Goal: Transaction & Acquisition: Purchase product/service

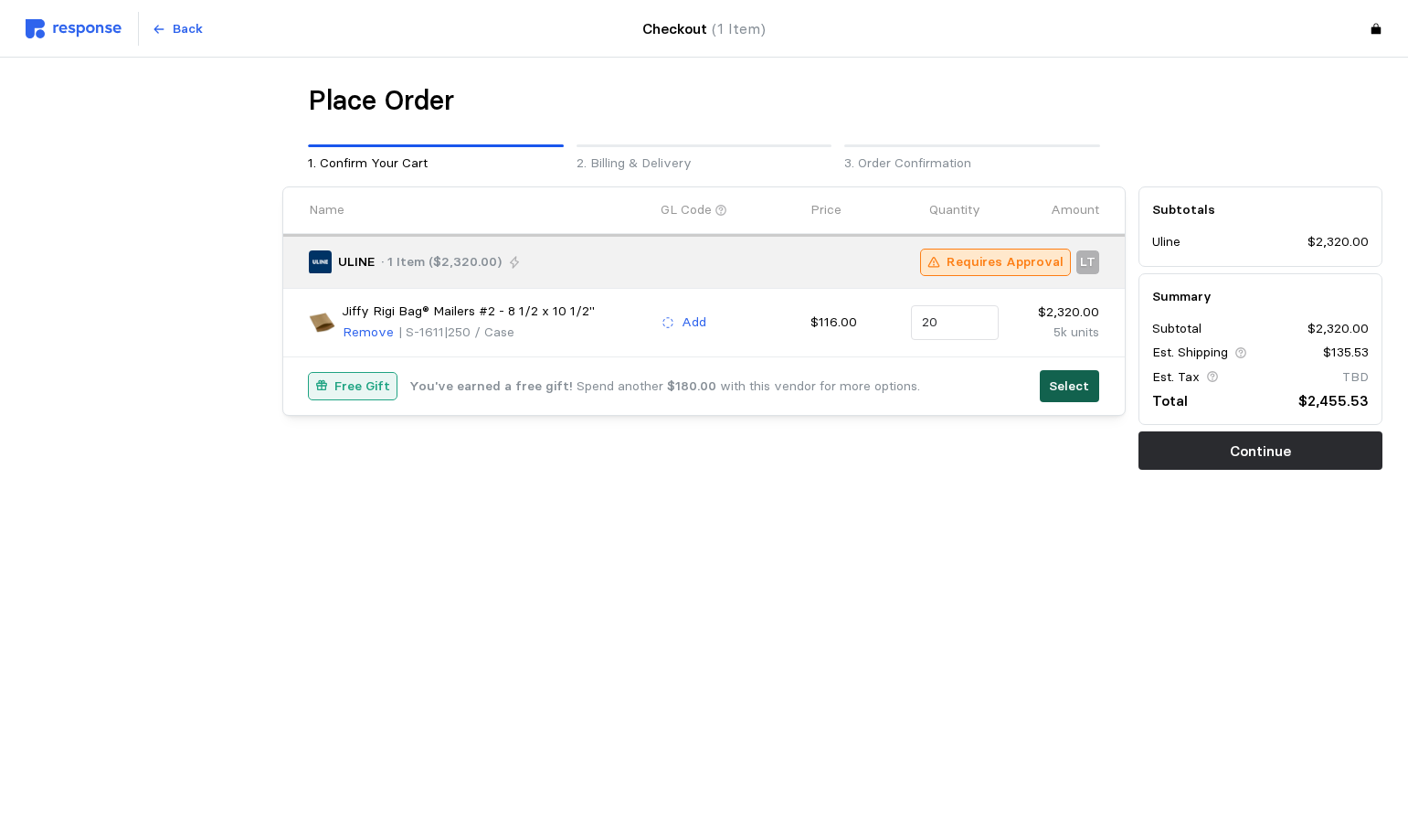
click at [1059, 390] on p "Select" at bounding box center [1068, 386] width 40 height 20
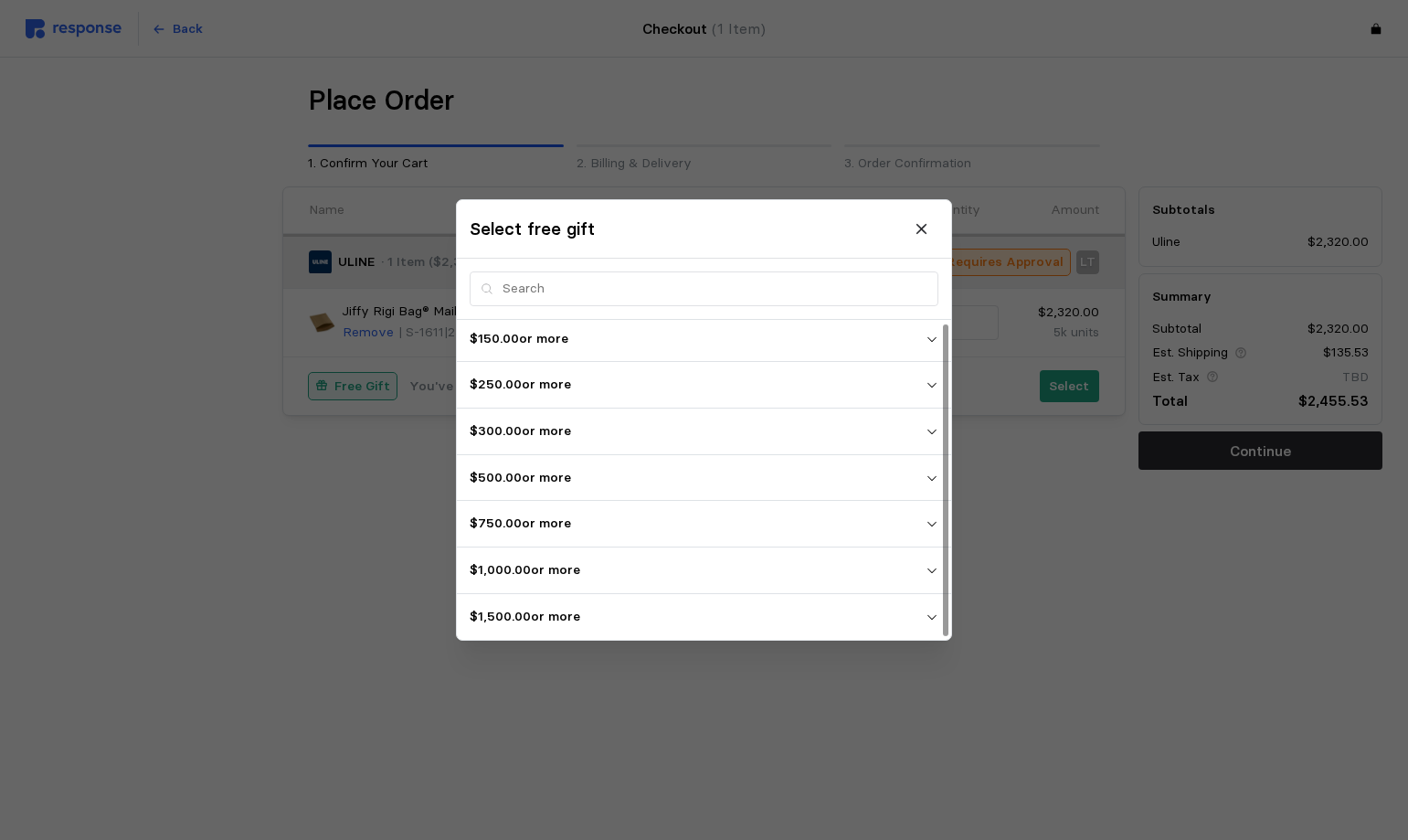
scroll to position [5, 0]
click at [924, 618] on p "$1,500.00 or more" at bounding box center [697, 616] width 456 height 20
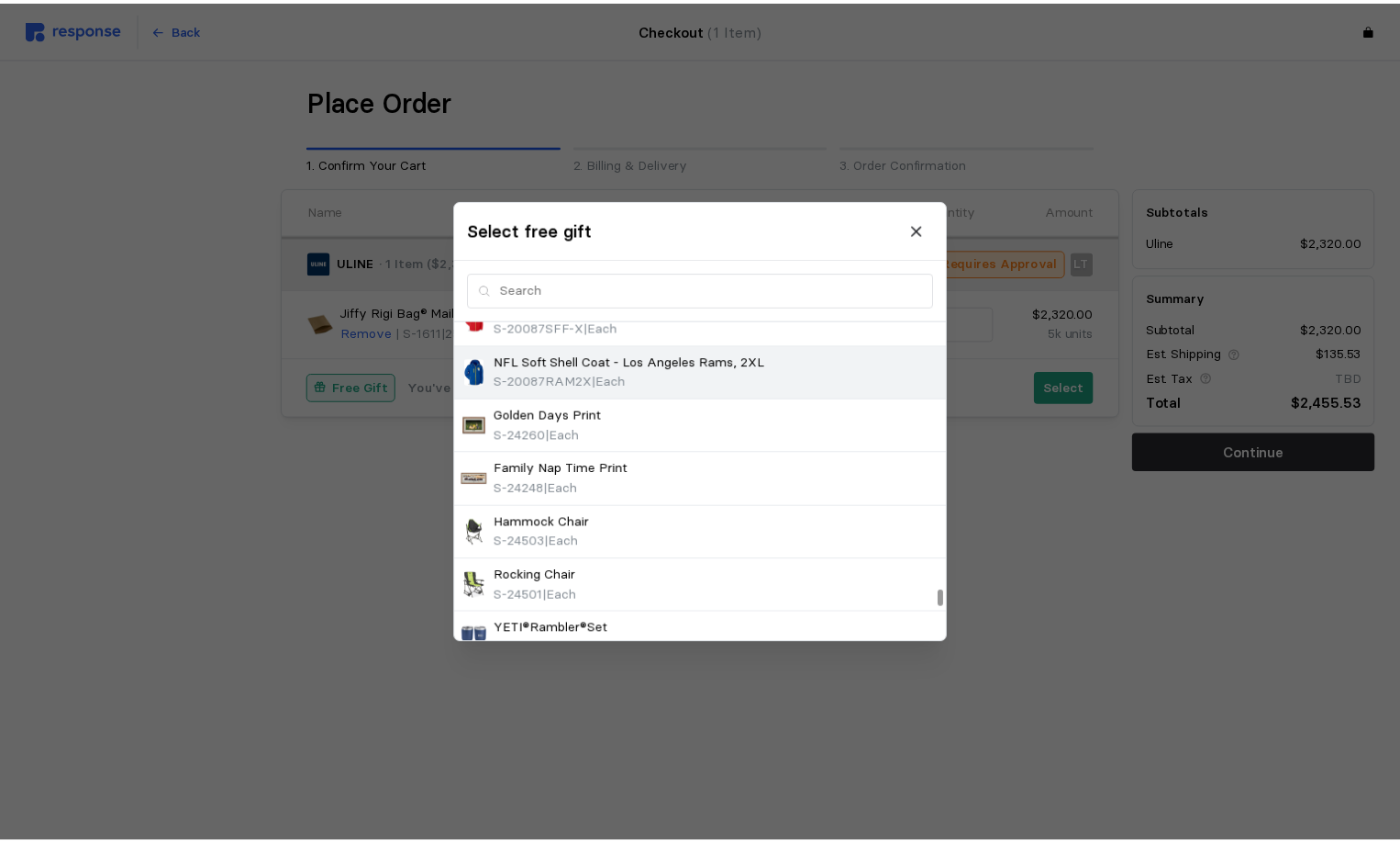
scroll to position [5471, 0]
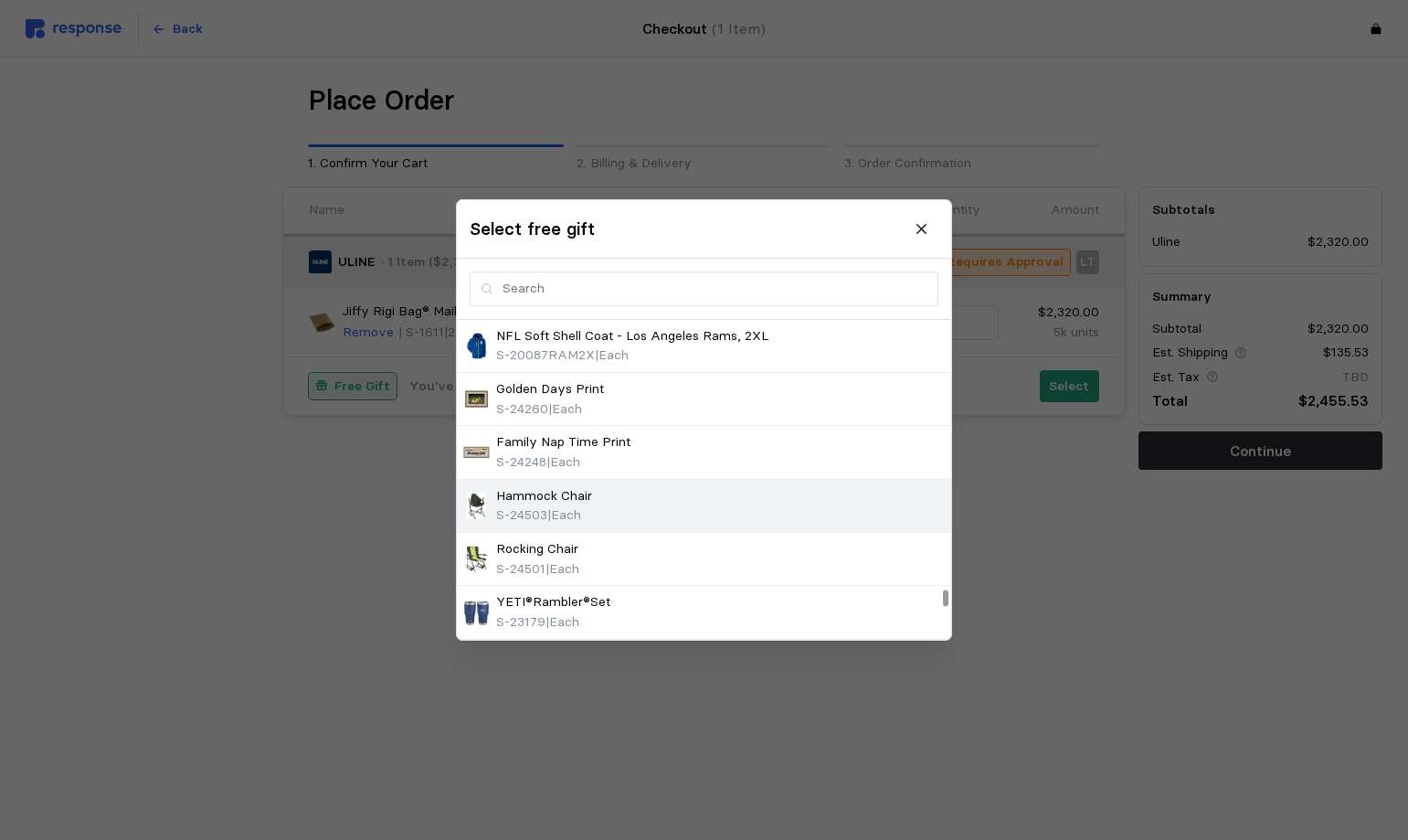
click at [550, 506] on span "| Each" at bounding box center [564, 514] width 34 height 17
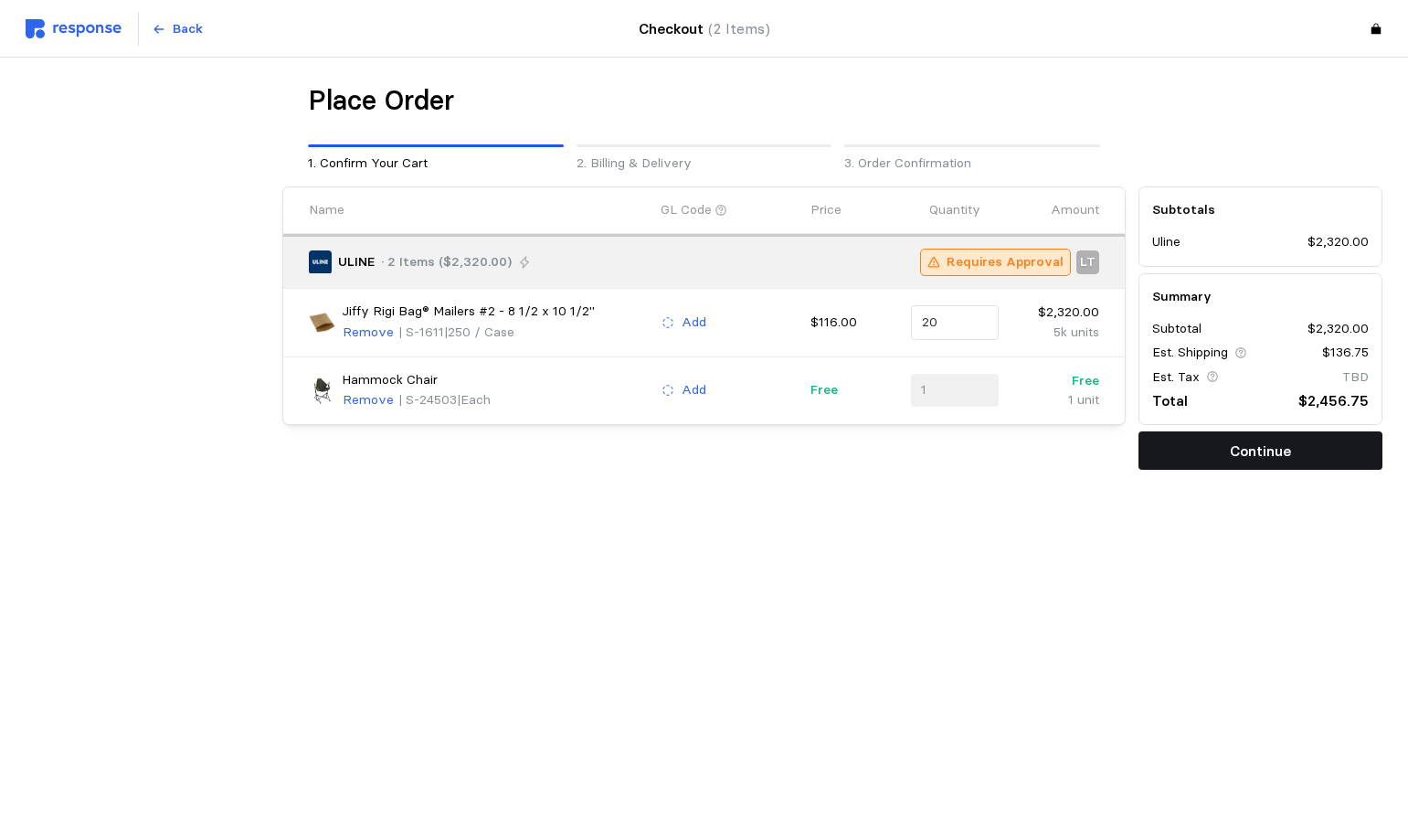
click at [1311, 464] on button "Continue" at bounding box center [1261, 450] width 244 height 38
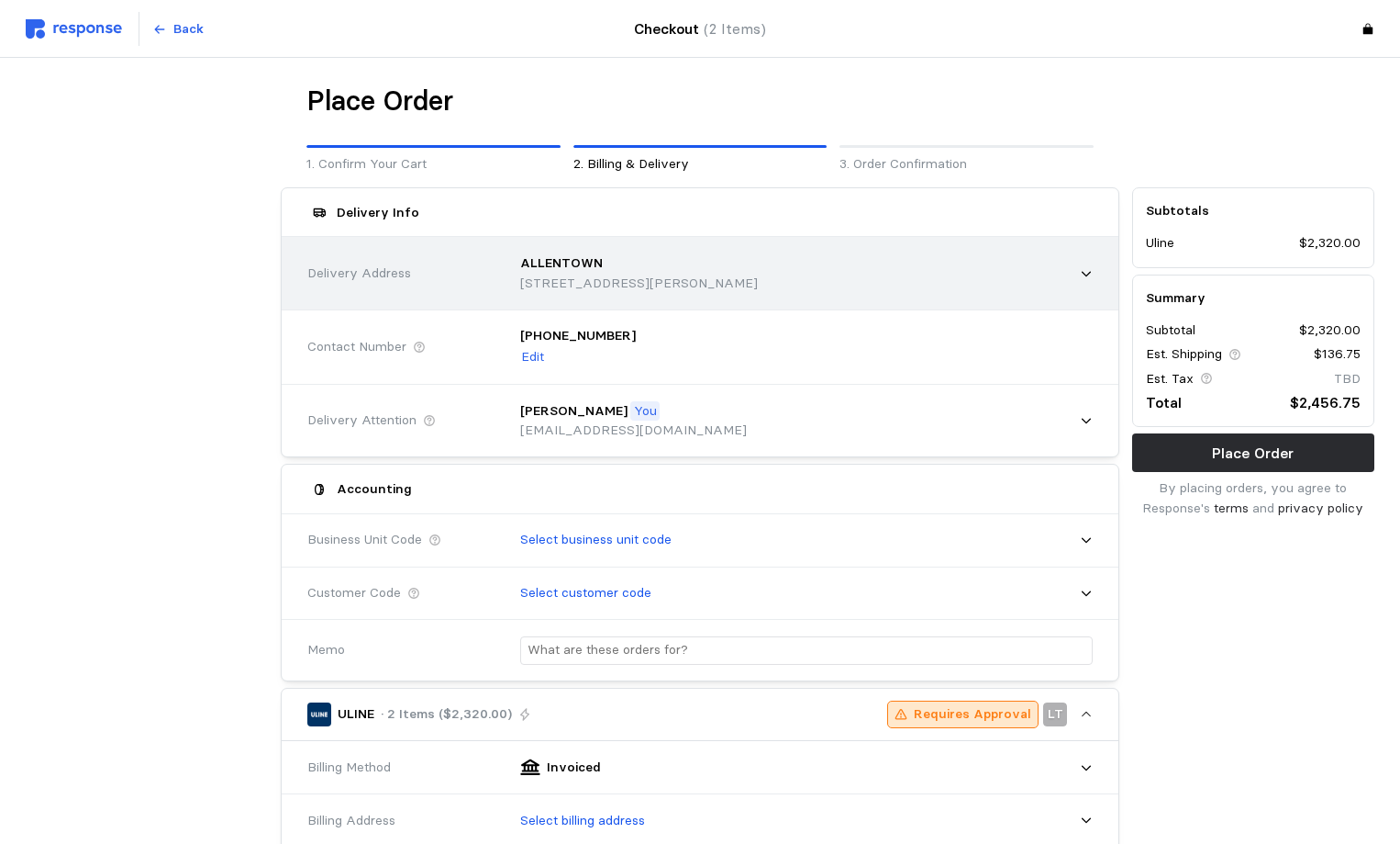
click at [1084, 271] on icon at bounding box center [1086, 273] width 13 height 13
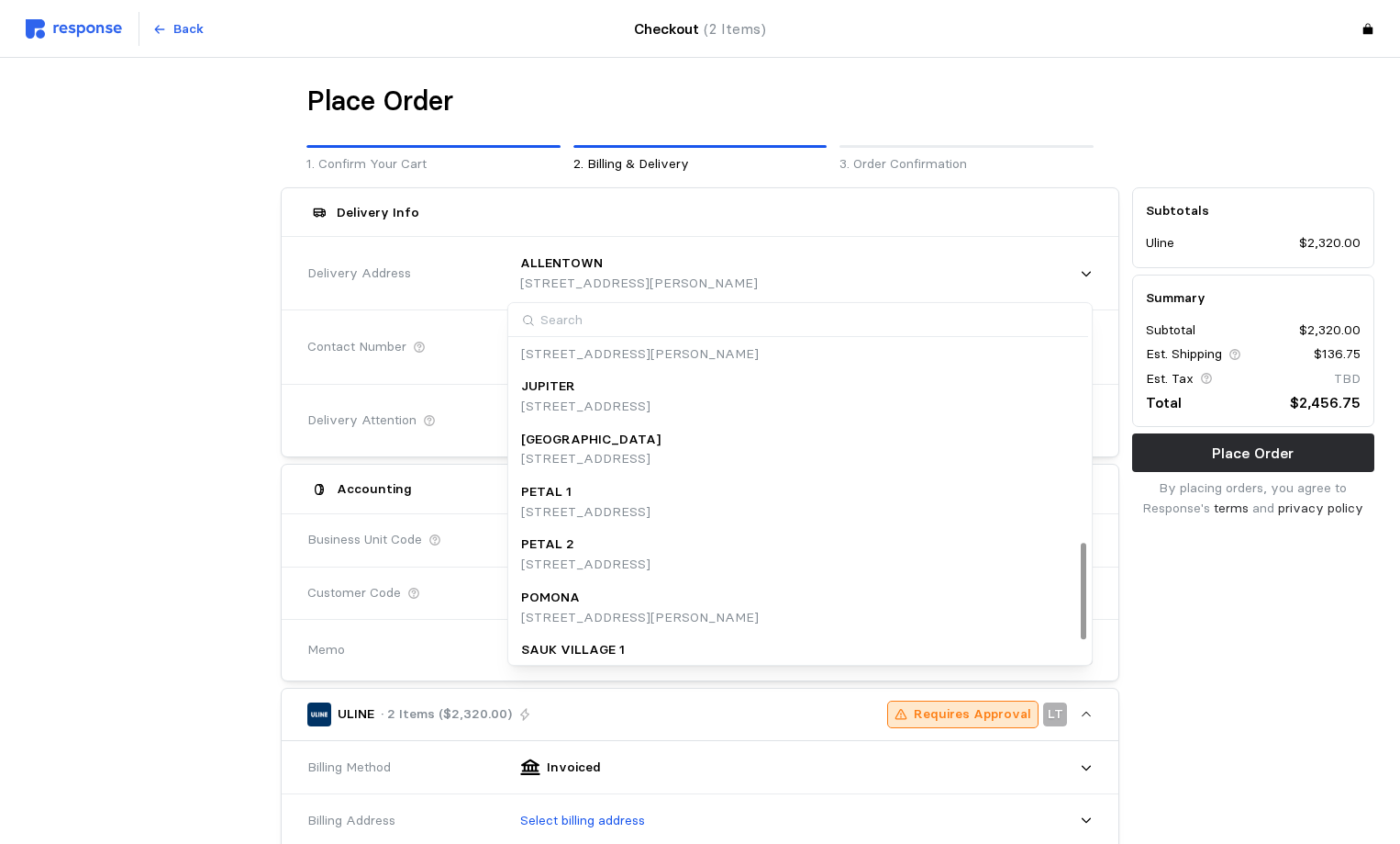
scroll to position [665, 0]
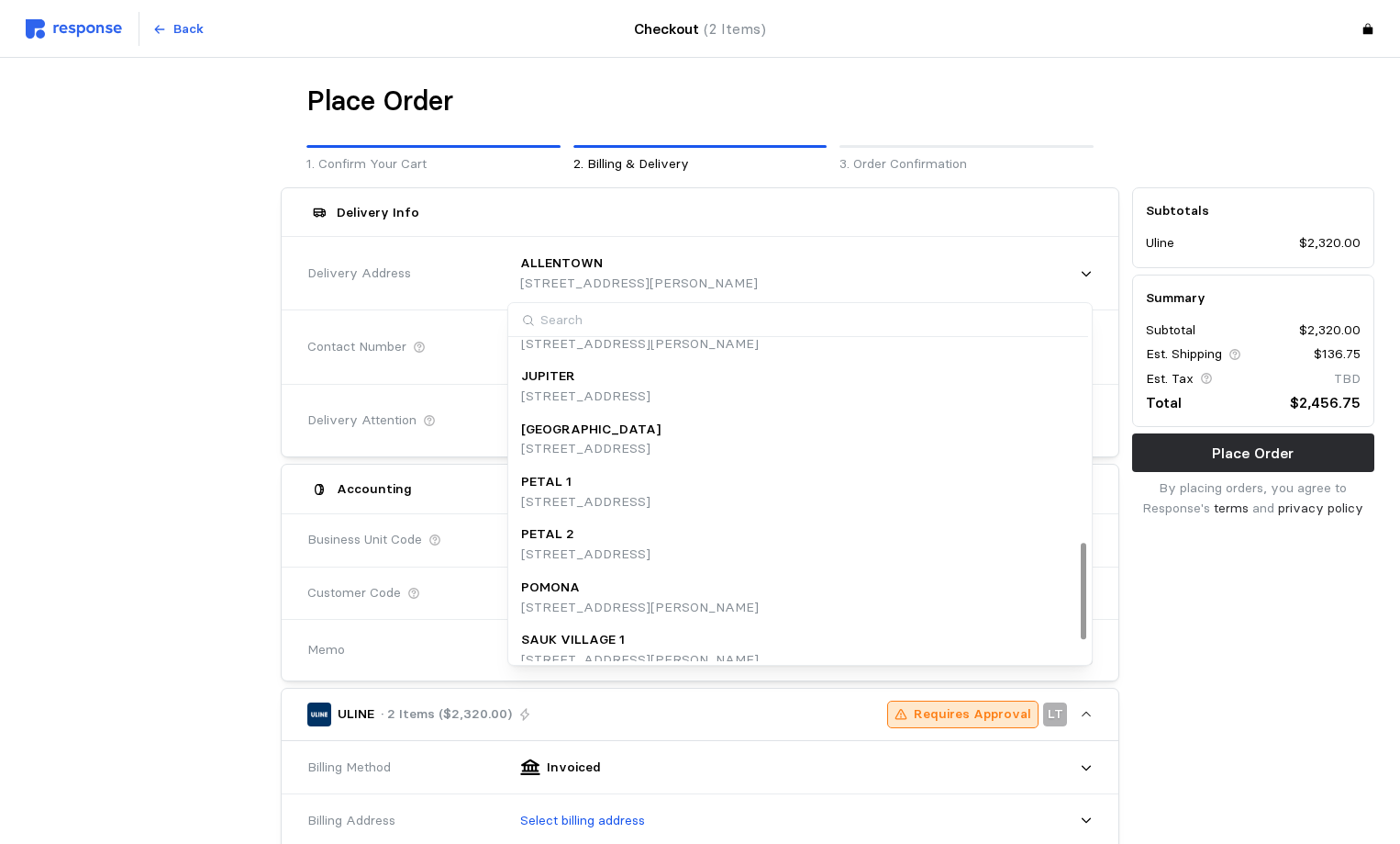
click at [644, 431] on div "[GEOGRAPHIC_DATA]" at bounding box center [591, 429] width 139 height 21
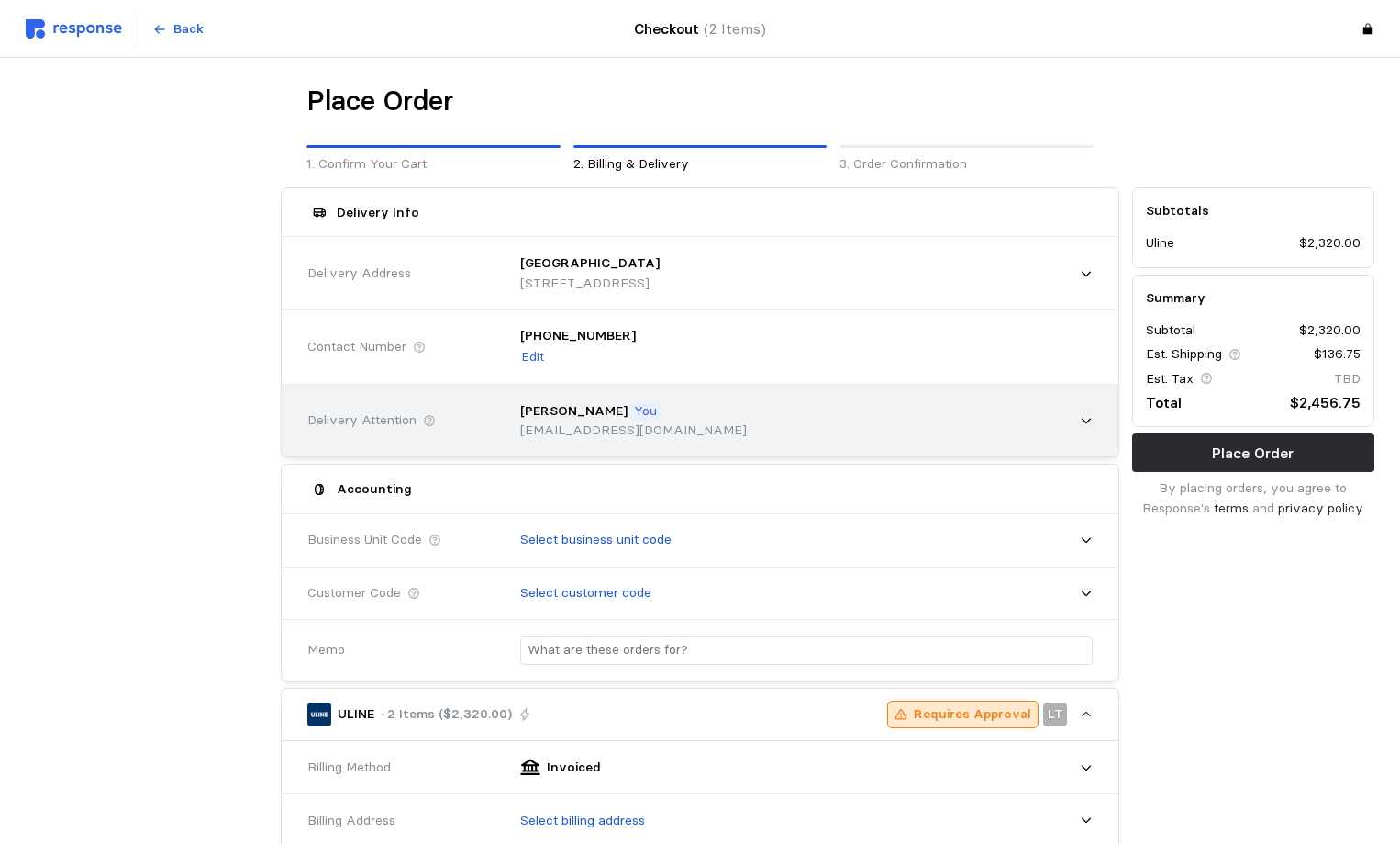
click at [1084, 416] on icon at bounding box center [1086, 420] width 13 height 13
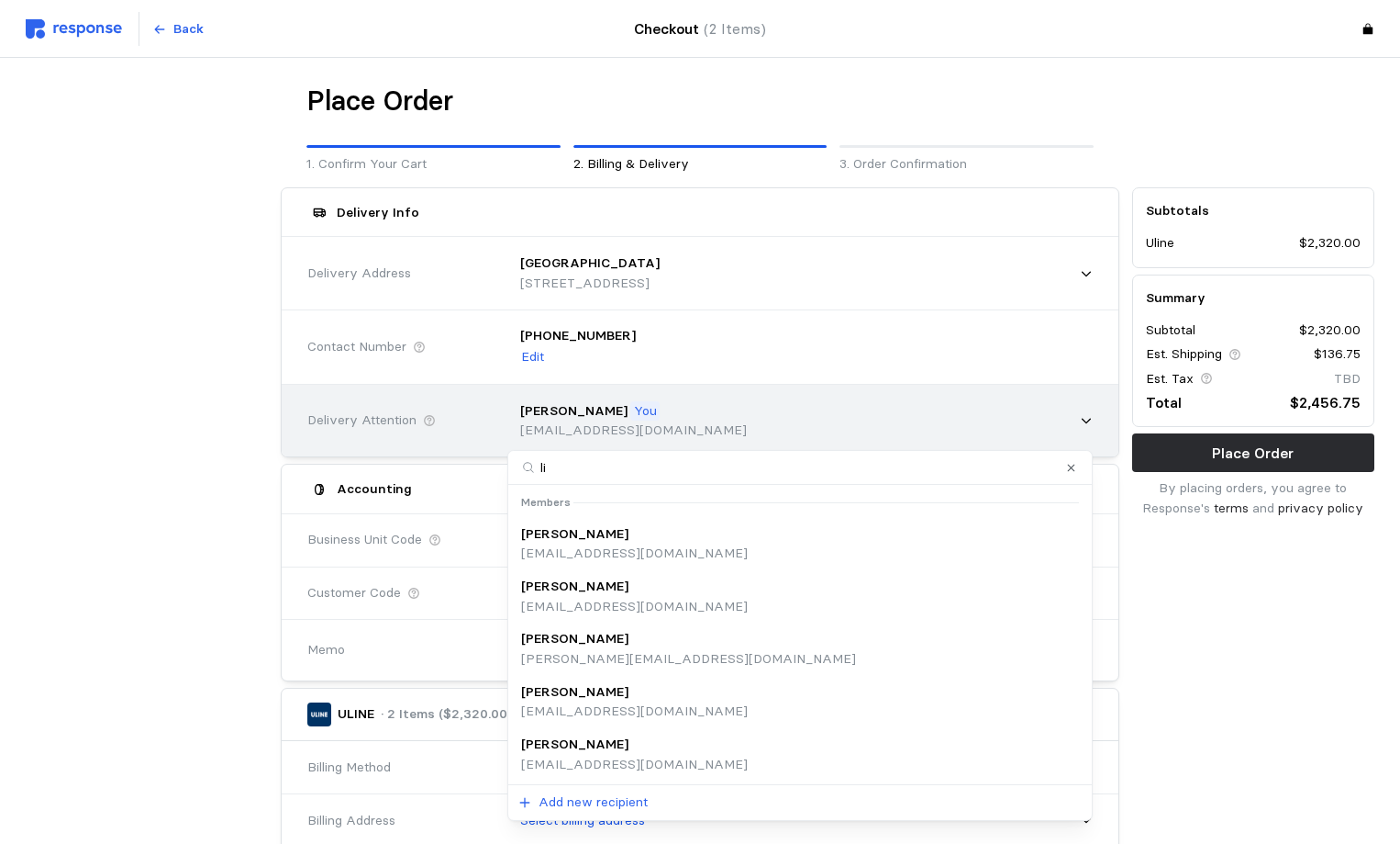
type input "lis"
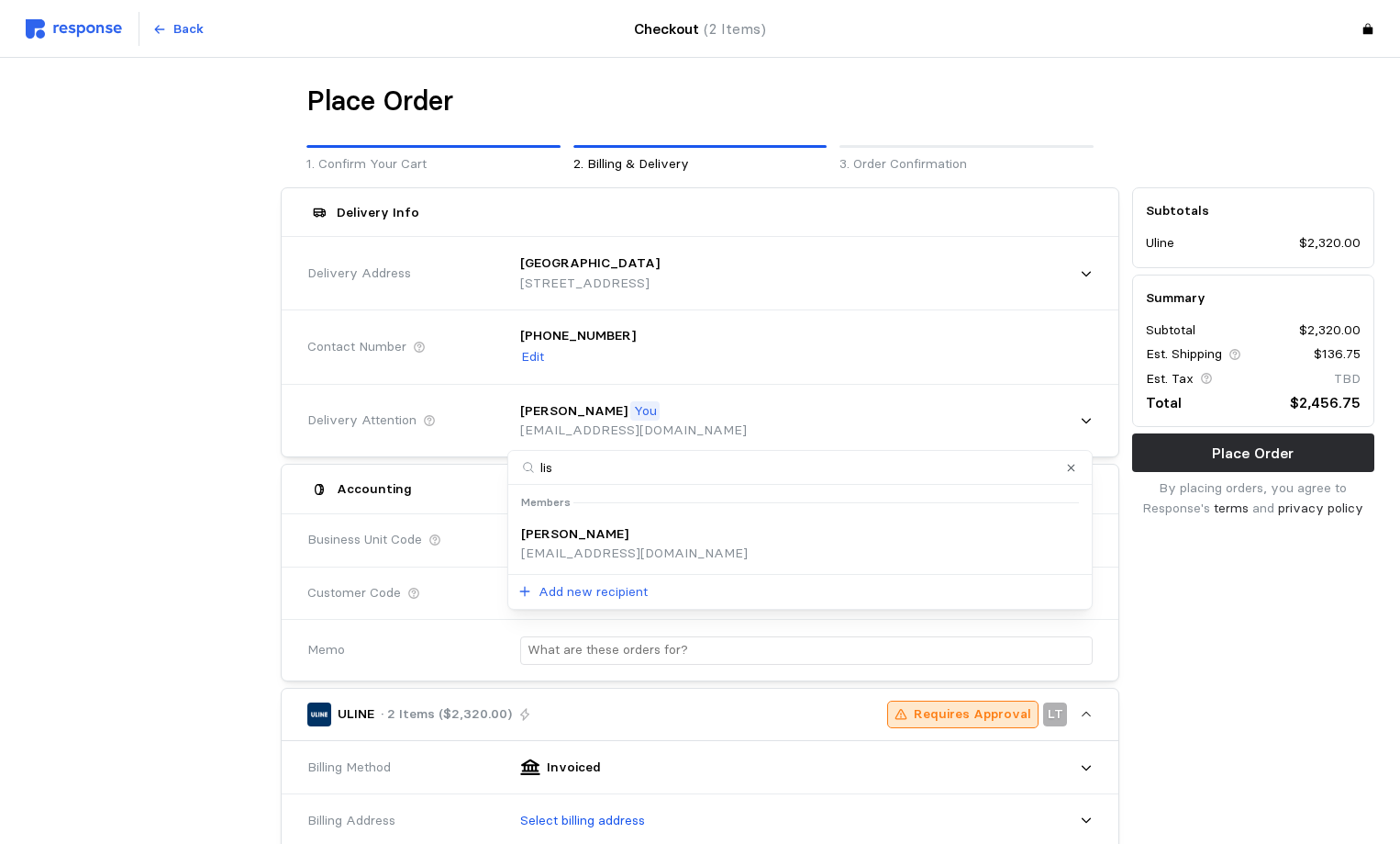
click at [616, 533] on div "[PERSON_NAME]" at bounding box center [634, 534] width 226 height 21
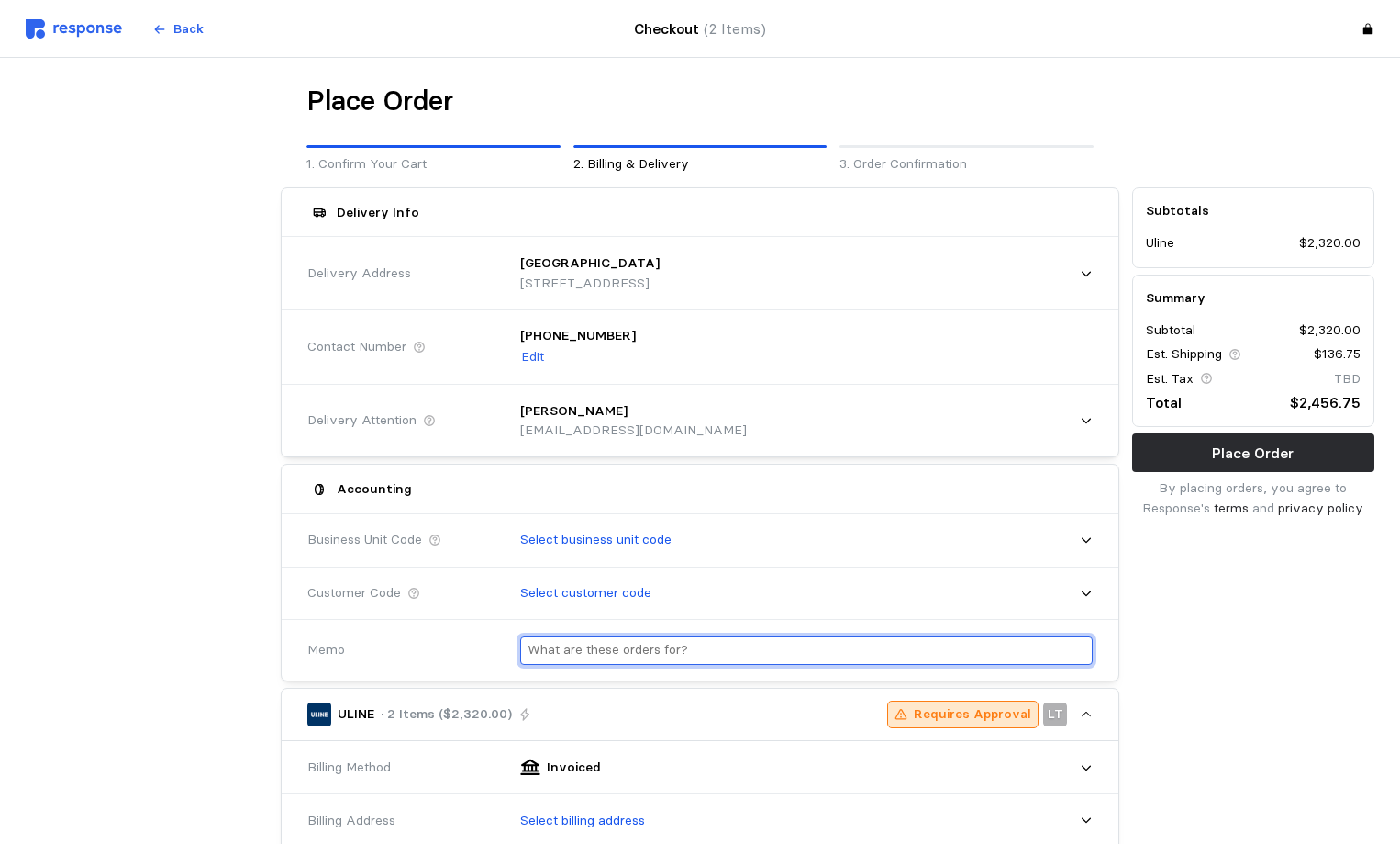
click at [601, 650] on input "text" at bounding box center [806, 650] width 557 height 26
type input "t"
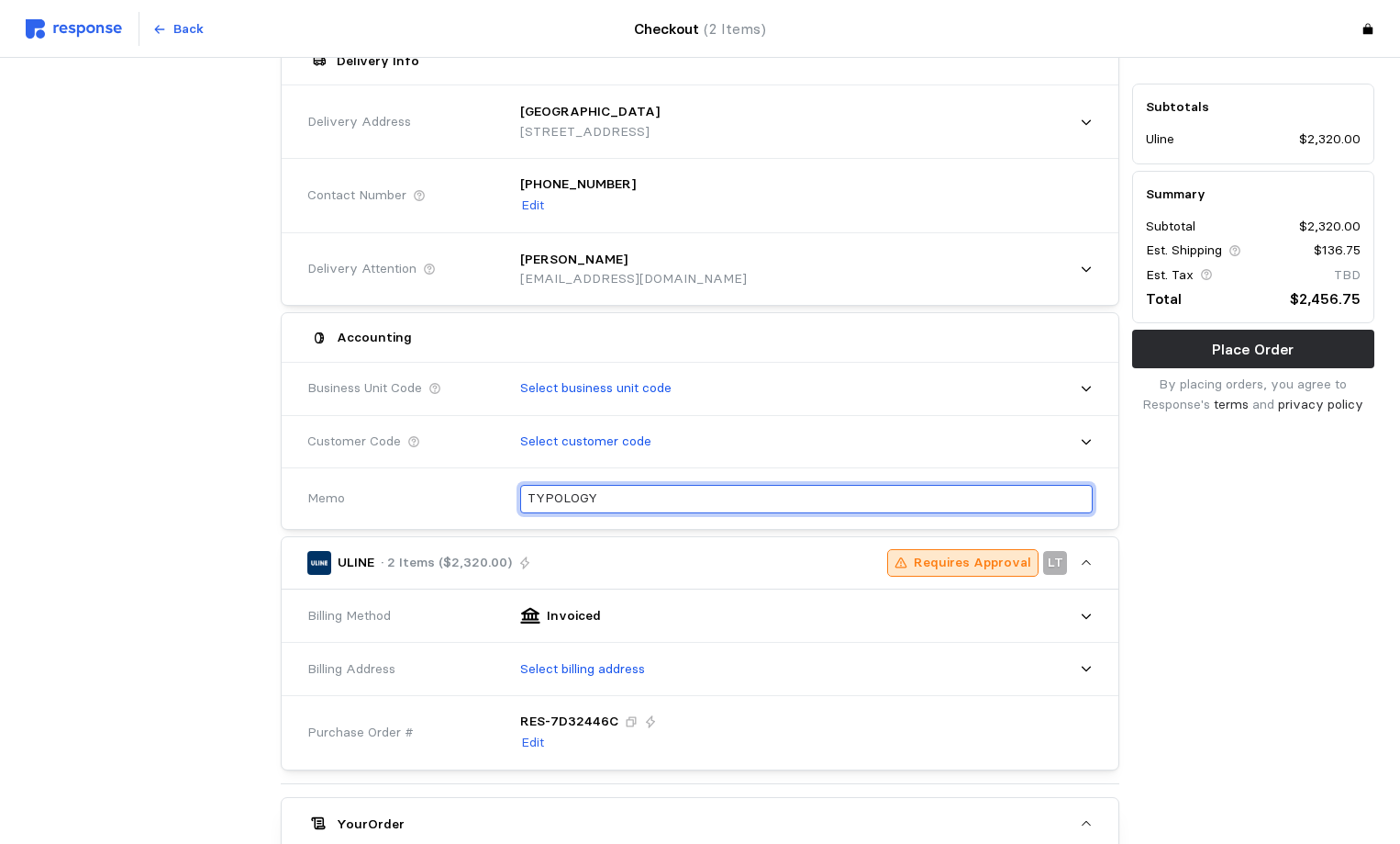
scroll to position [183, 0]
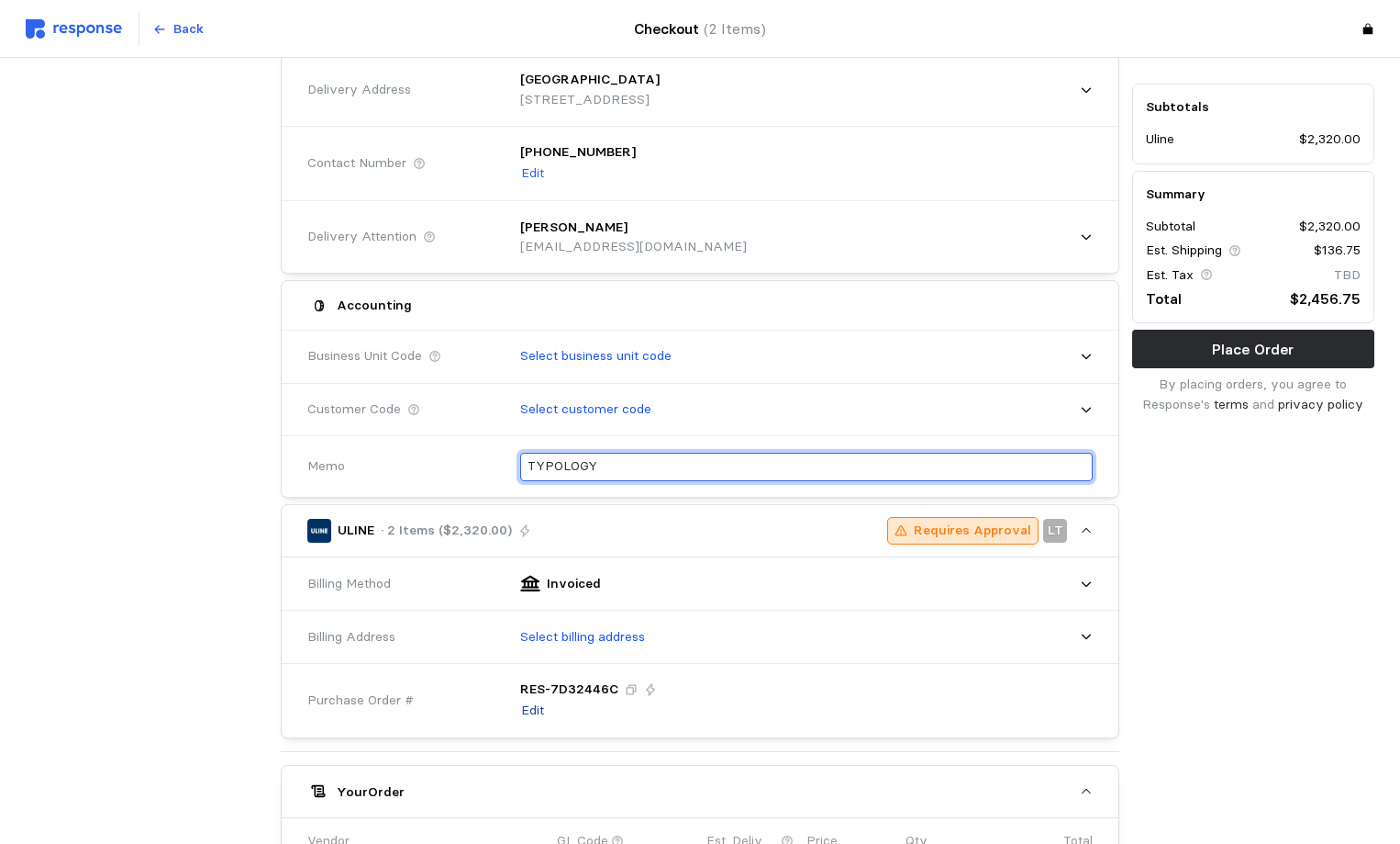
type input "TYPOLOGY"
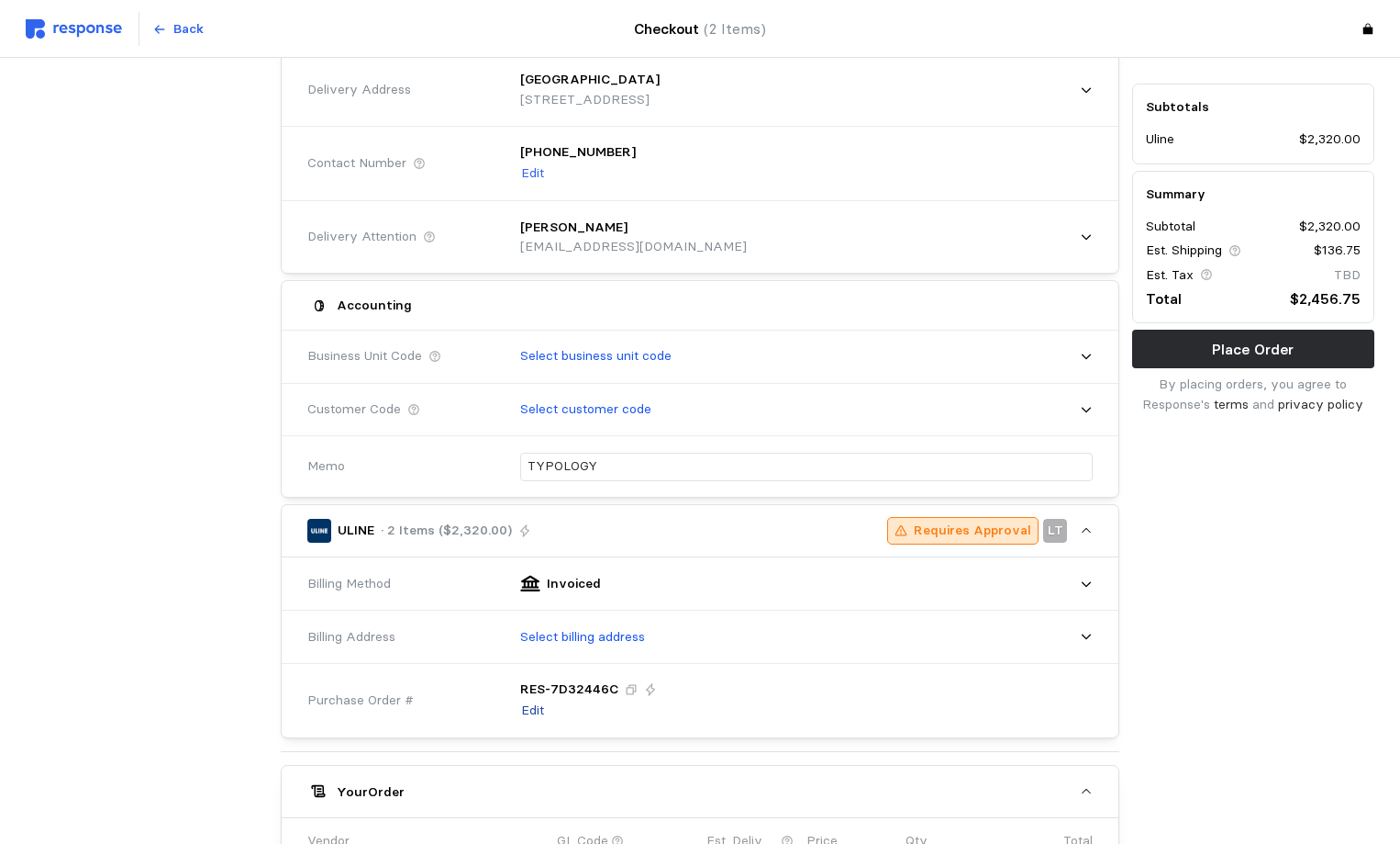
click at [538, 704] on p "Edit" at bounding box center [532, 711] width 23 height 21
drag, startPoint x: 533, startPoint y: 687, endPoint x: 428, endPoint y: 684, distance: 105.0
click at [428, 684] on div "Purchase Order # RES- 7D32446C" at bounding box center [700, 693] width 798 height 67
type input "1003202TYPOL"
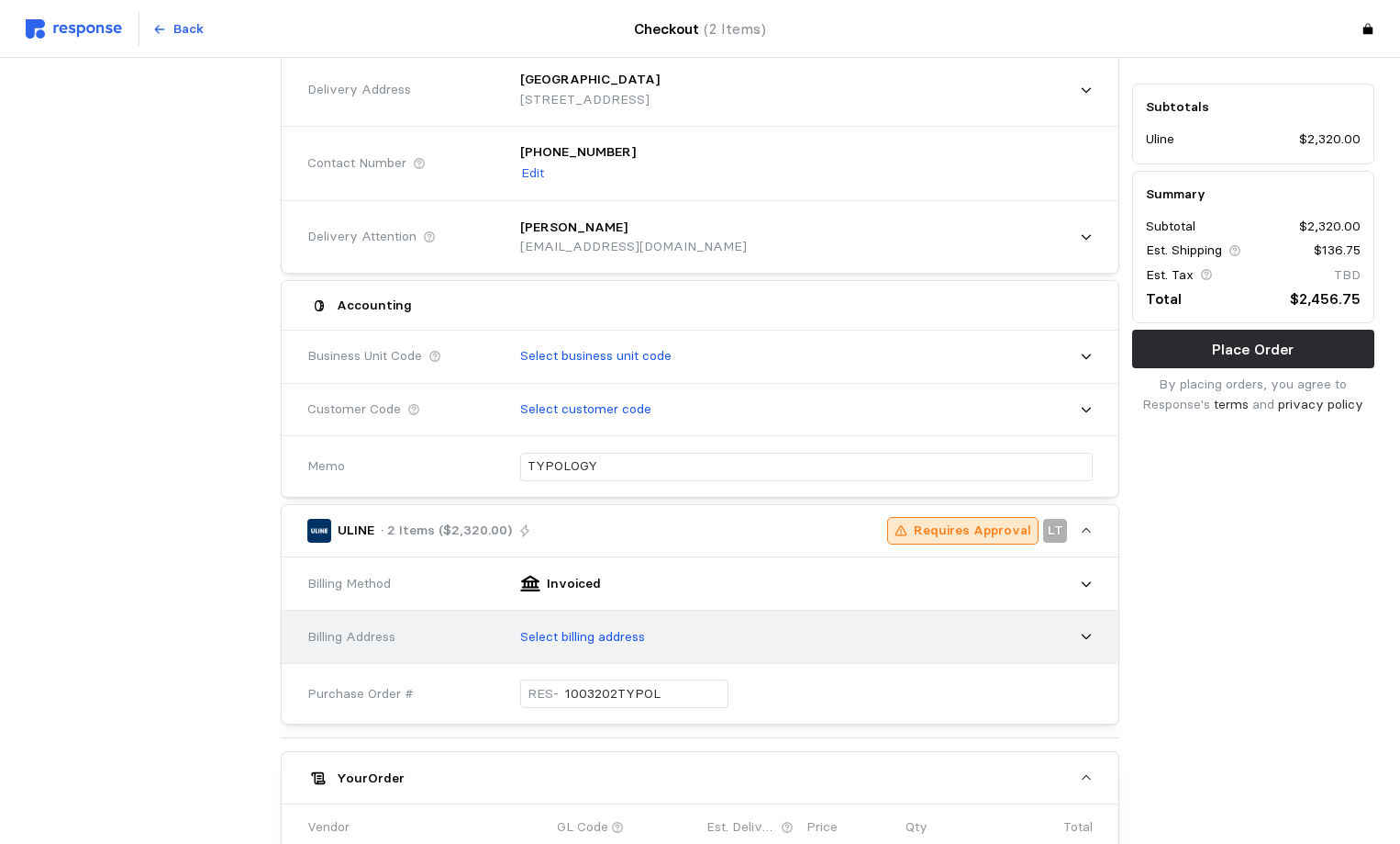
click at [573, 631] on p "Select billing address" at bounding box center [582, 637] width 124 height 21
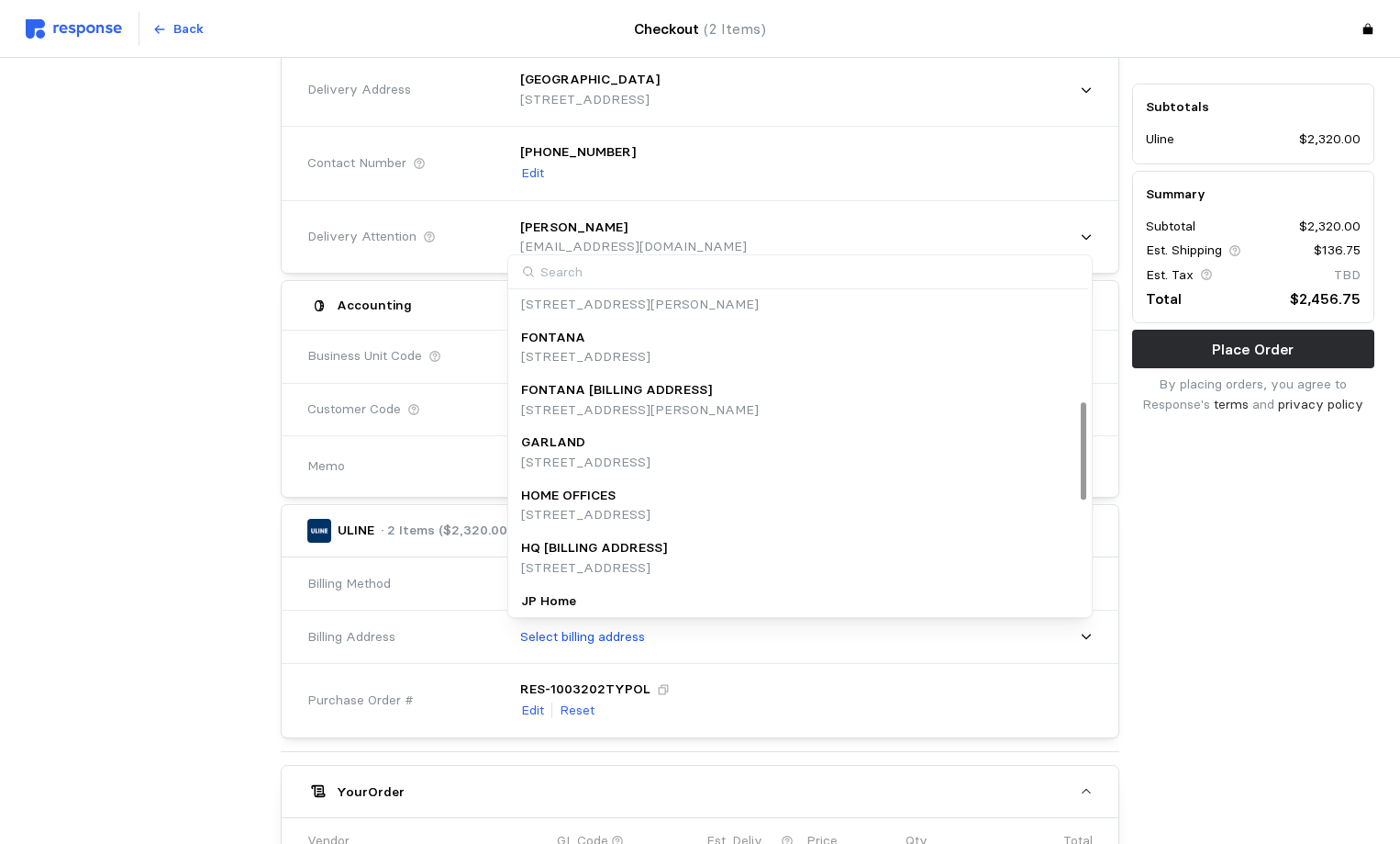
scroll to position [368, 0]
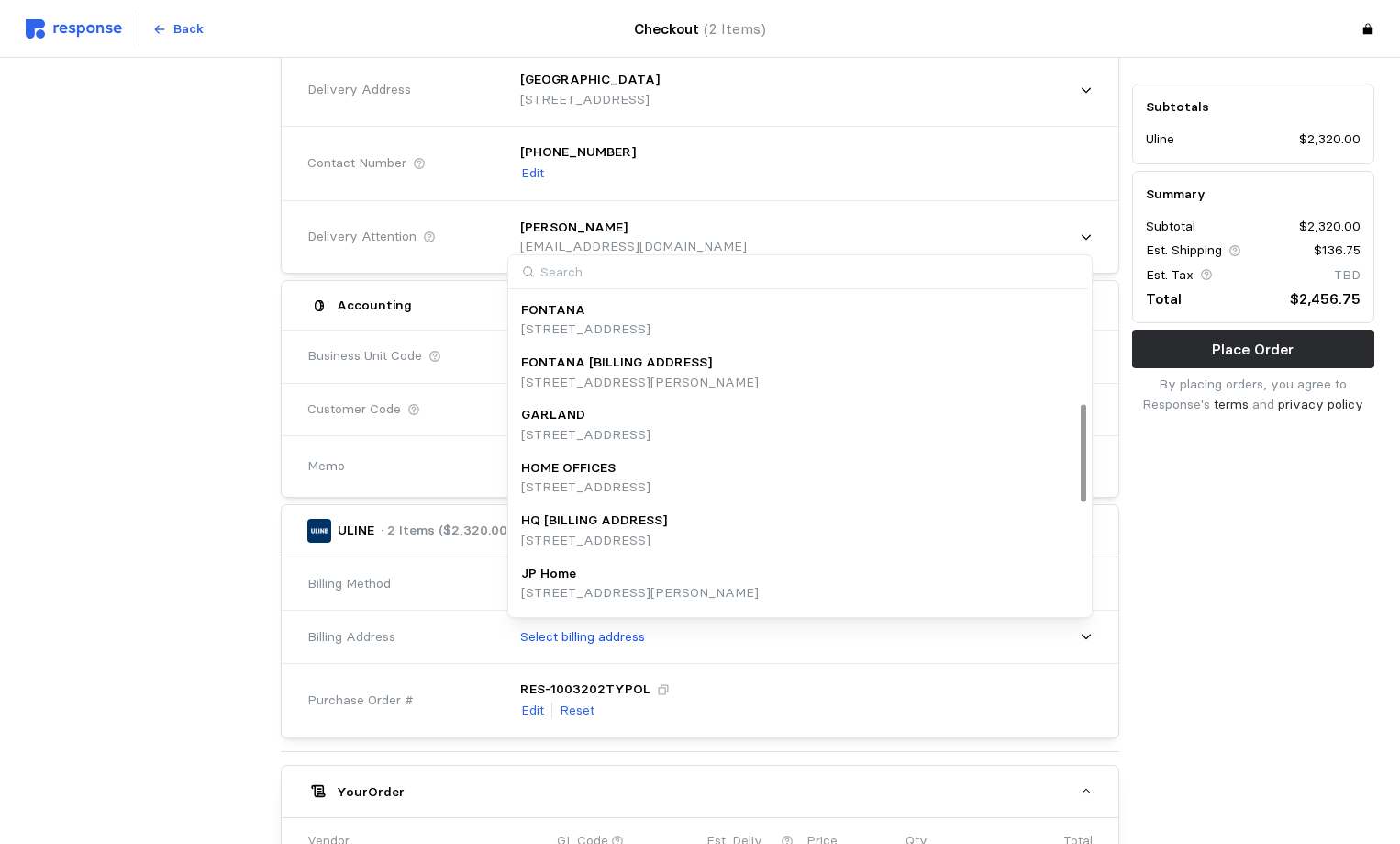
click at [601, 480] on p "[STREET_ADDRESS]" at bounding box center [586, 487] width 129 height 21
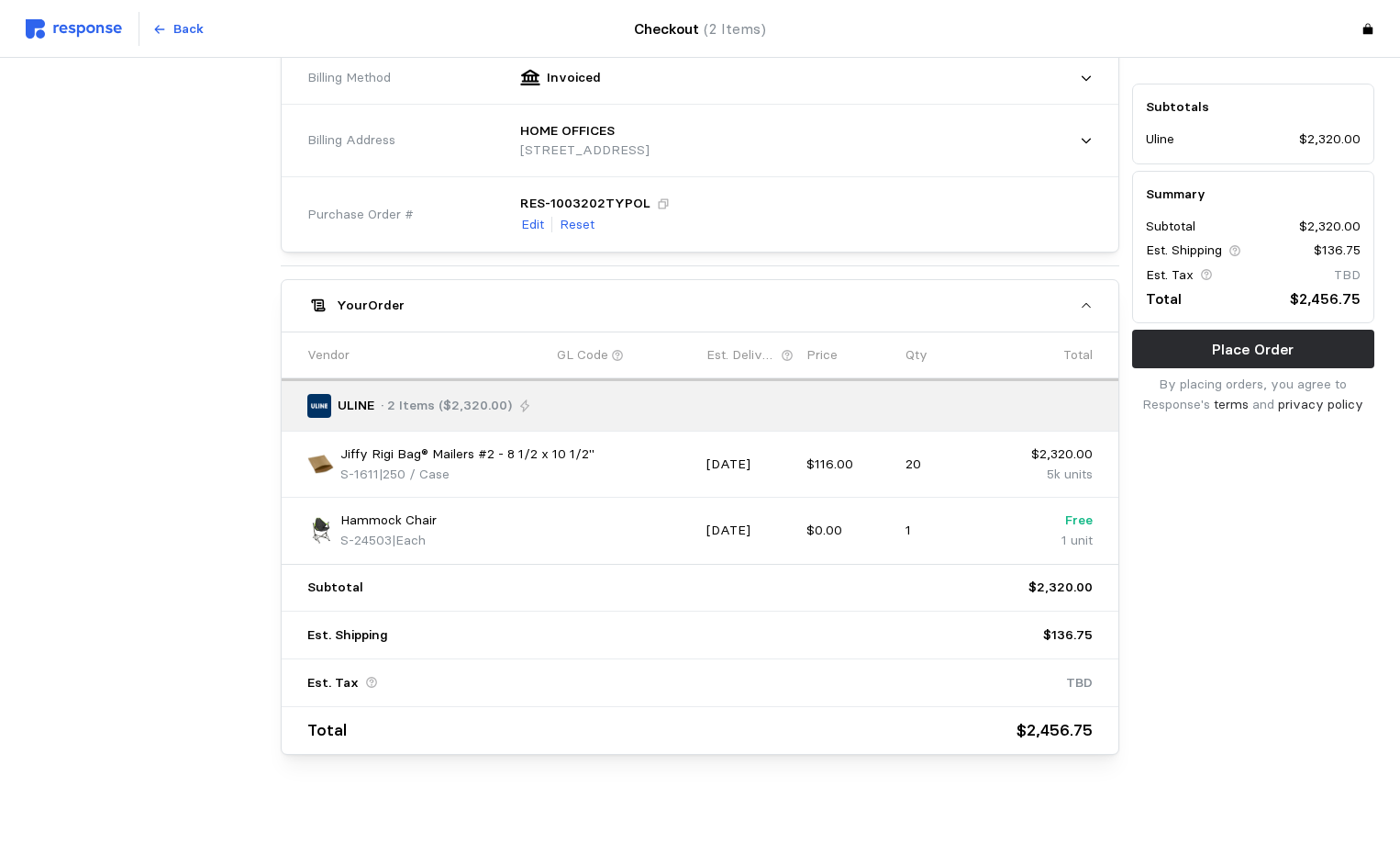
scroll to position [703, 0]
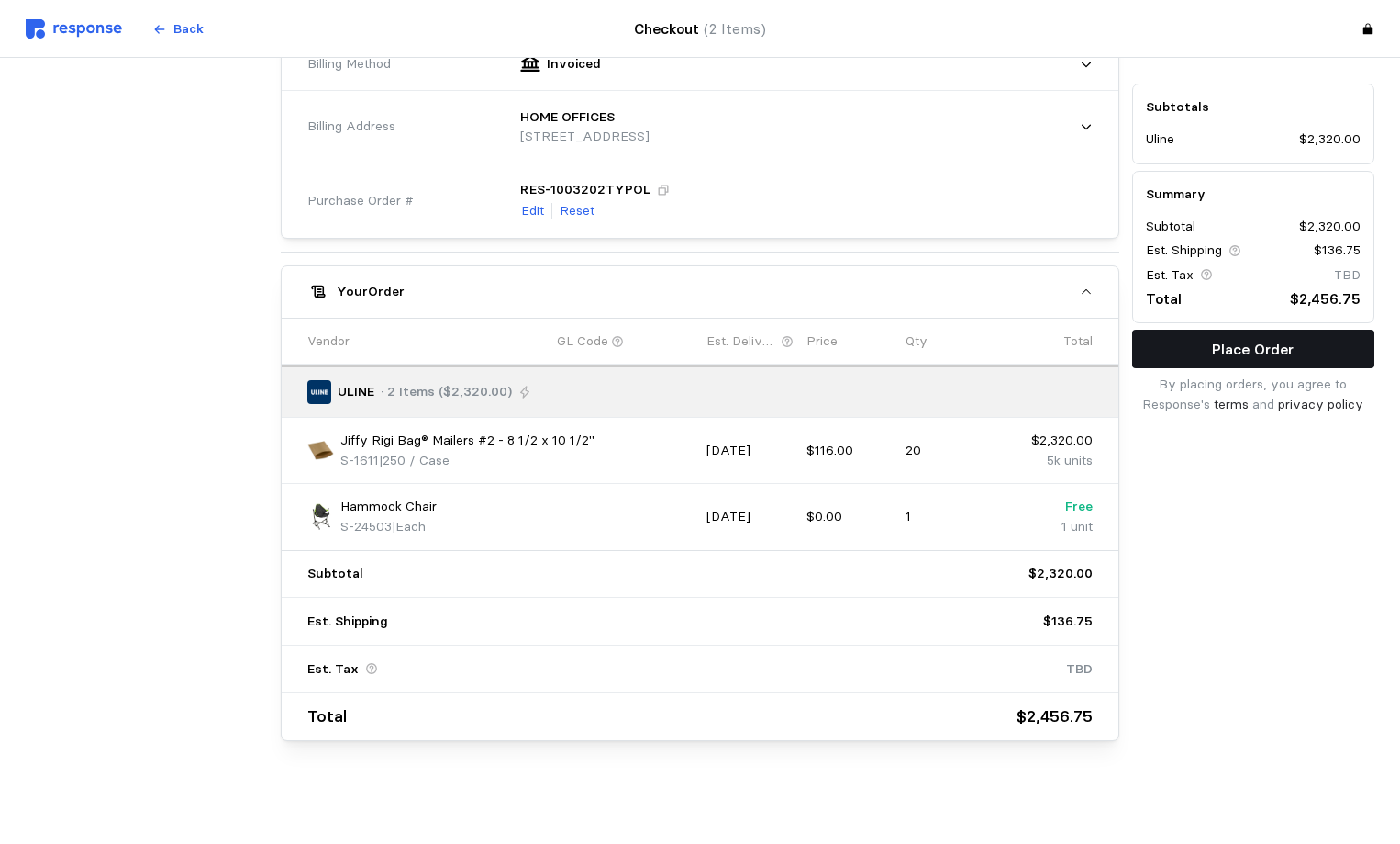
click at [1274, 349] on p "Place Order" at bounding box center [1252, 349] width 81 height 23
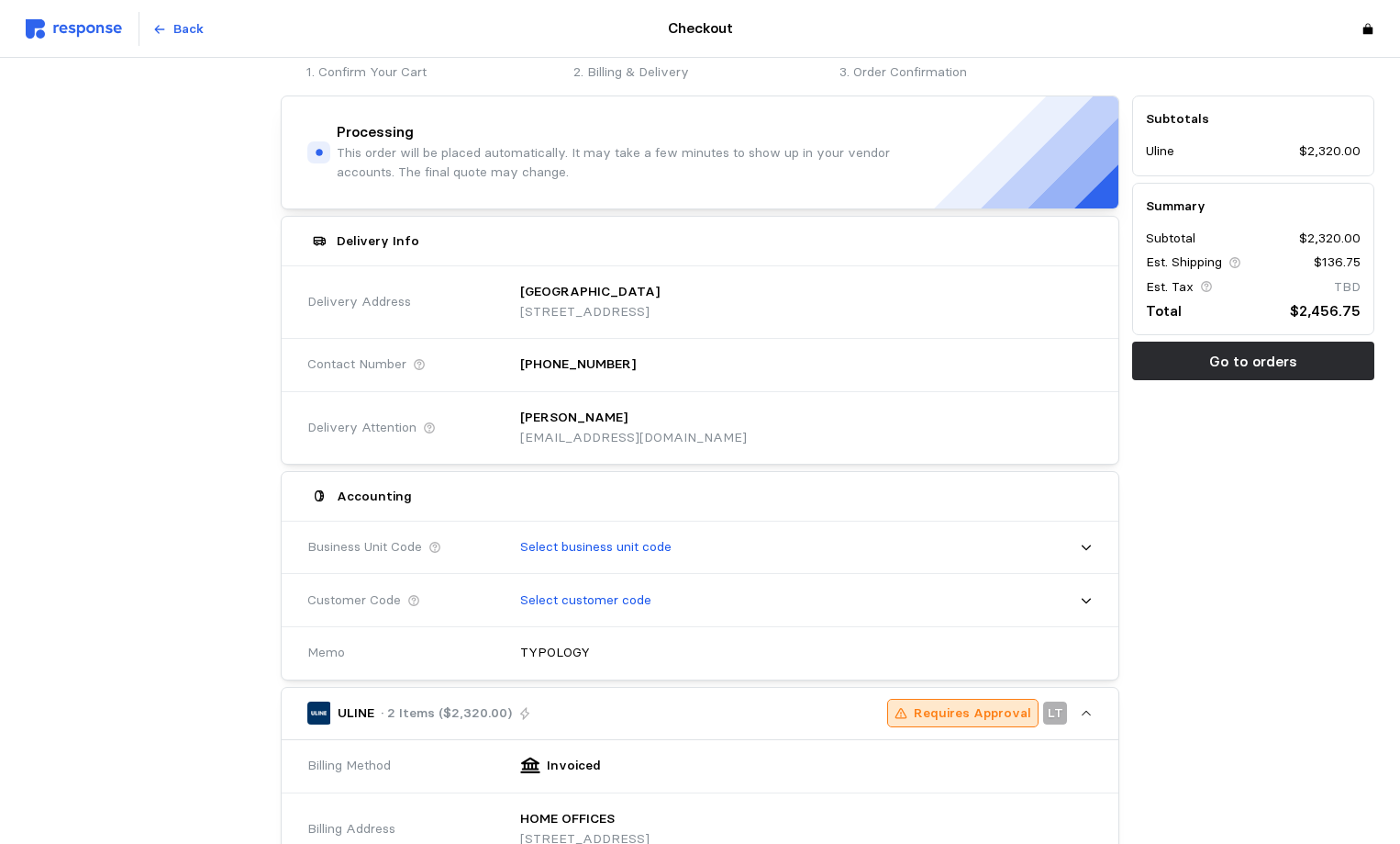
scroll to position [0, 0]
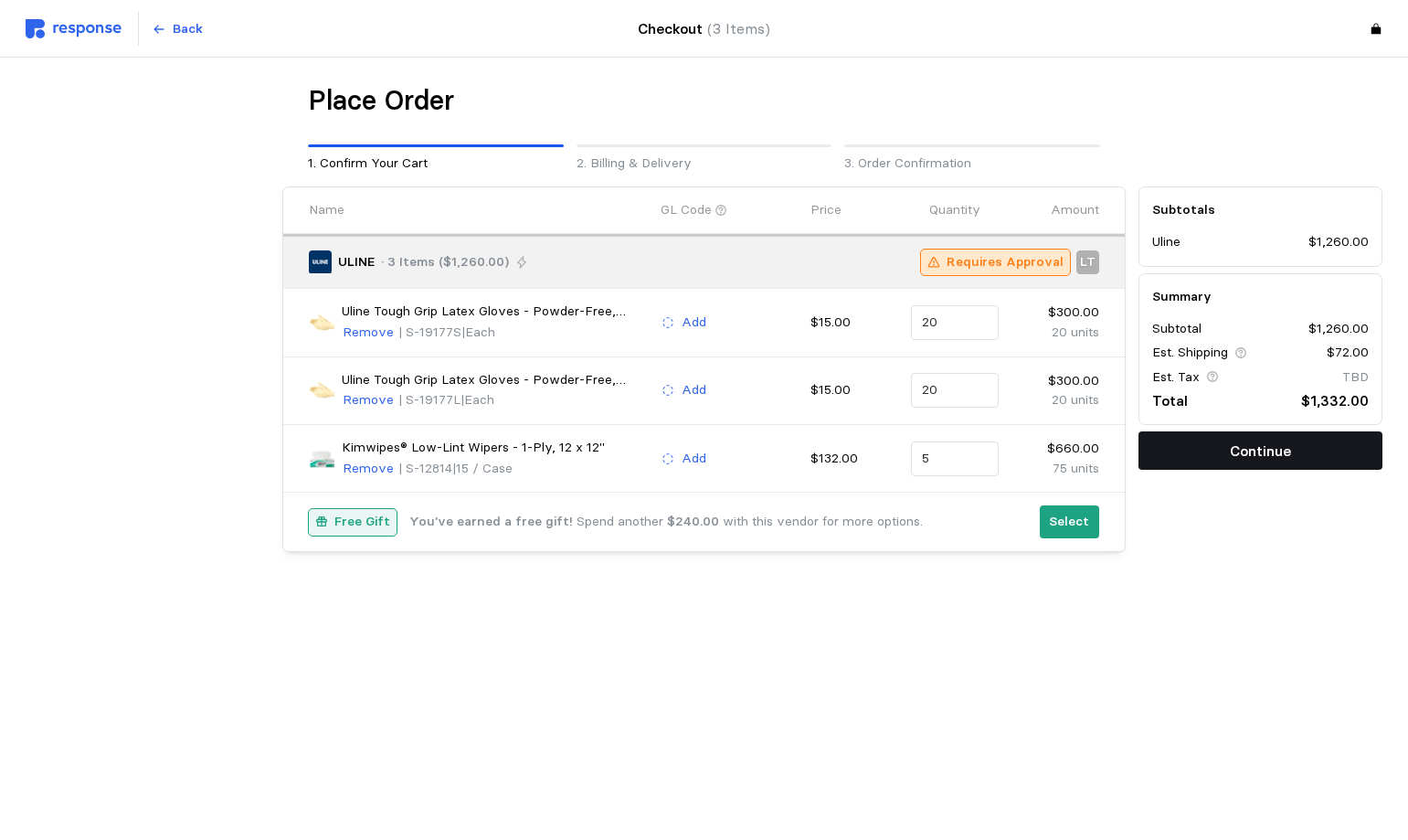
click at [1238, 446] on p "Continue" at bounding box center [1261, 450] width 61 height 22
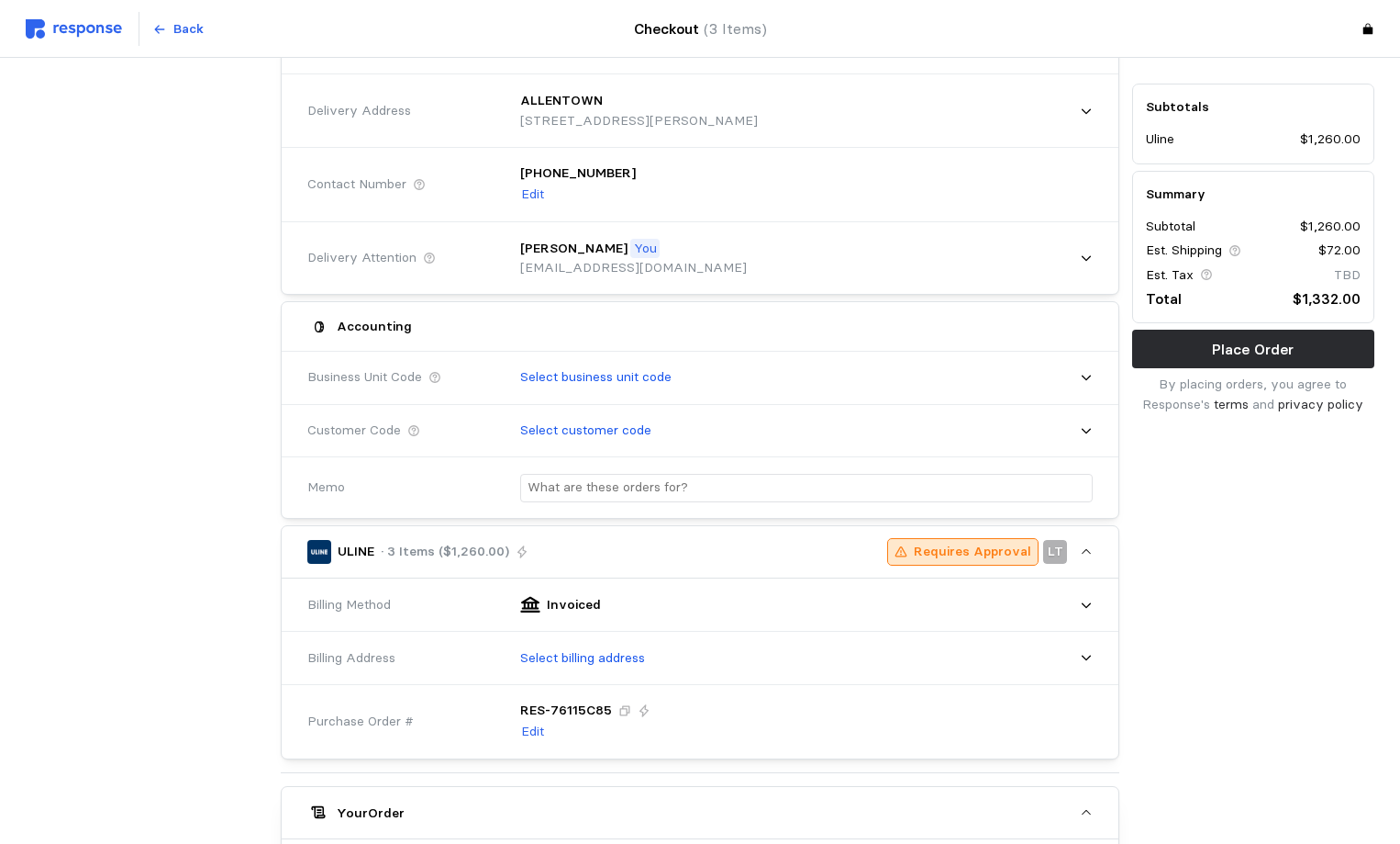
scroll to position [15, 0]
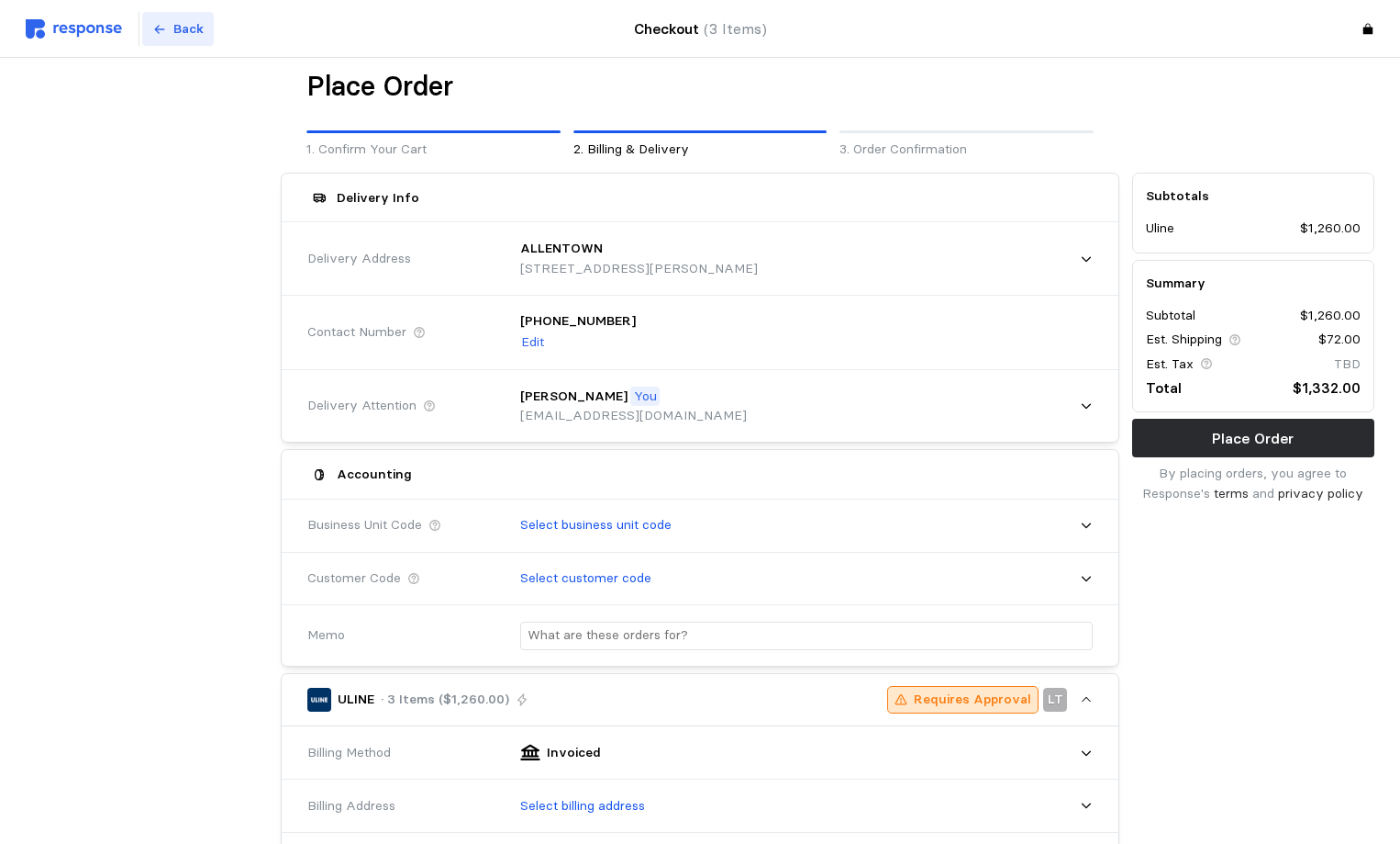
drag, startPoint x: 168, startPoint y: 254, endPoint x: 159, endPoint y: 33, distance: 221.2
click at [159, 33] on icon at bounding box center [159, 28] width 13 height 13
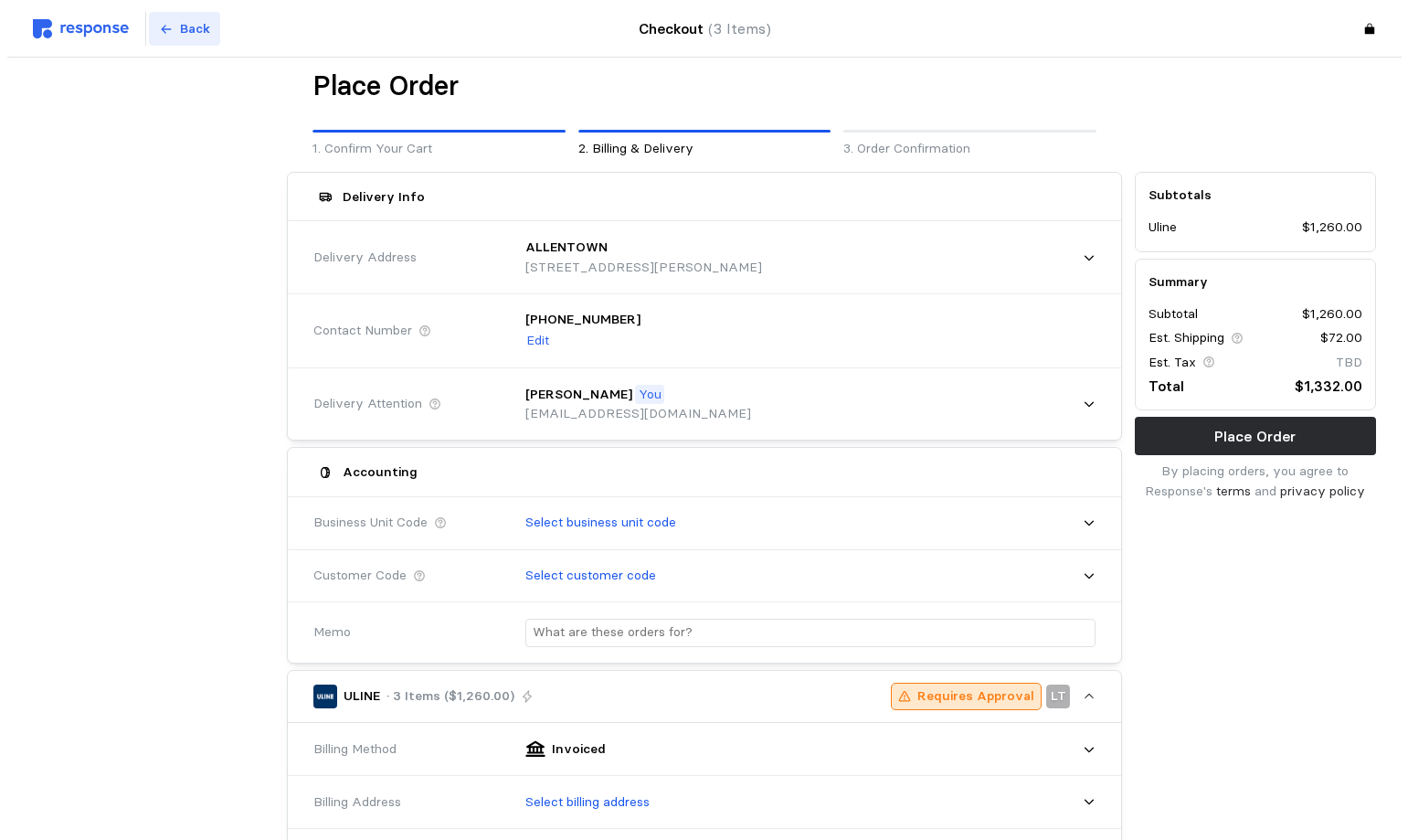
scroll to position [0, 0]
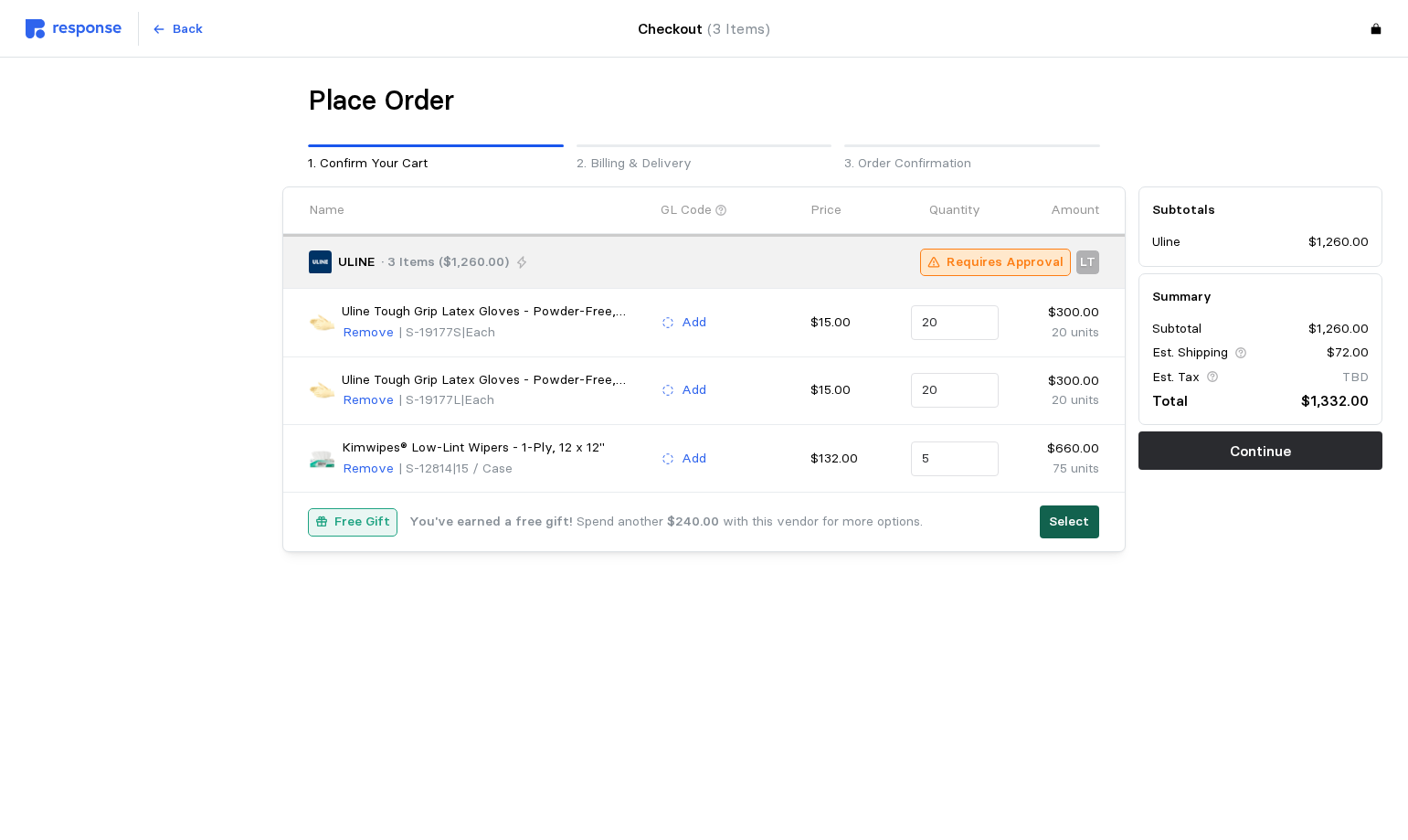
click at [1063, 526] on p "Select" at bounding box center [1068, 521] width 40 height 20
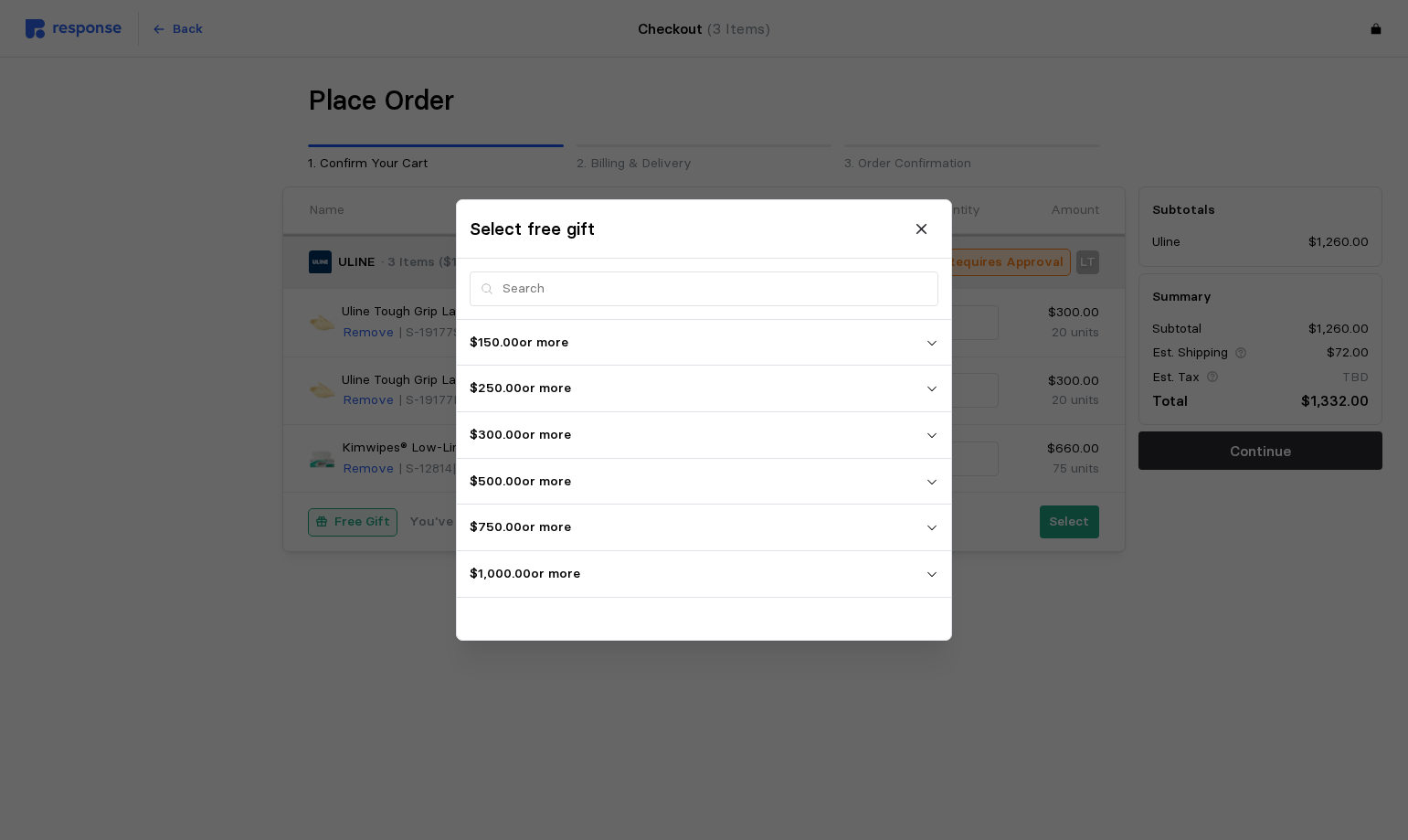
click at [925, 572] on button "$1,000.00 or more" at bounding box center [704, 574] width 495 height 46
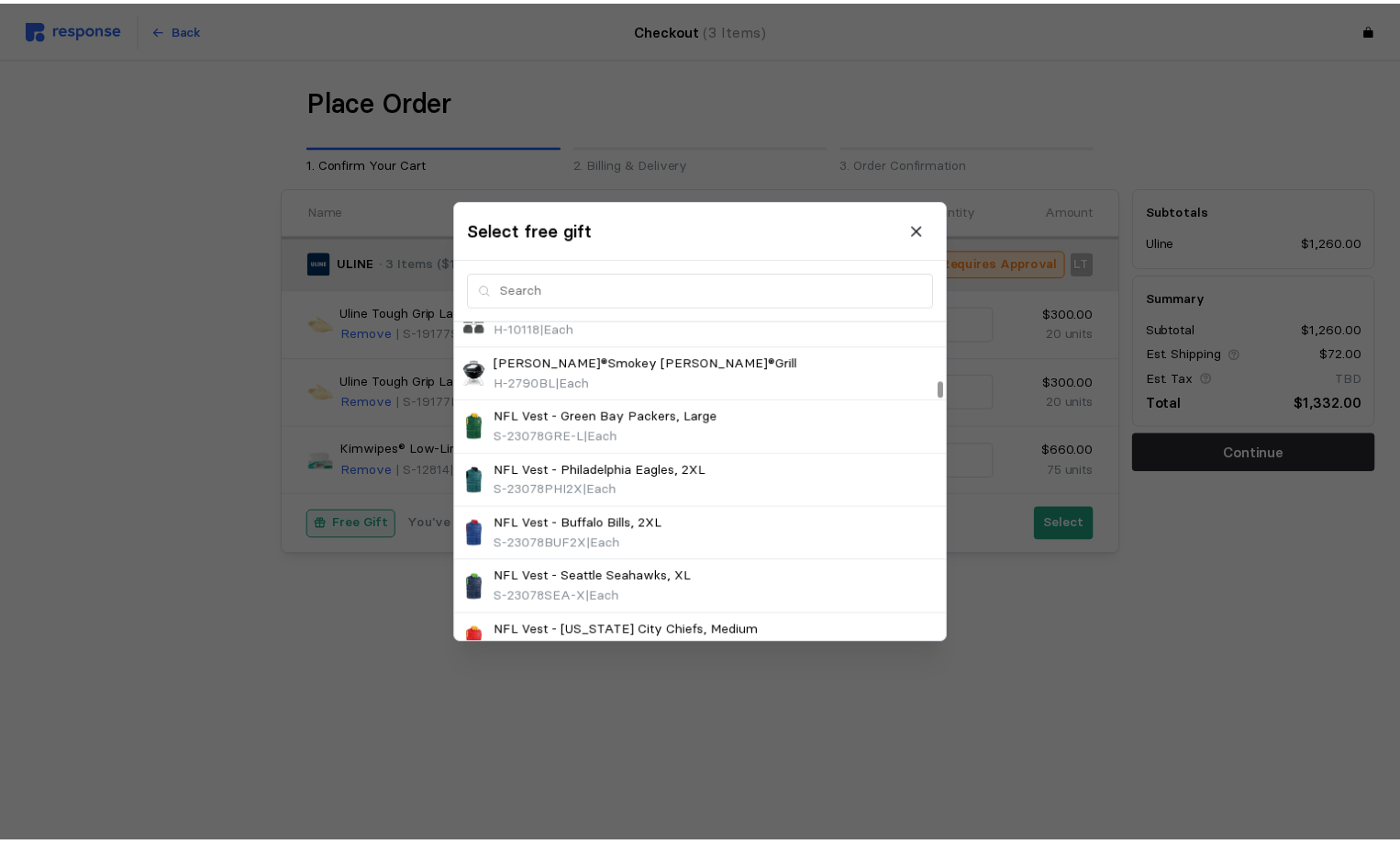
scroll to position [1448, 0]
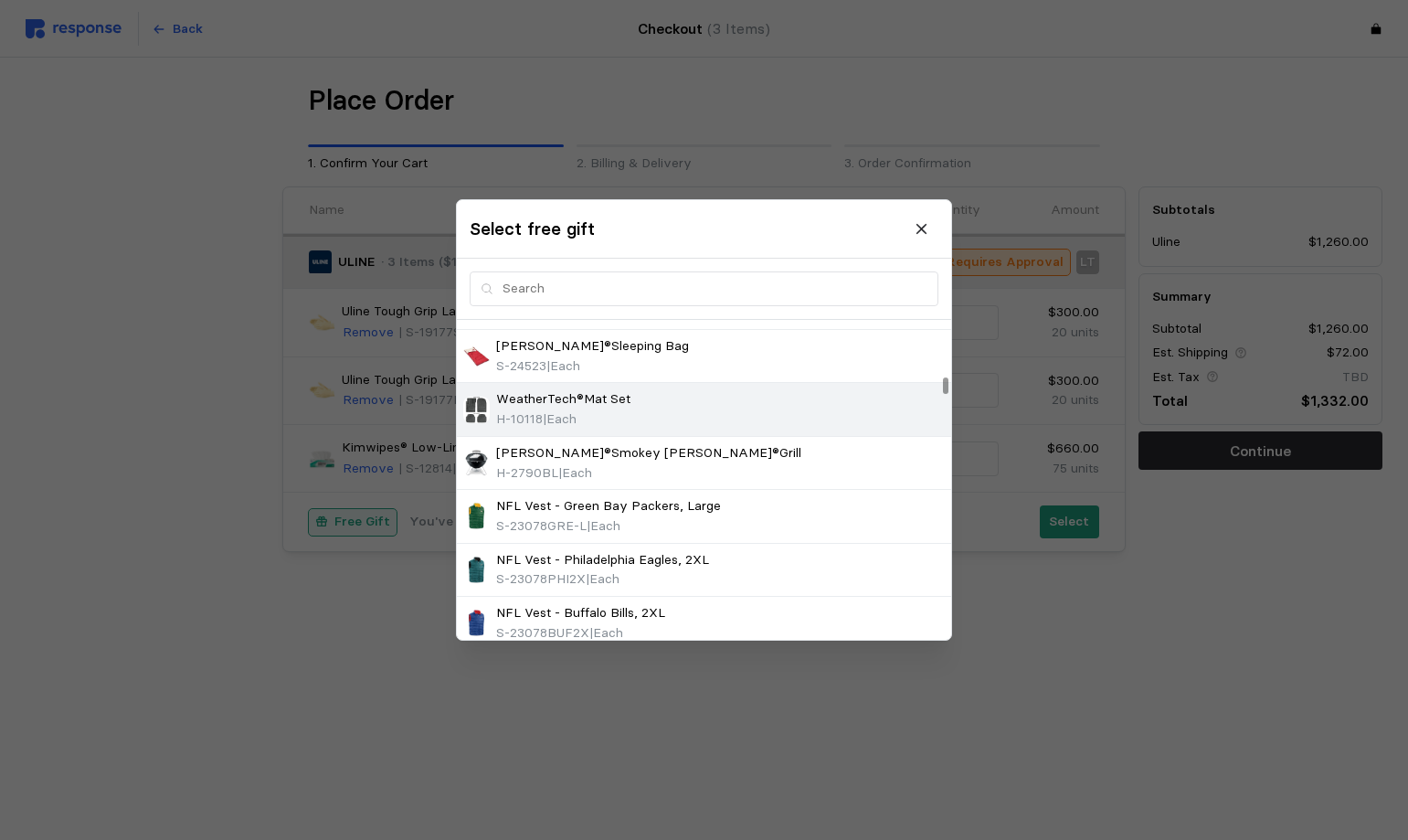
click at [602, 419] on div "H-10118 | Each" at bounding box center [564, 420] width 135 height 20
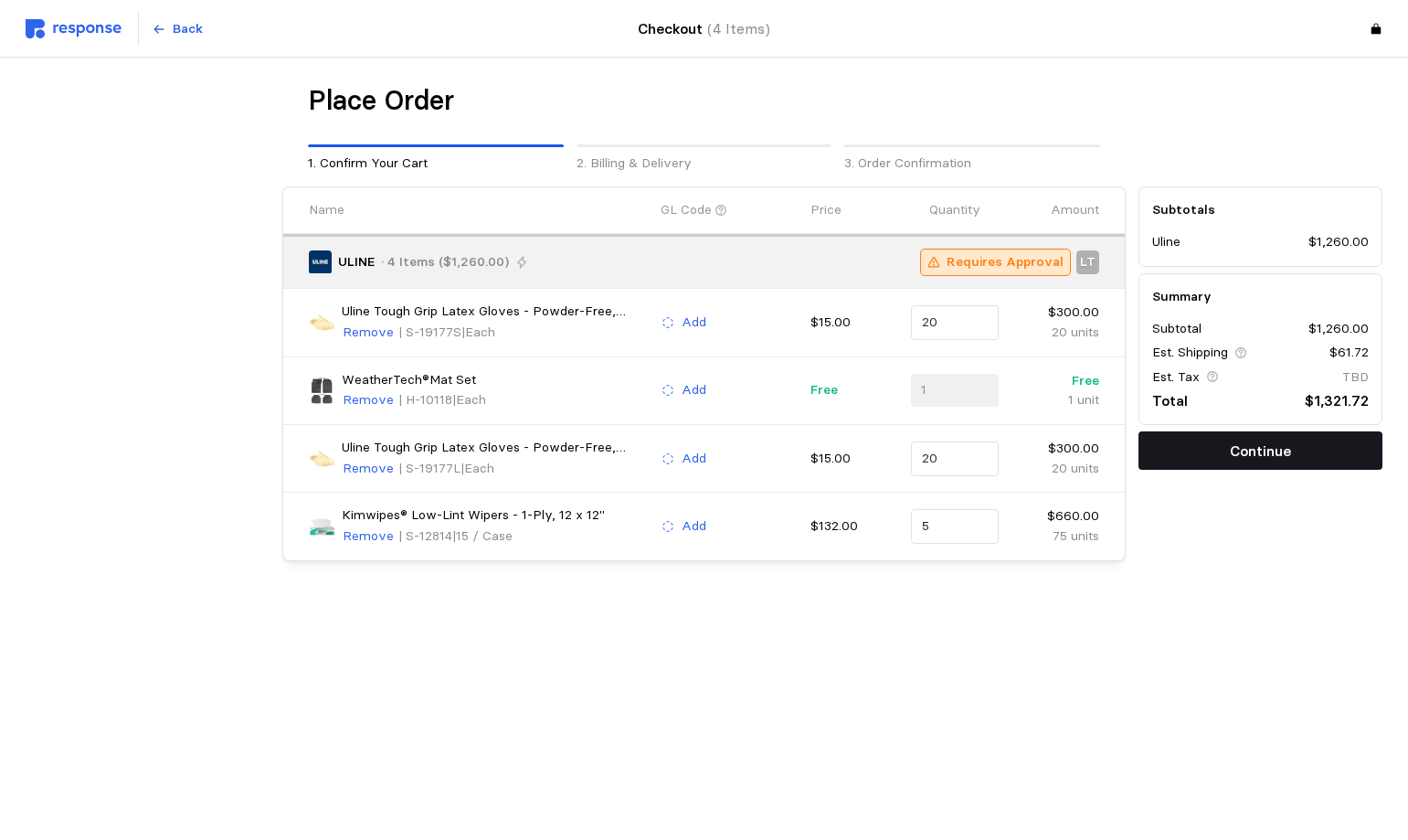
click at [1184, 442] on button "Continue" at bounding box center [1261, 450] width 244 height 38
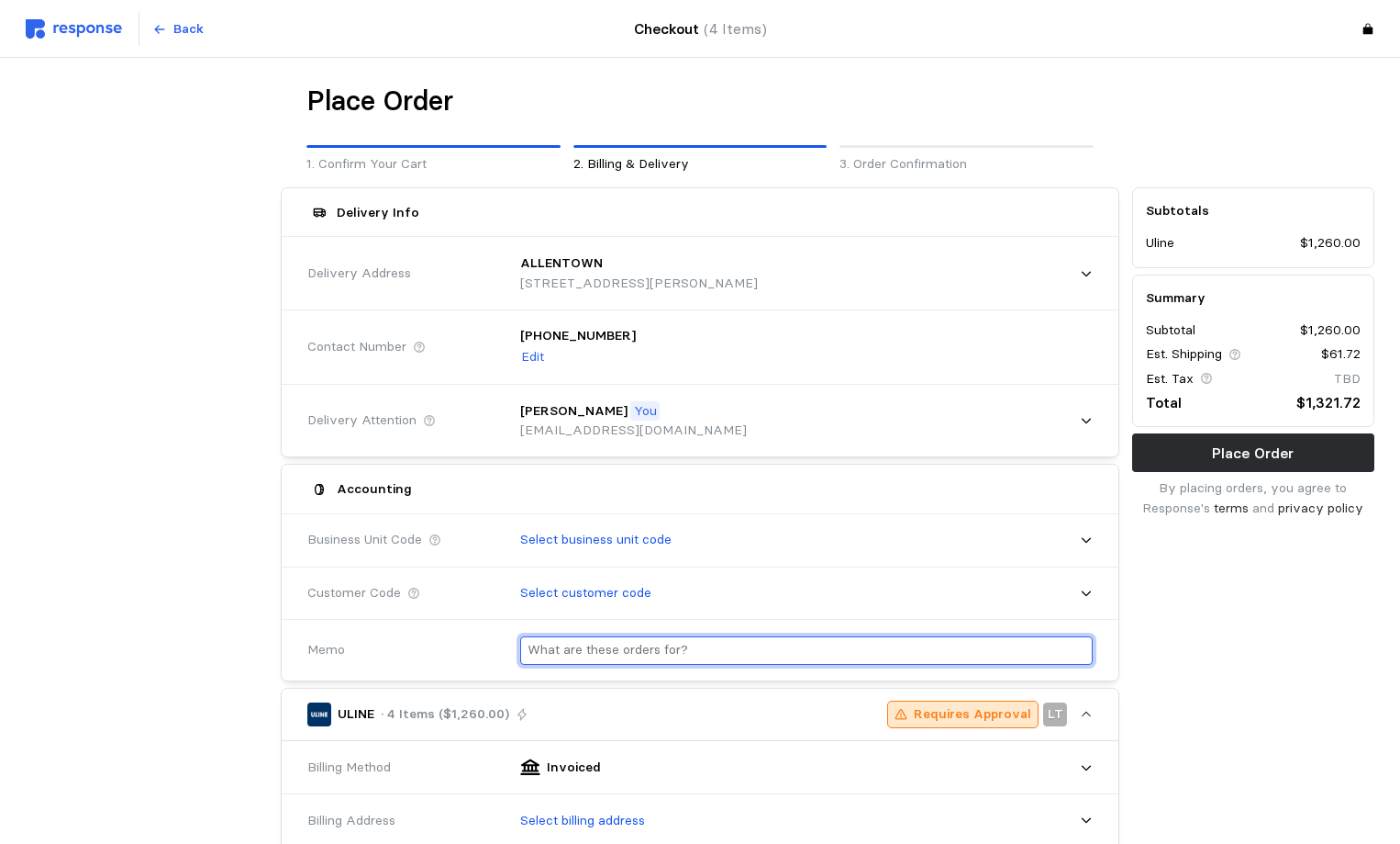
click at [586, 641] on input "text" at bounding box center [806, 650] width 557 height 26
type input "n"
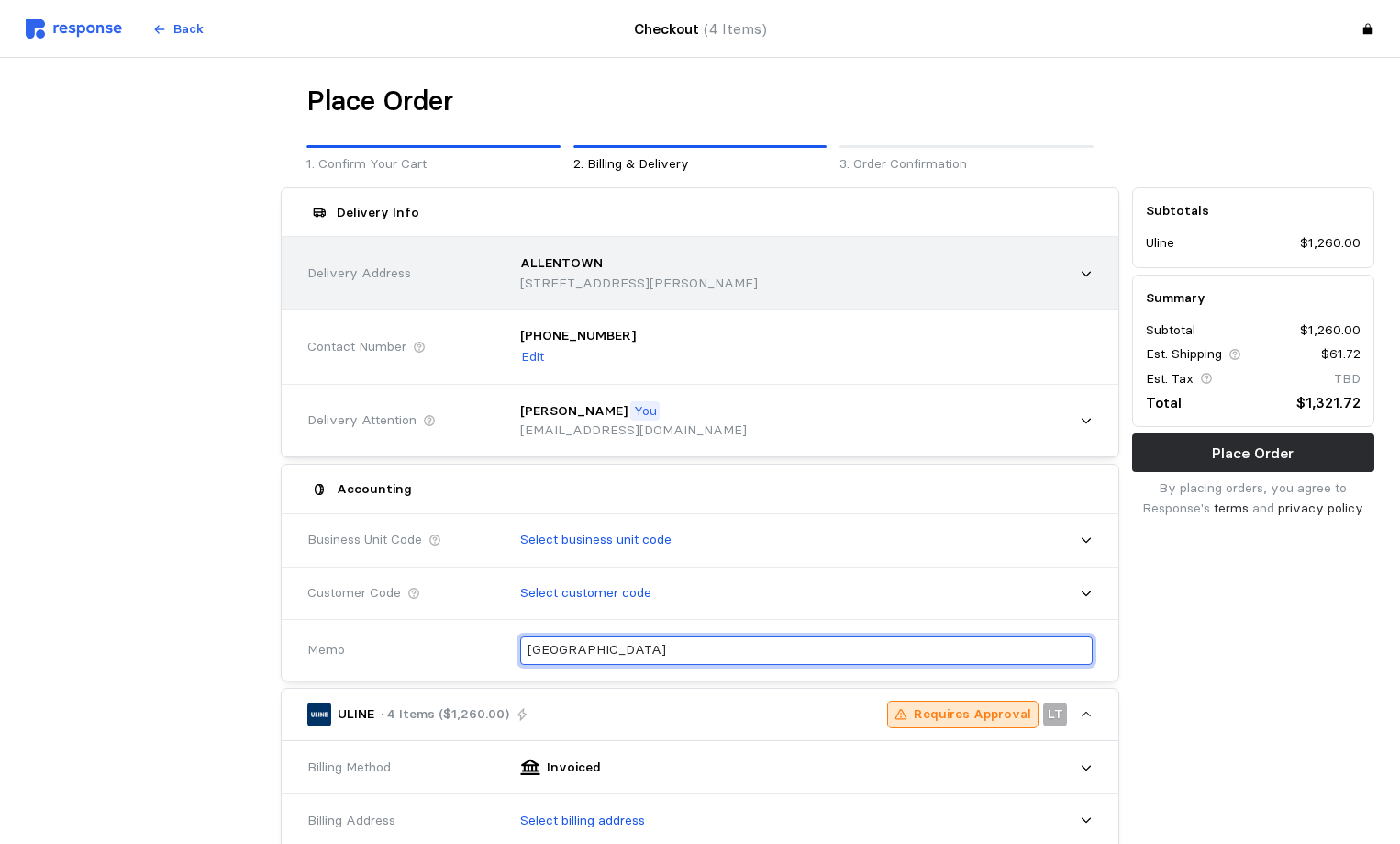
type input "[GEOGRAPHIC_DATA]"
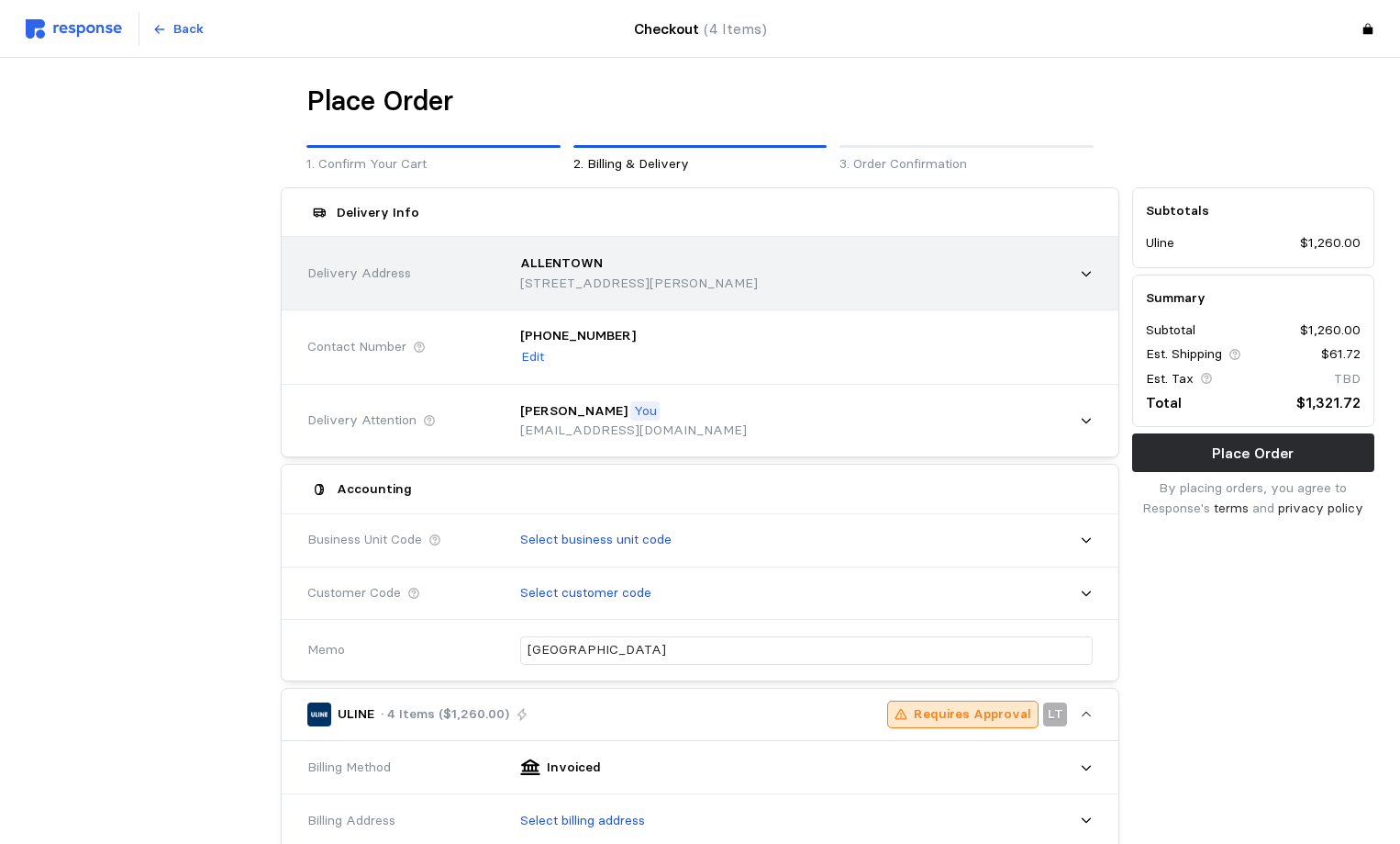
click at [593, 287] on p "7144 Daniels Drive, Allentown, PA, 18106, United States" at bounding box center [639, 283] width 238 height 21
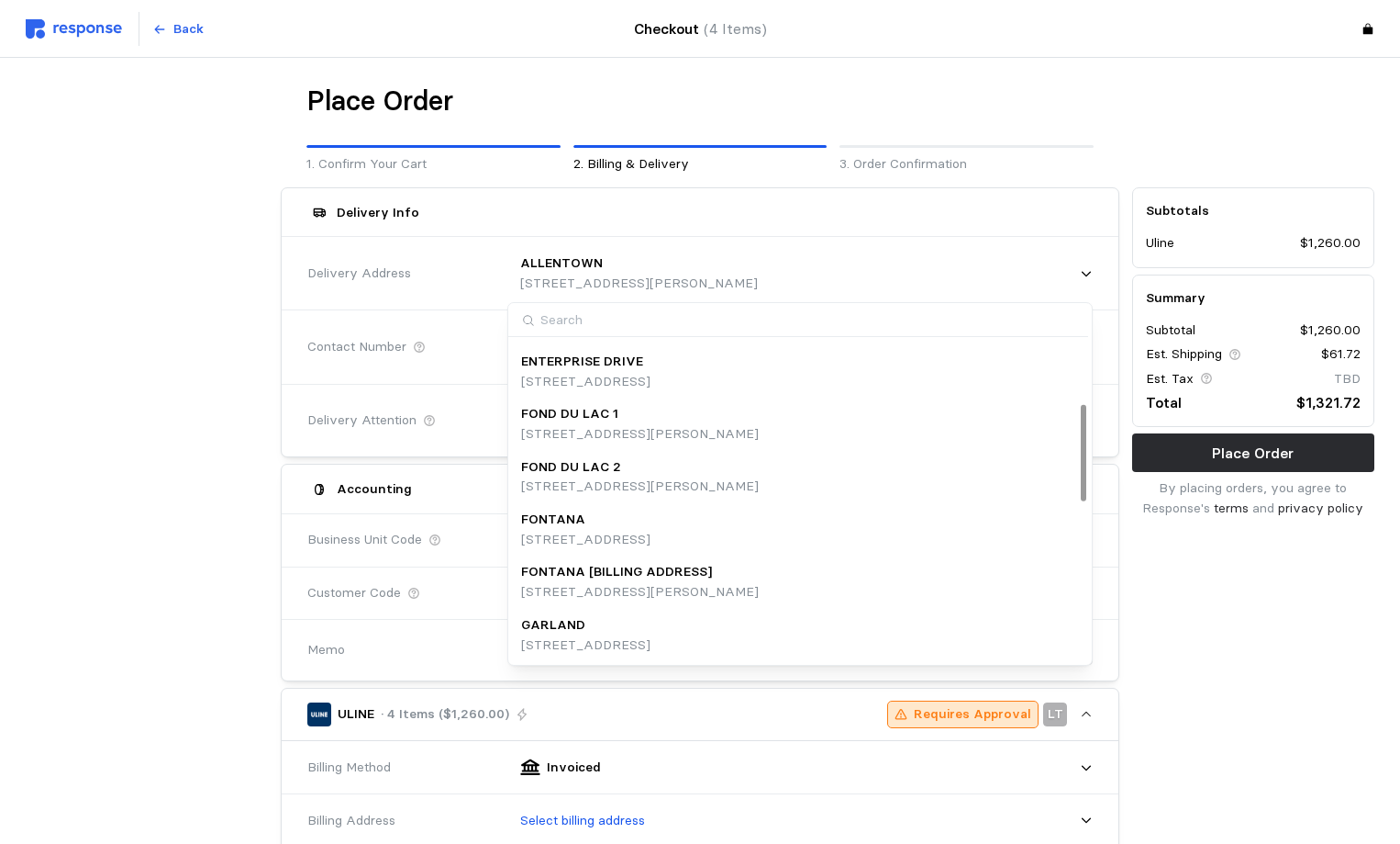
scroll to position [572, 0]
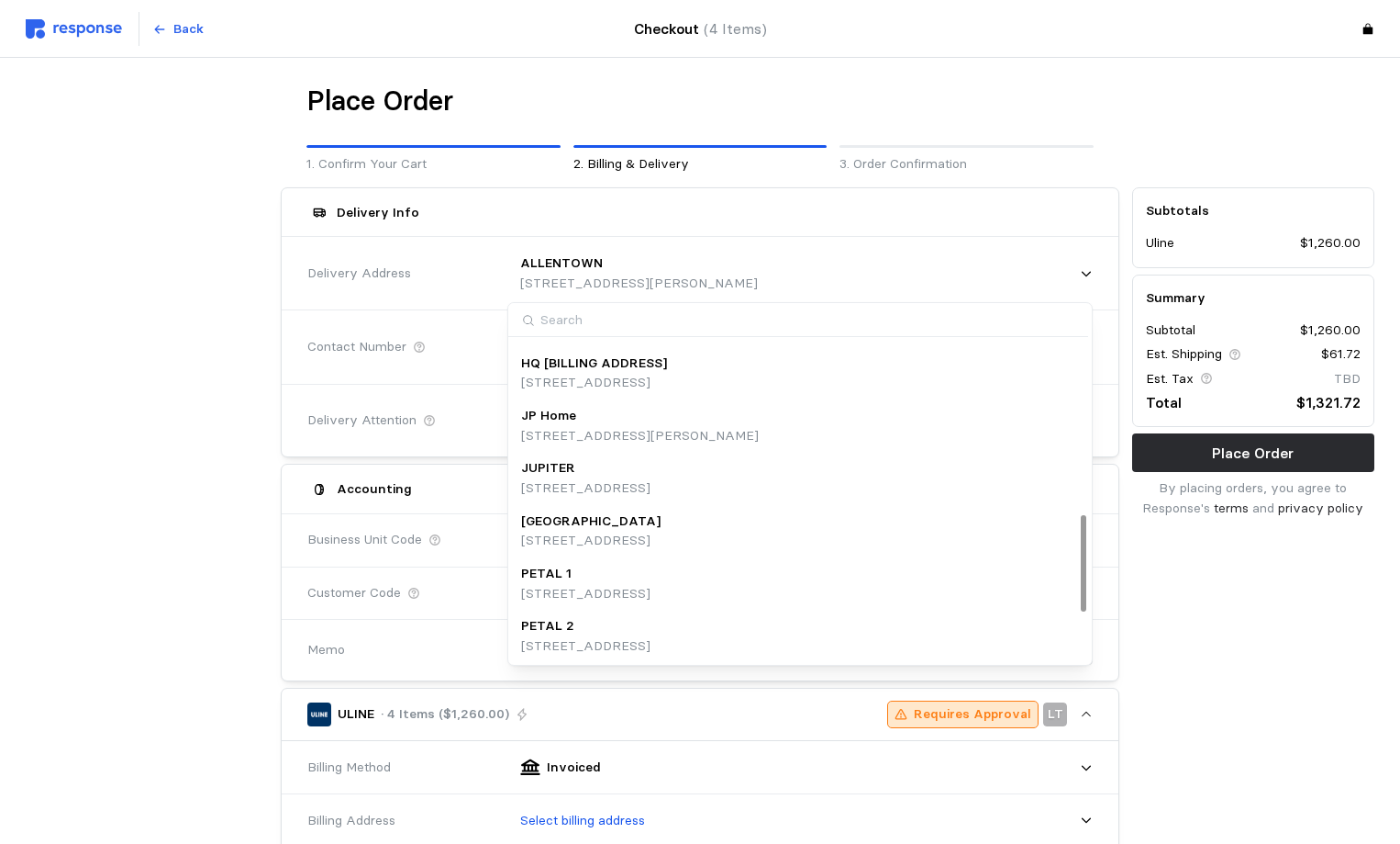
click at [627, 522] on div "[GEOGRAPHIC_DATA]" at bounding box center [591, 521] width 139 height 21
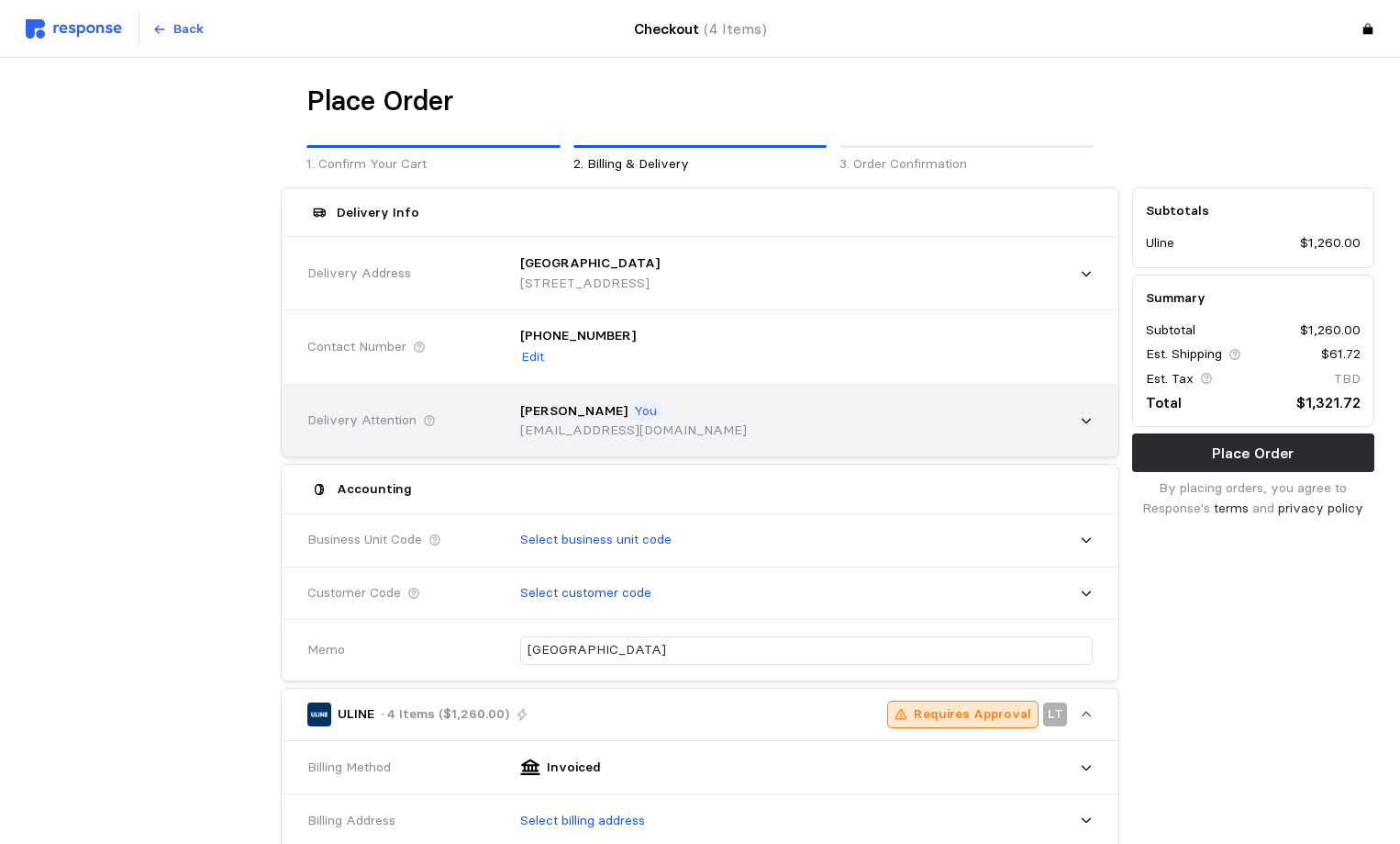
click at [581, 413] on p "[PERSON_NAME]" at bounding box center [574, 411] width 108 height 21
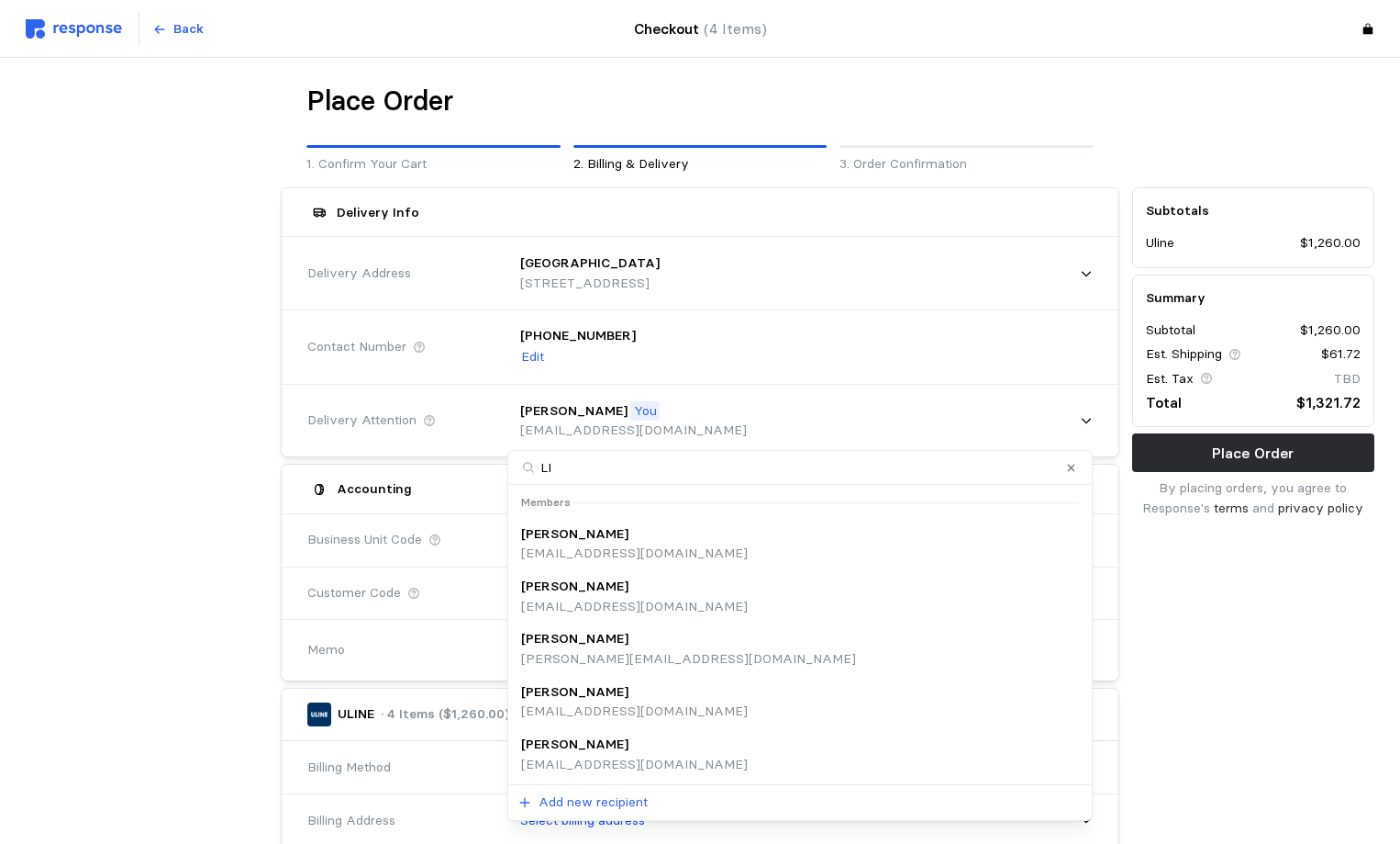
type input "LIS"
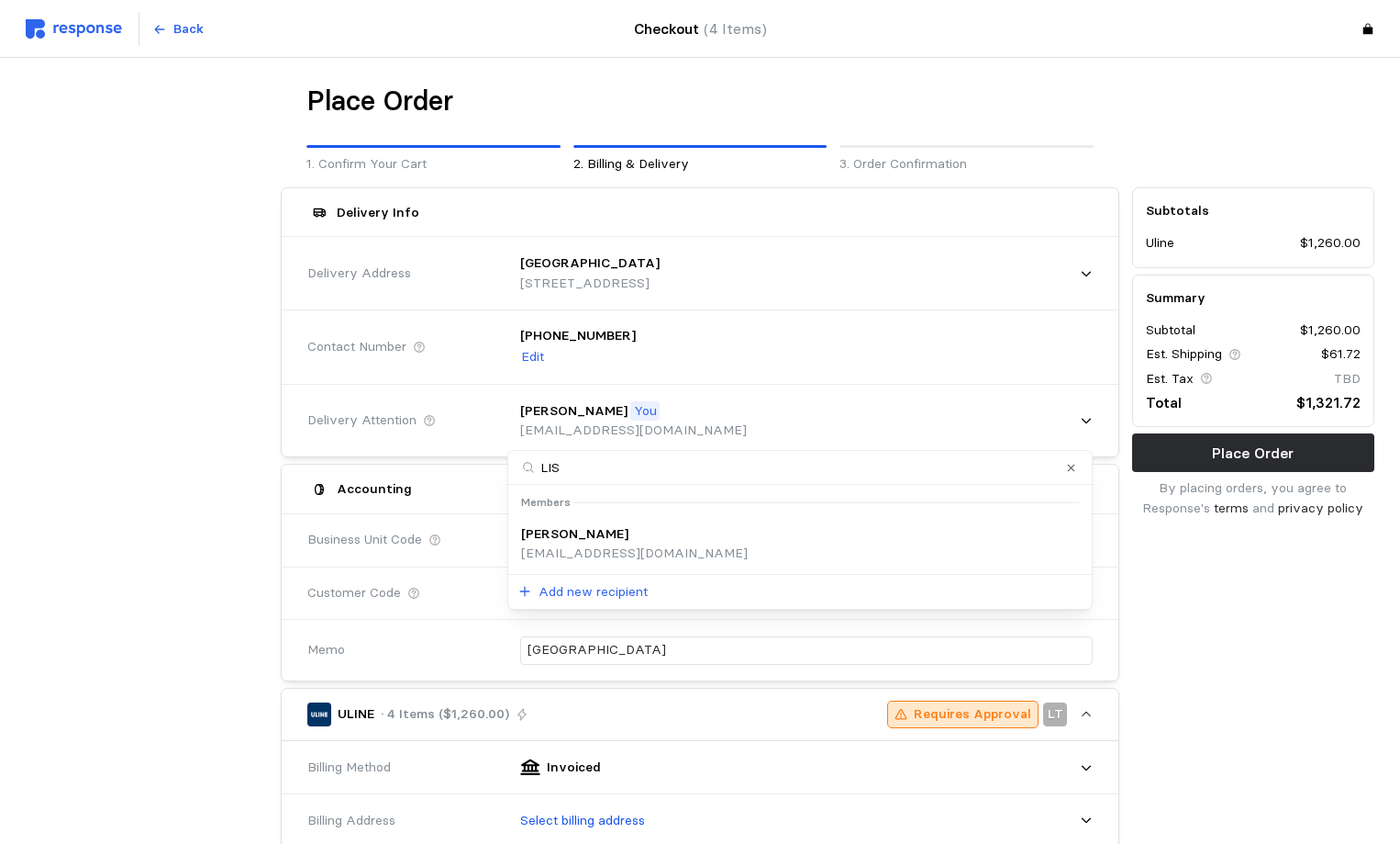
click at [606, 543] on p "[EMAIL_ADDRESS][DOMAIN_NAME]" at bounding box center [634, 553] width 226 height 21
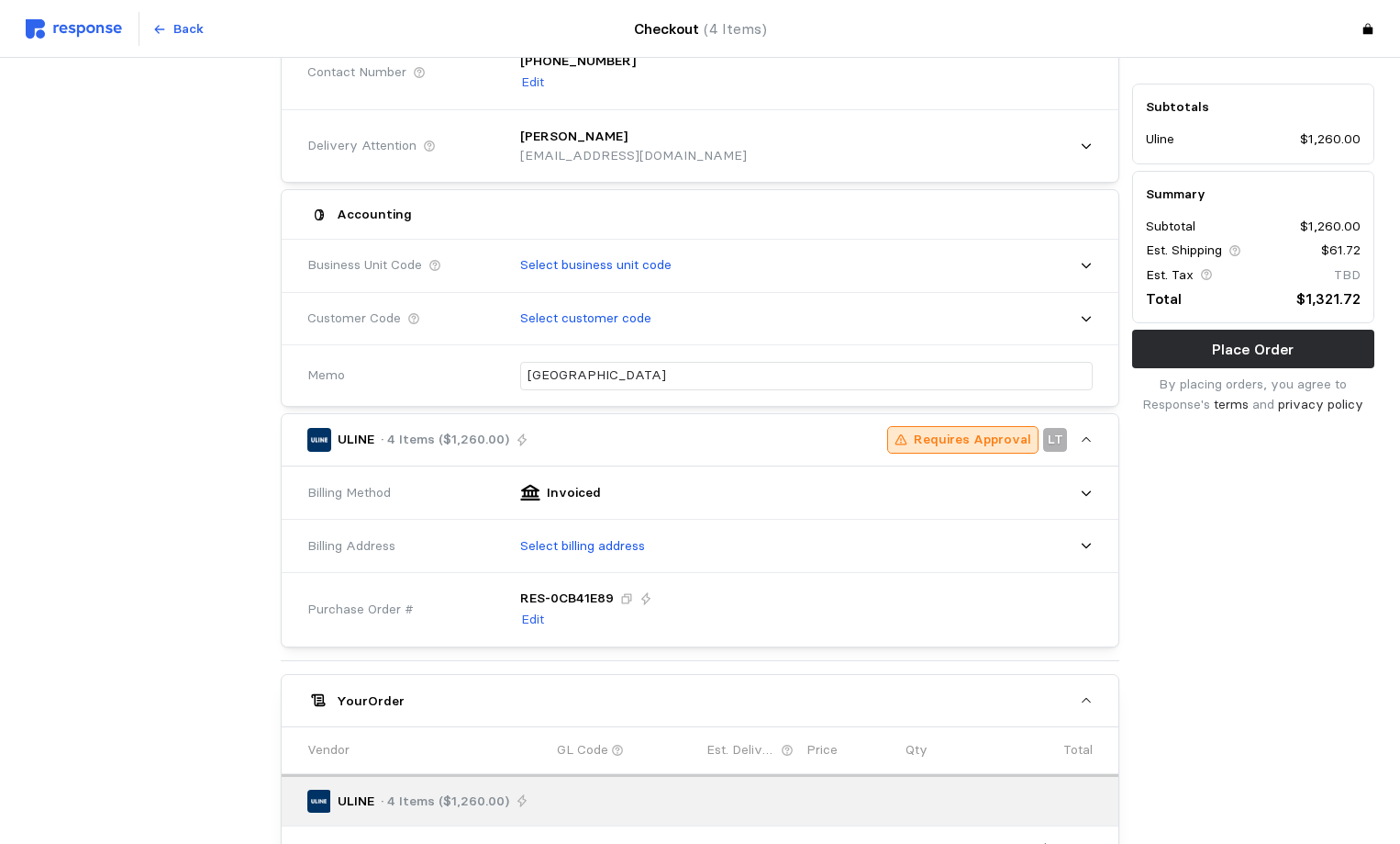
scroll to position [275, 0]
click at [543, 618] on p "Edit" at bounding box center [532, 619] width 23 height 21
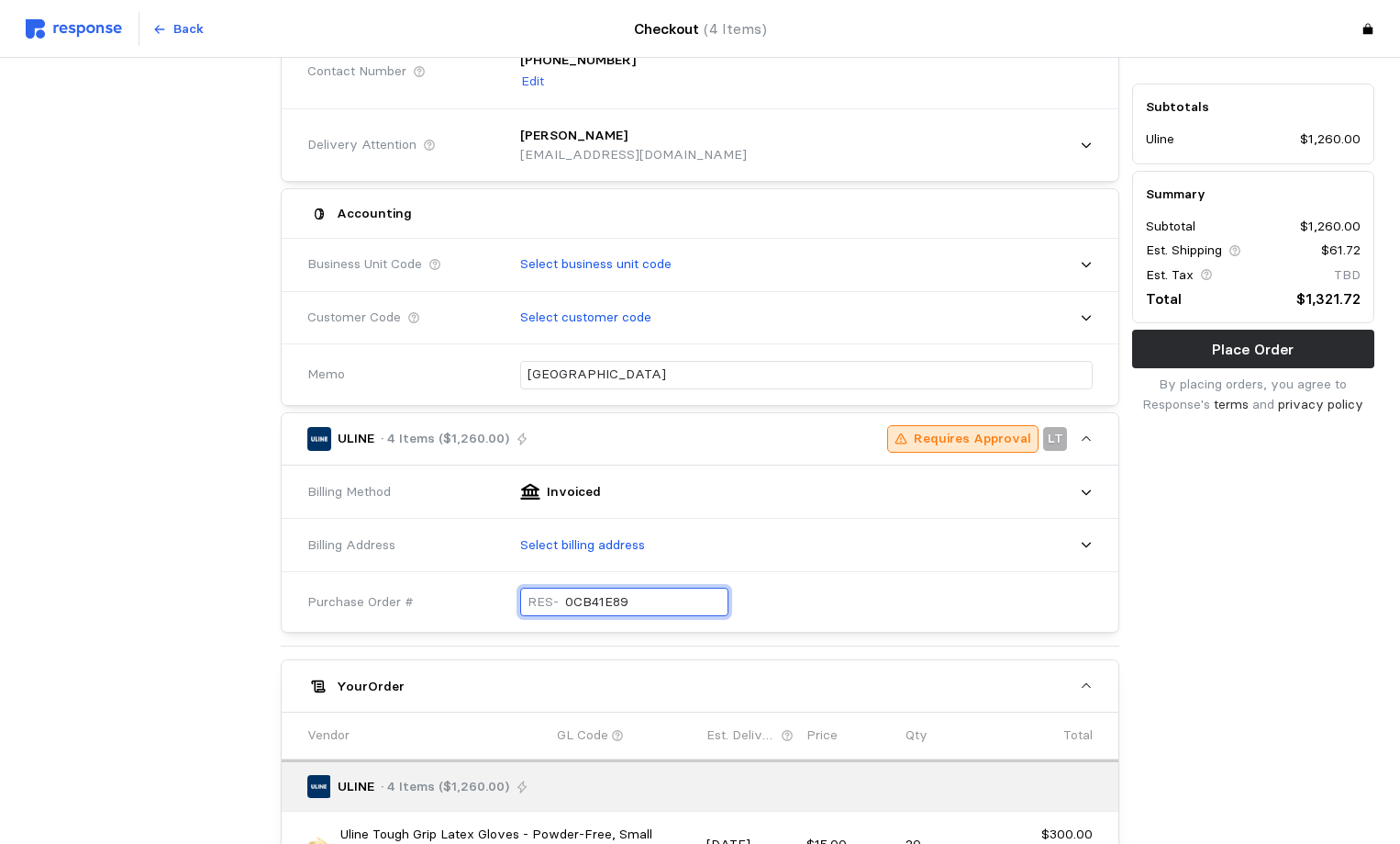
drag, startPoint x: 651, startPoint y: 612, endPoint x: 463, endPoint y: 596, distance: 188.7
click at [463, 596] on div "Purchase Order # RES- 0CB41E89" at bounding box center [700, 602] width 798 height 67
type input "10032025NORTH"
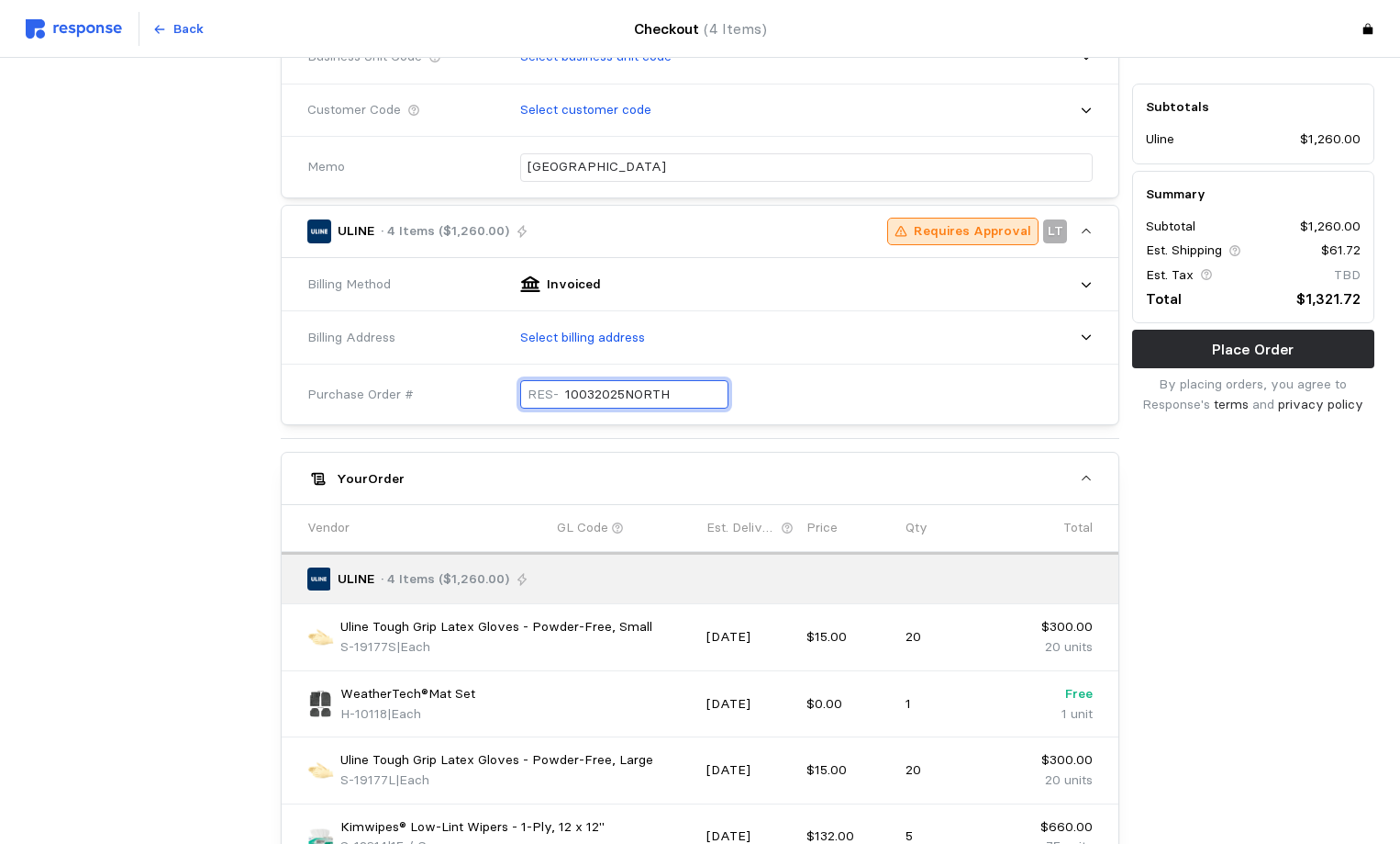
scroll to position [643, 0]
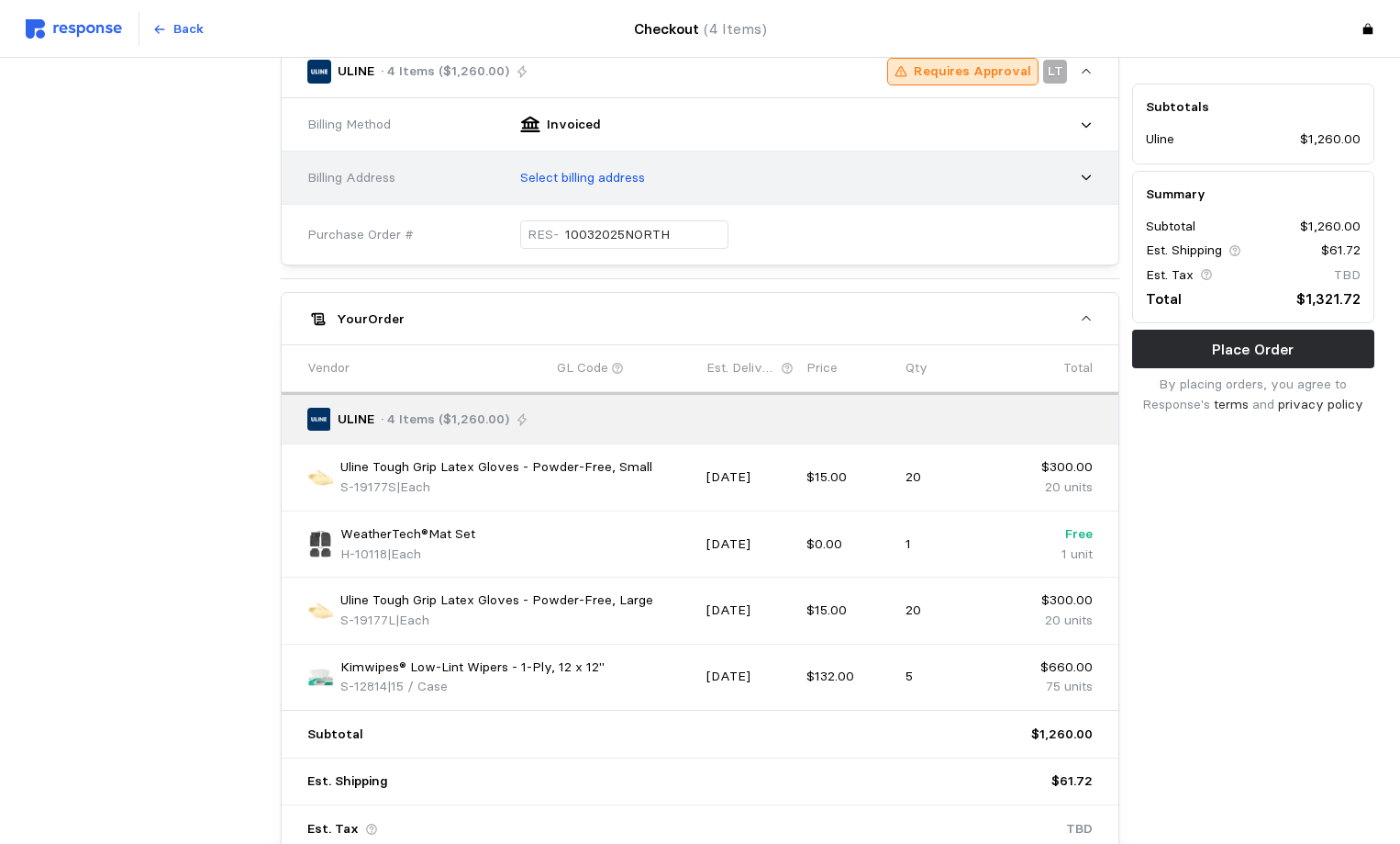
click at [609, 182] on p "Select billing address" at bounding box center [582, 177] width 124 height 21
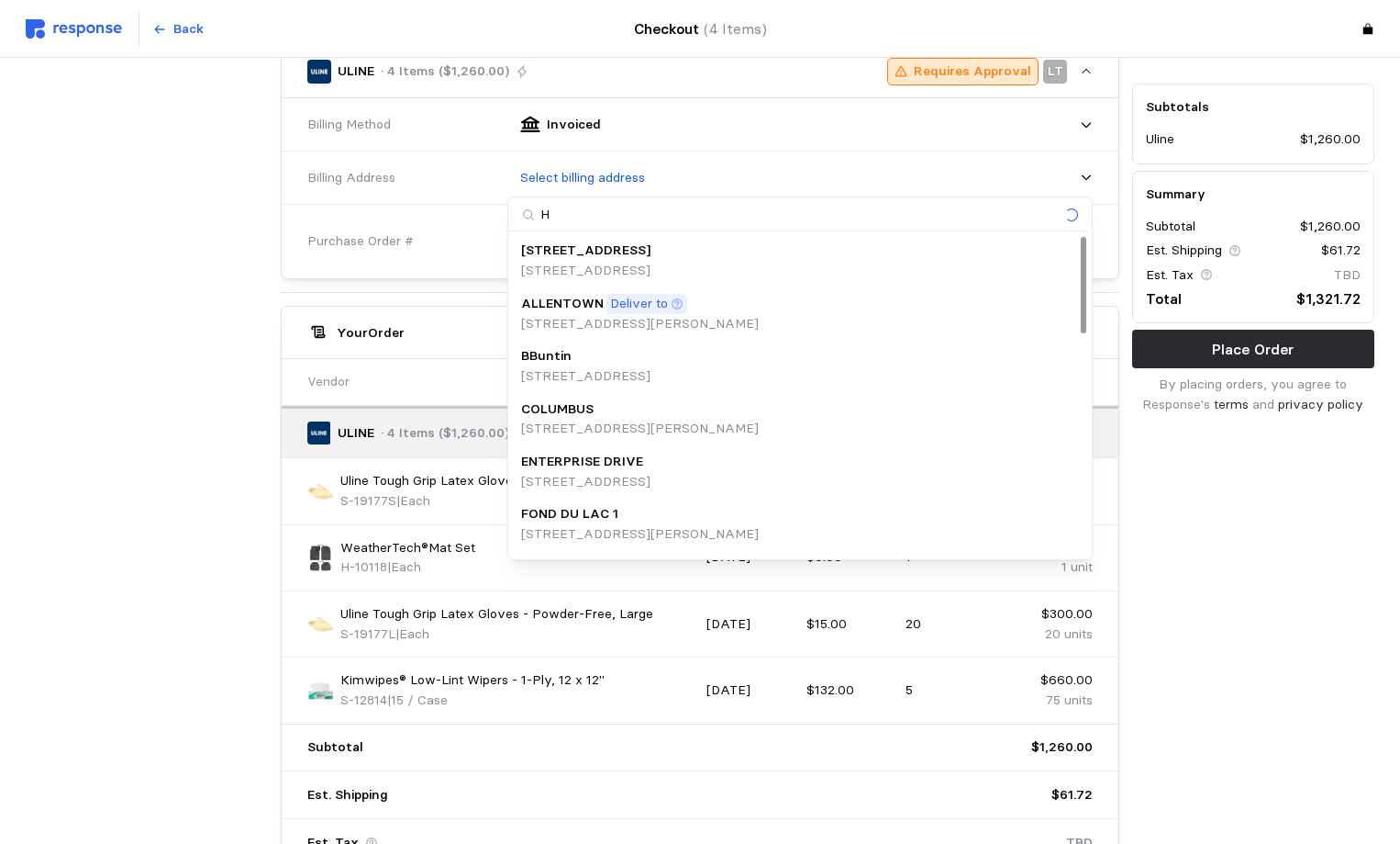
type input "HO"
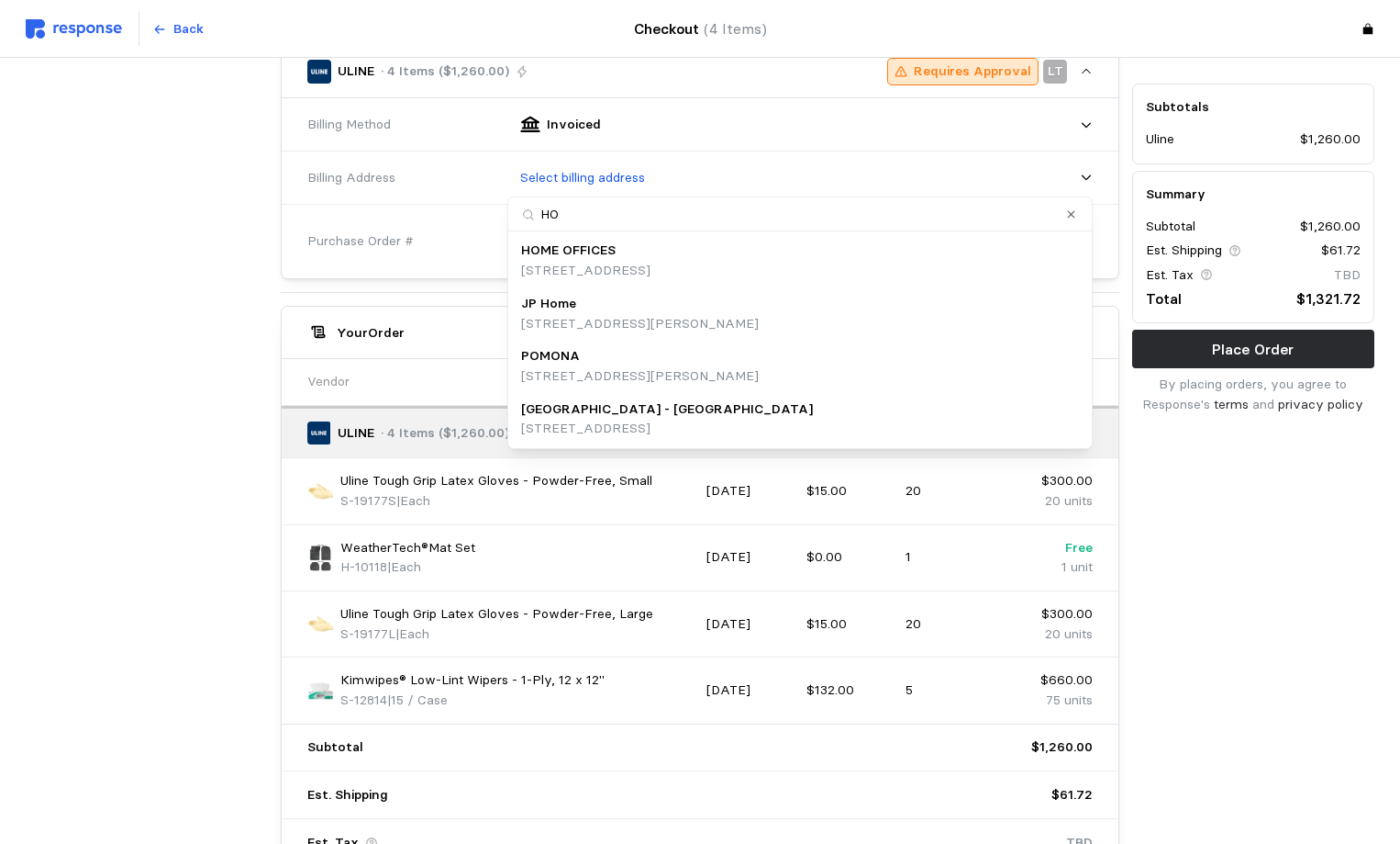
click at [603, 265] on p "[STREET_ADDRESS]" at bounding box center [586, 271] width 129 height 21
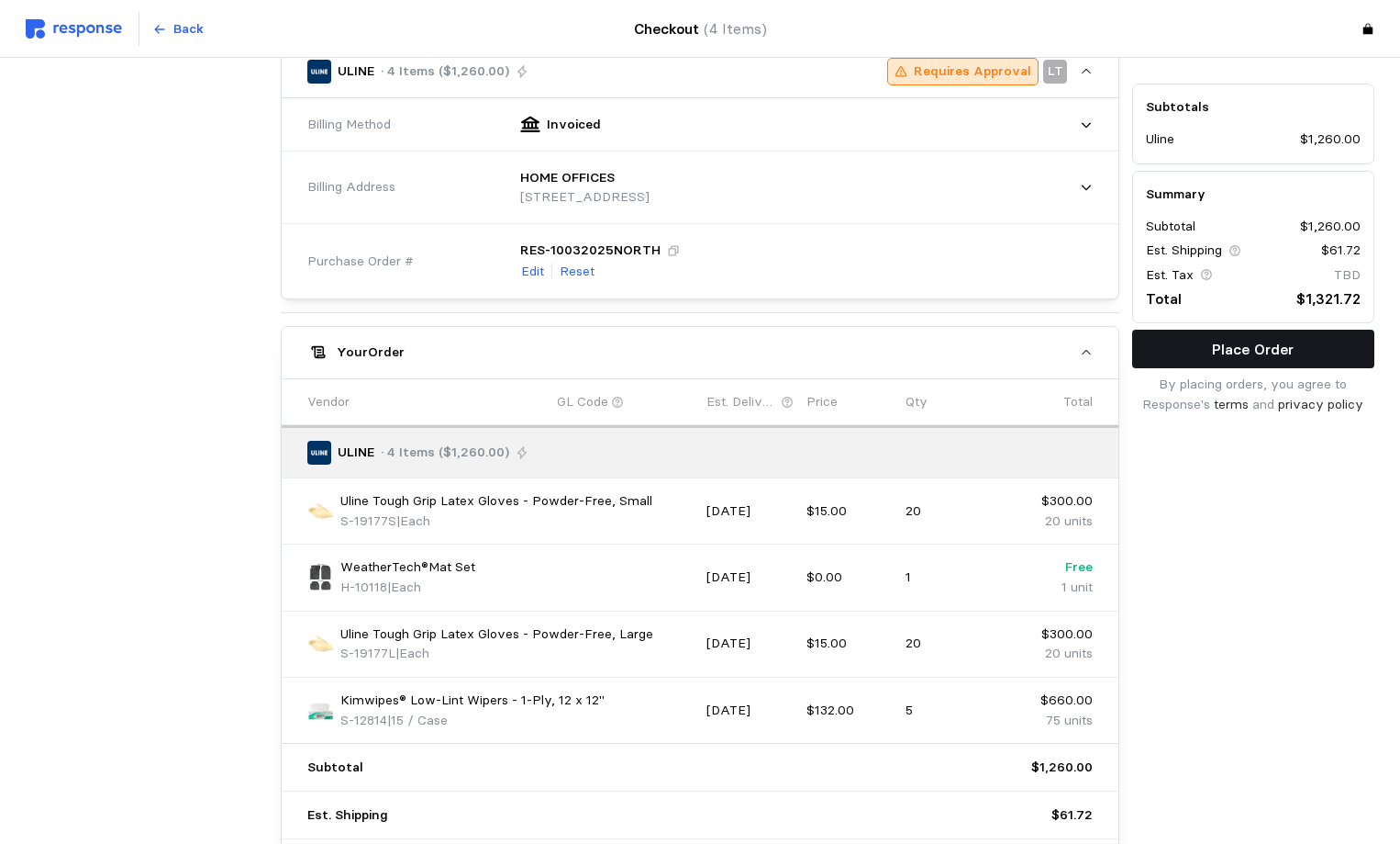
click at [1233, 348] on p "Place Order" at bounding box center [1252, 349] width 81 height 23
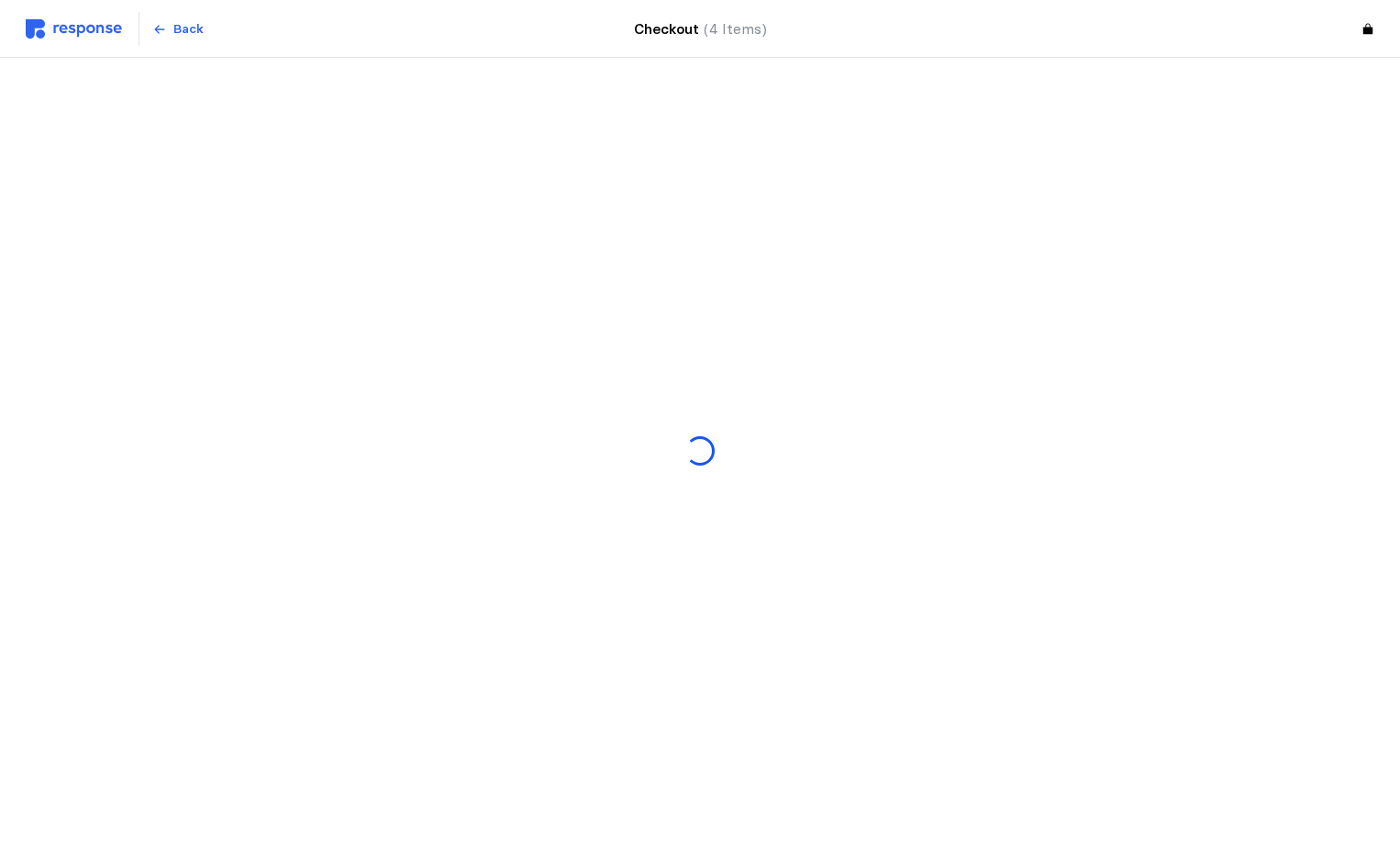
scroll to position [0, 0]
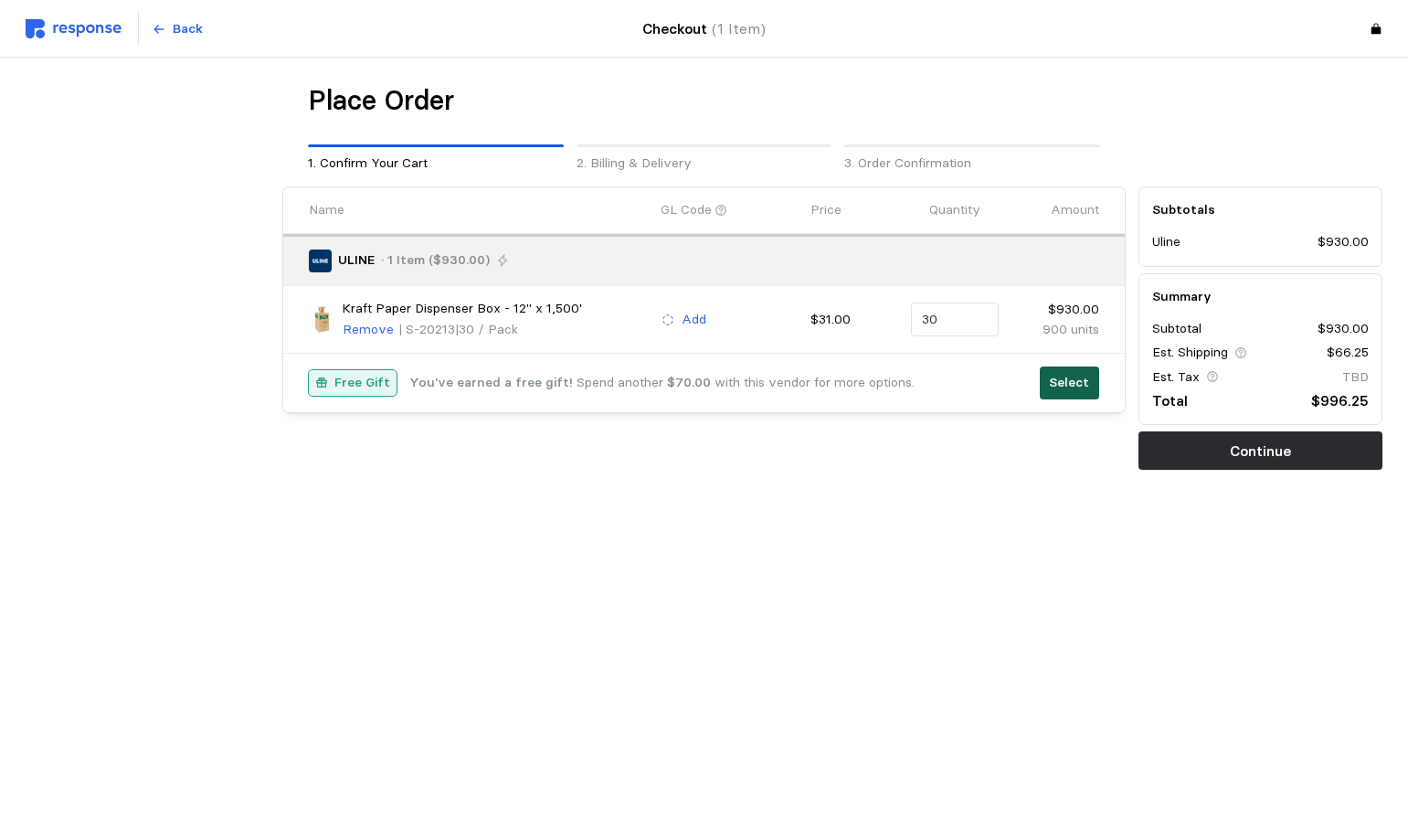
click at [1057, 380] on p "Select" at bounding box center [1068, 382] width 40 height 20
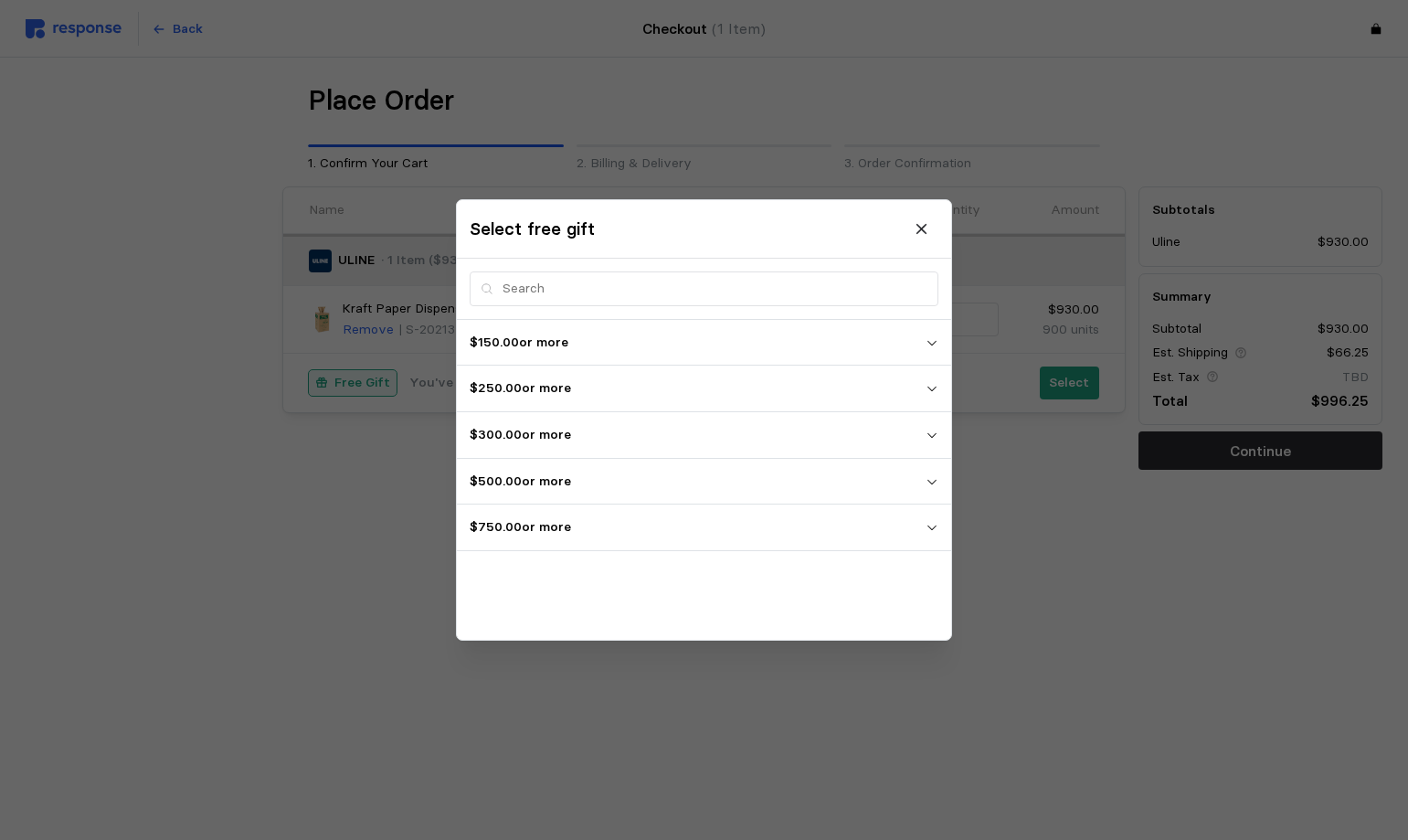
click at [926, 525] on icon "button" at bounding box center [932, 527] width 13 height 13
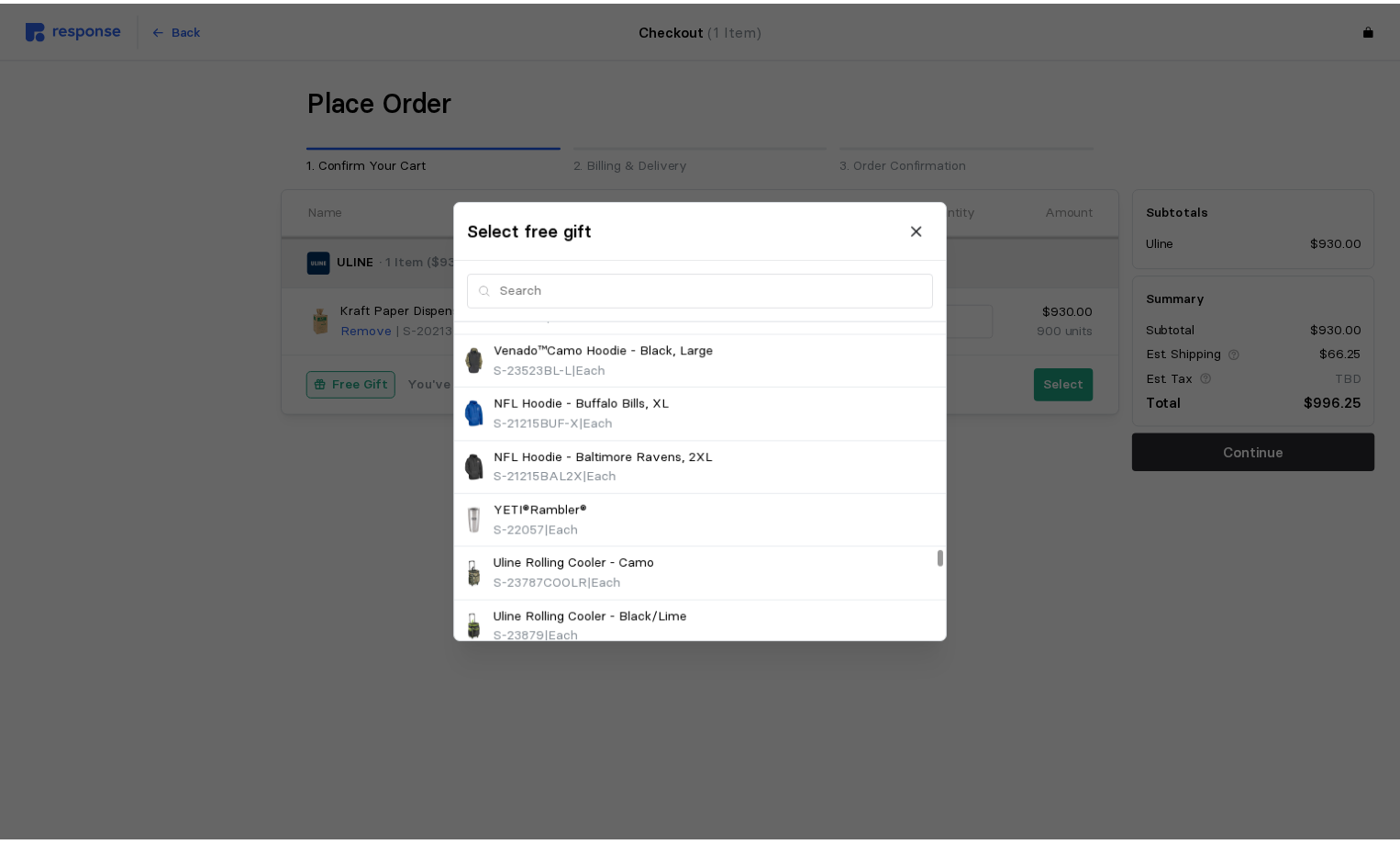
scroll to position [13955, 0]
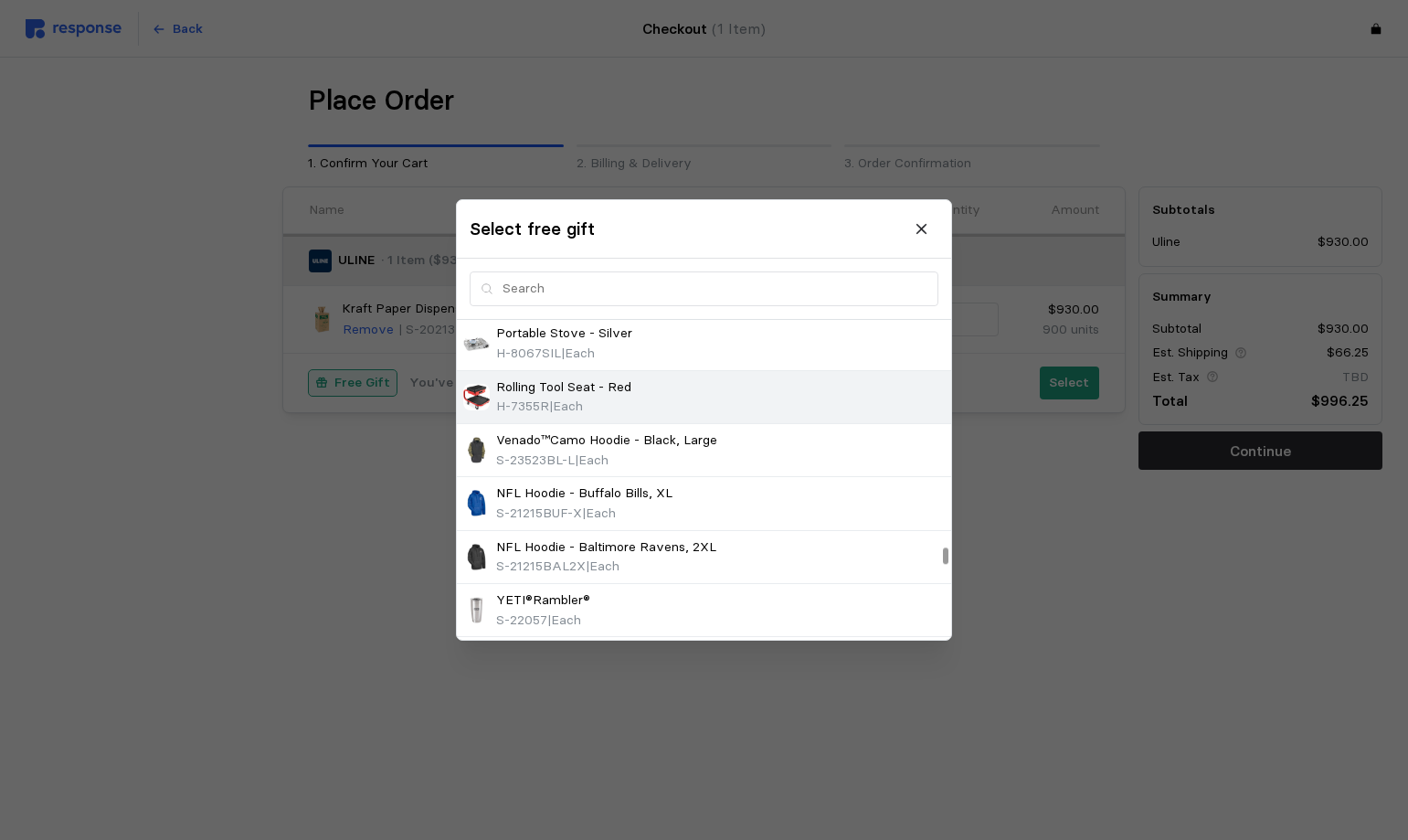
click at [583, 405] on span "| Each" at bounding box center [566, 405] width 34 height 17
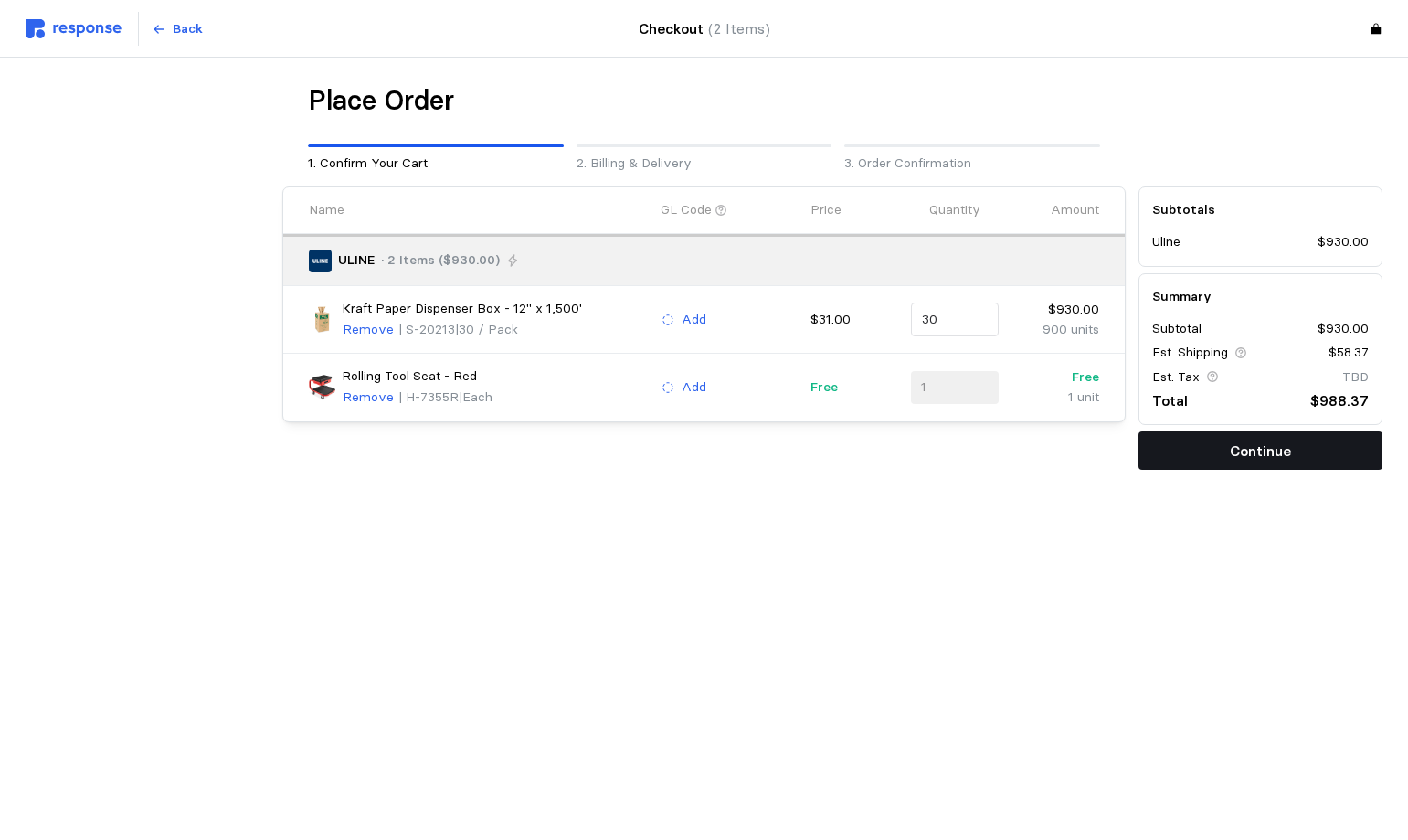
click at [1191, 458] on button "Continue" at bounding box center [1261, 450] width 244 height 38
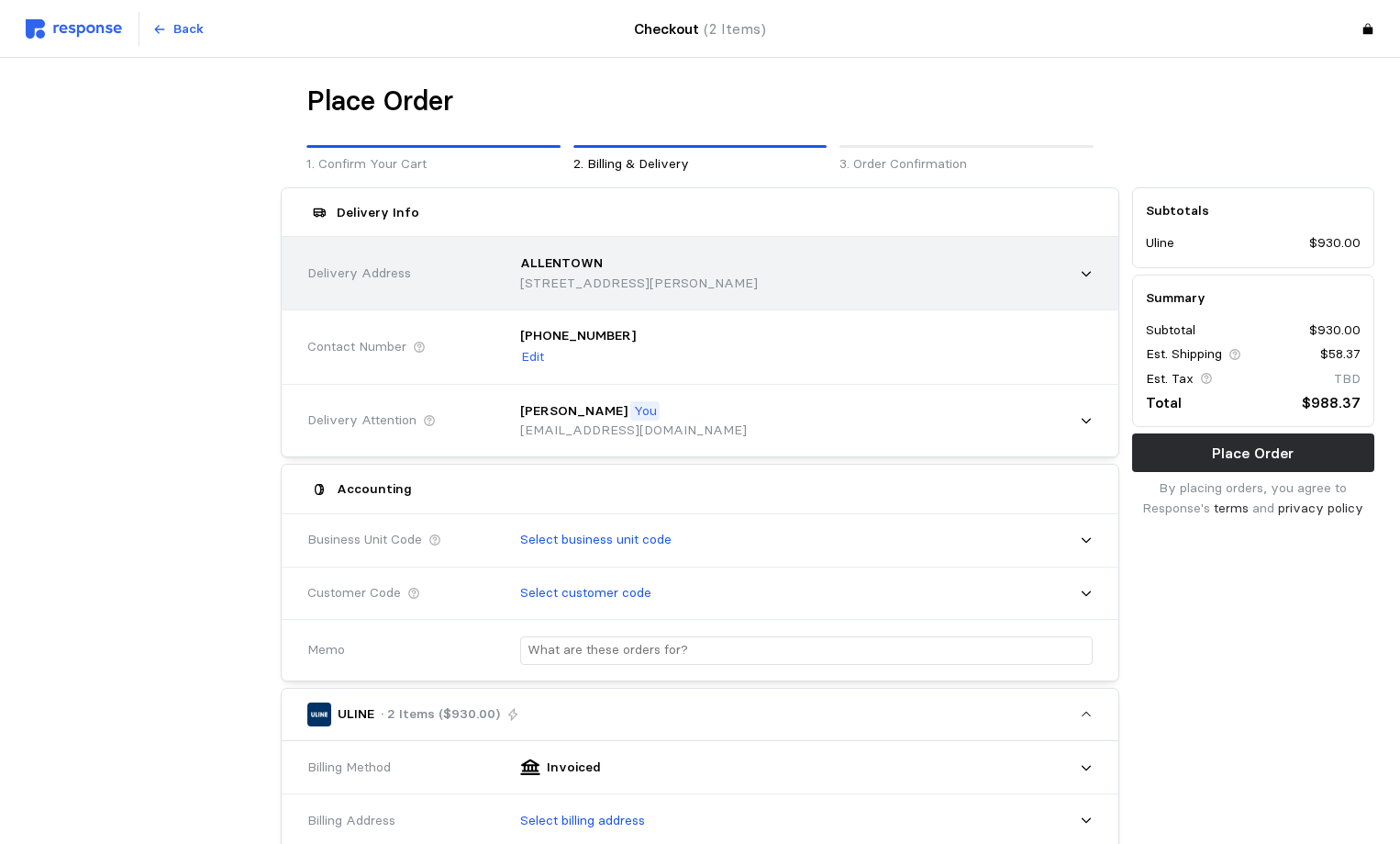
click at [591, 285] on p "7144 Daniels Drive, Allentown, PA, 18106, United States" at bounding box center [639, 283] width 238 height 21
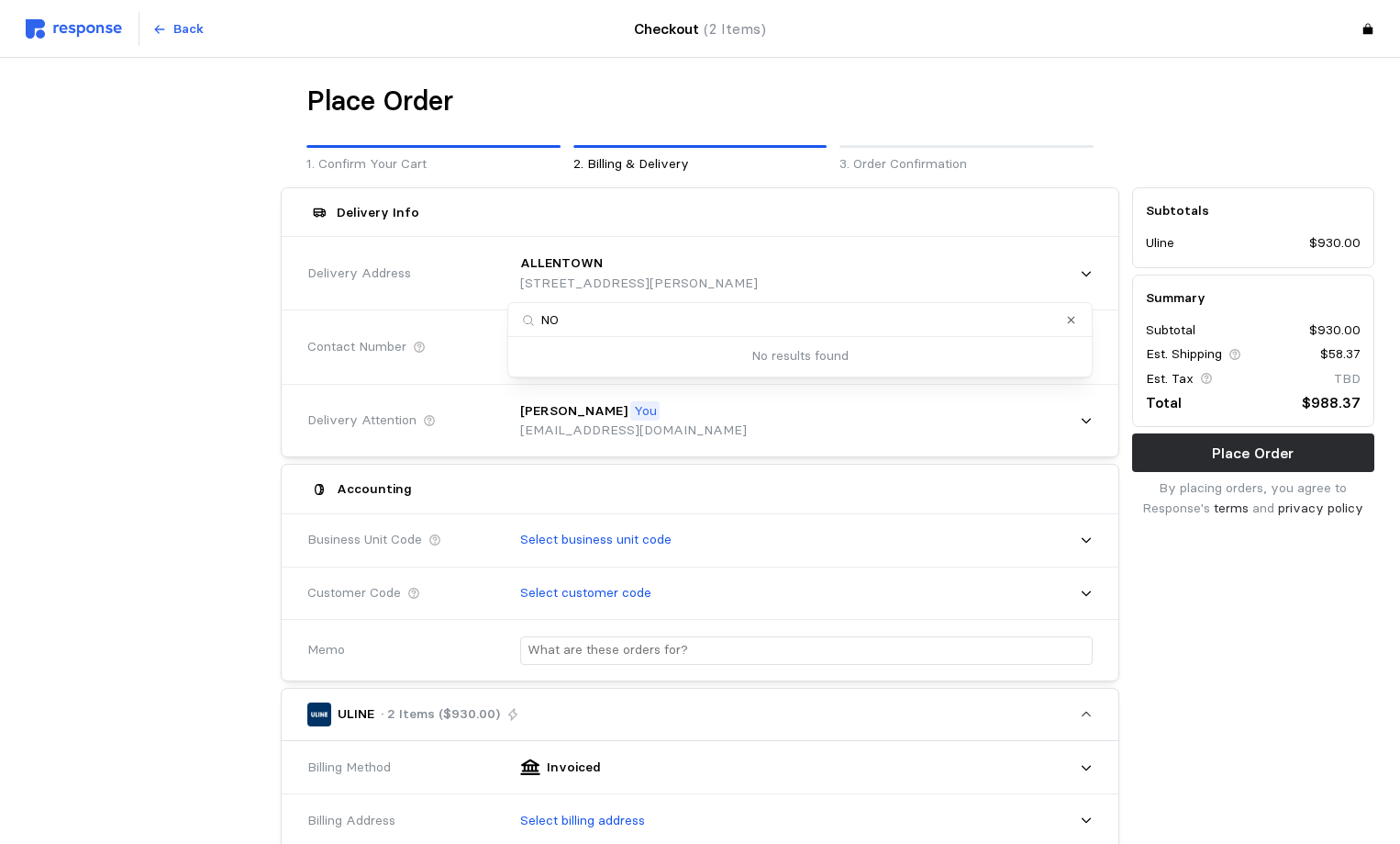
type input "NOR"
click at [571, 357] on p "[GEOGRAPHIC_DATA]" at bounding box center [591, 356] width 139 height 21
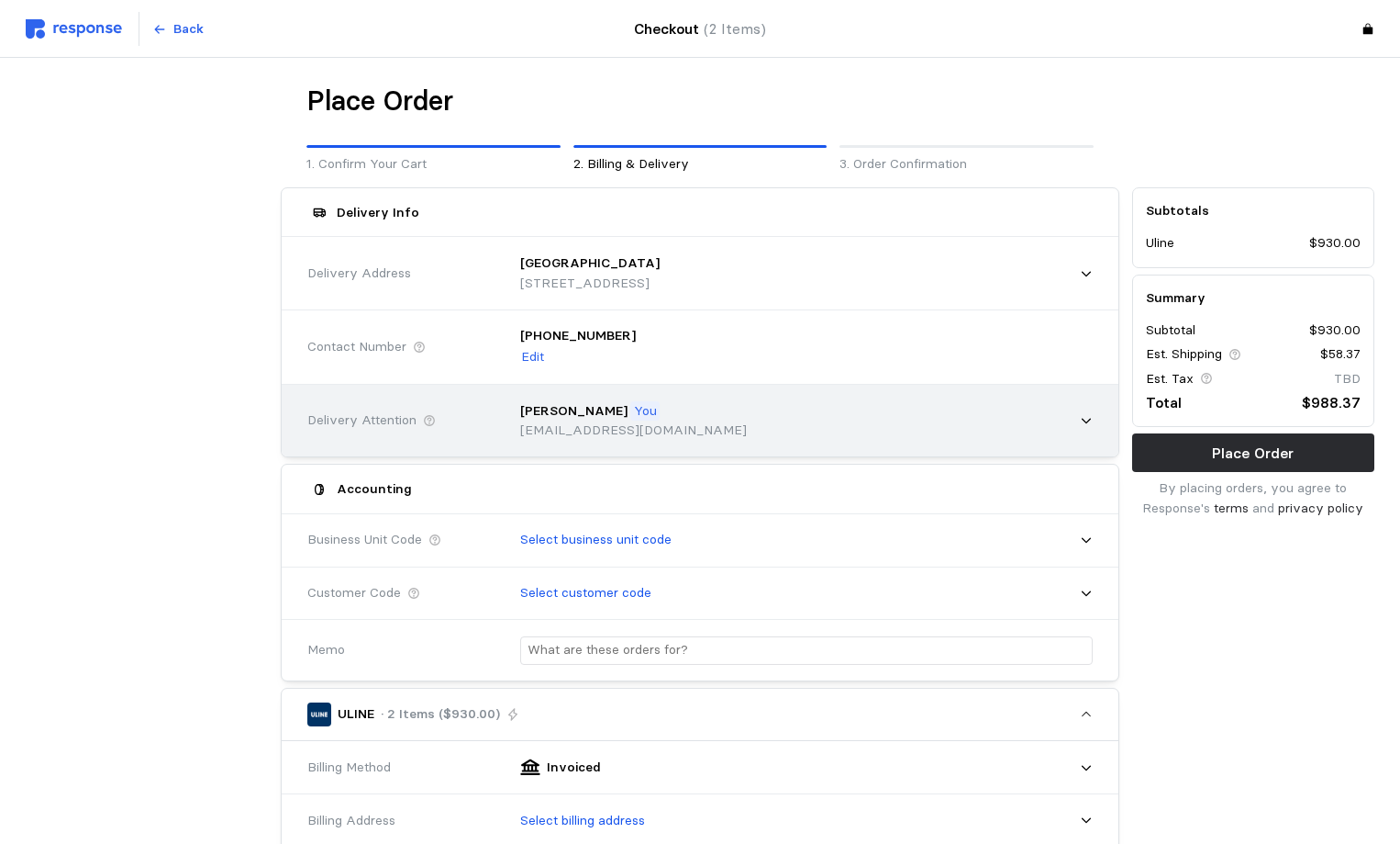
click at [559, 421] on p "zellea@wsinc.com" at bounding box center [633, 430] width 226 height 21
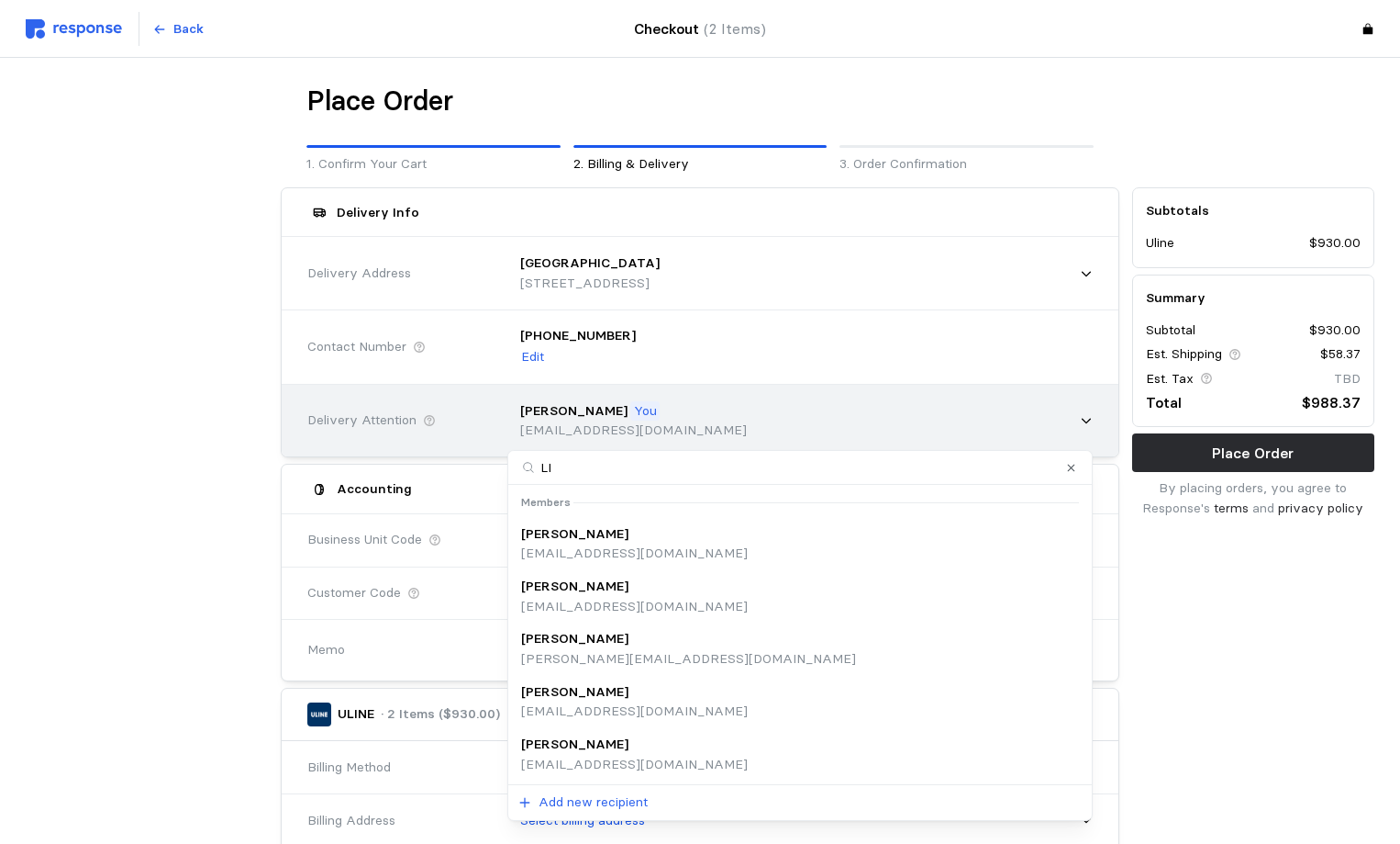
type input "LIS"
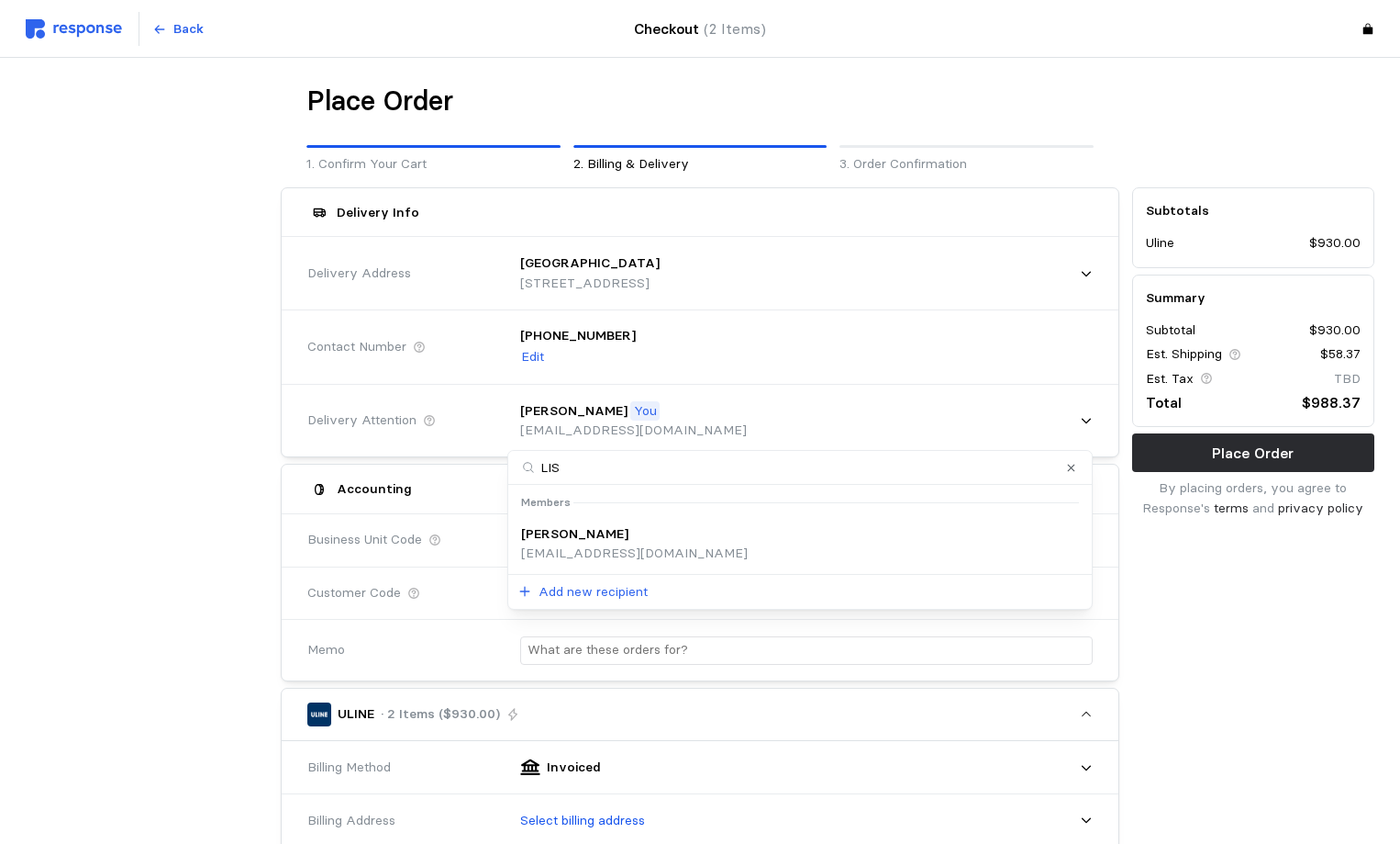
click at [572, 543] on p "[PERSON_NAME]" at bounding box center [575, 534] width 108 height 21
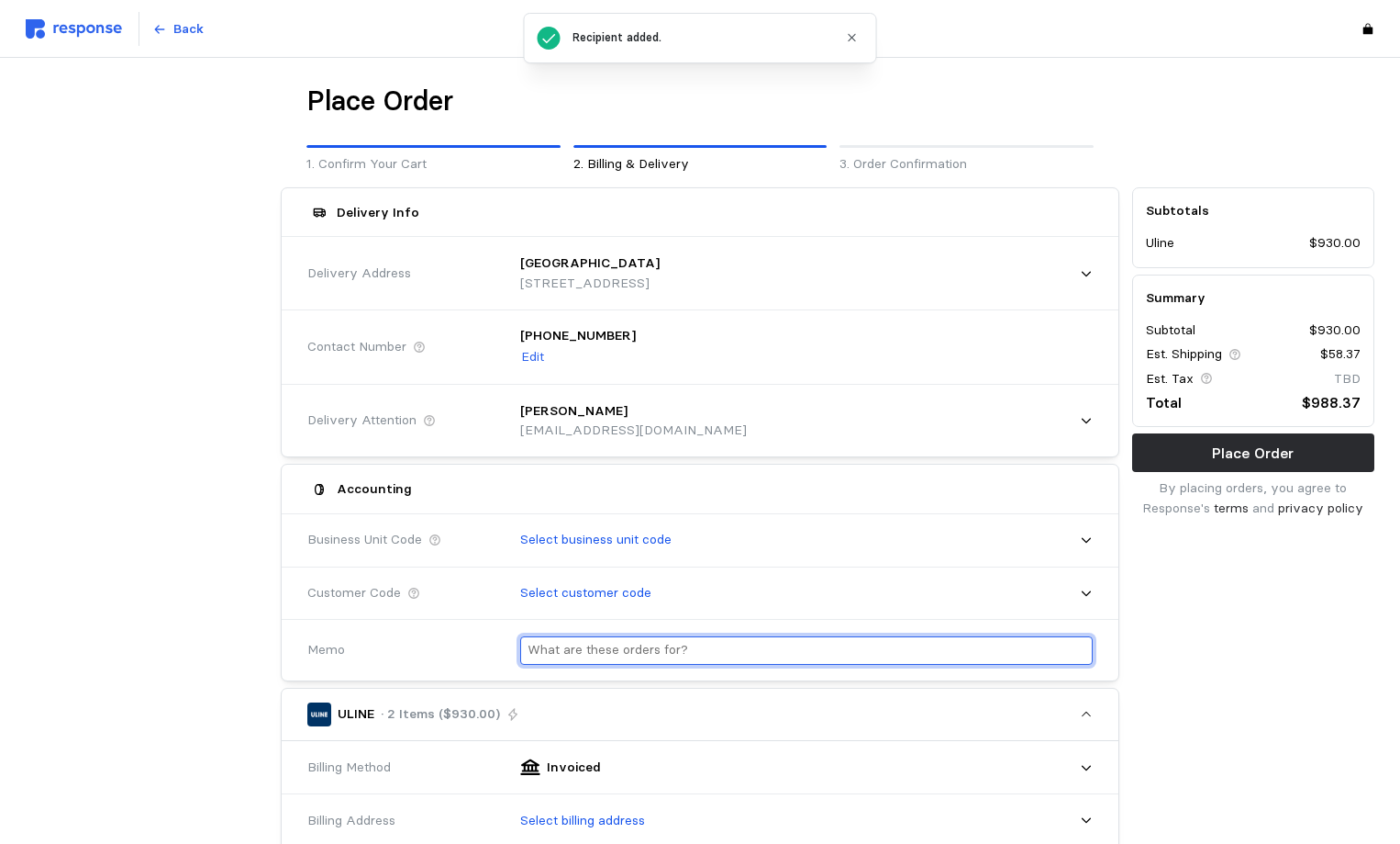
click at [614, 654] on input "text" at bounding box center [806, 650] width 557 height 26
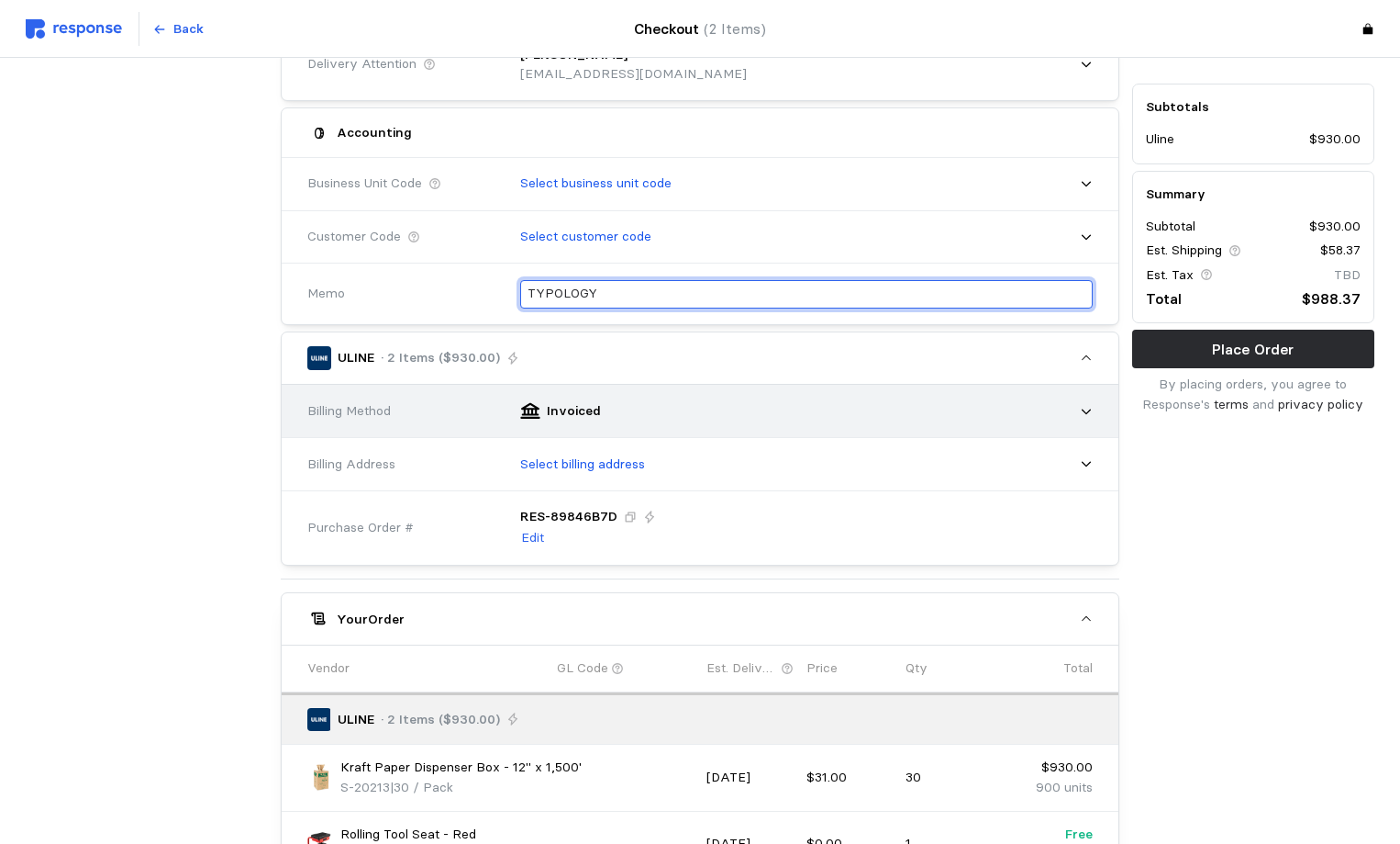
scroll to position [368, 0]
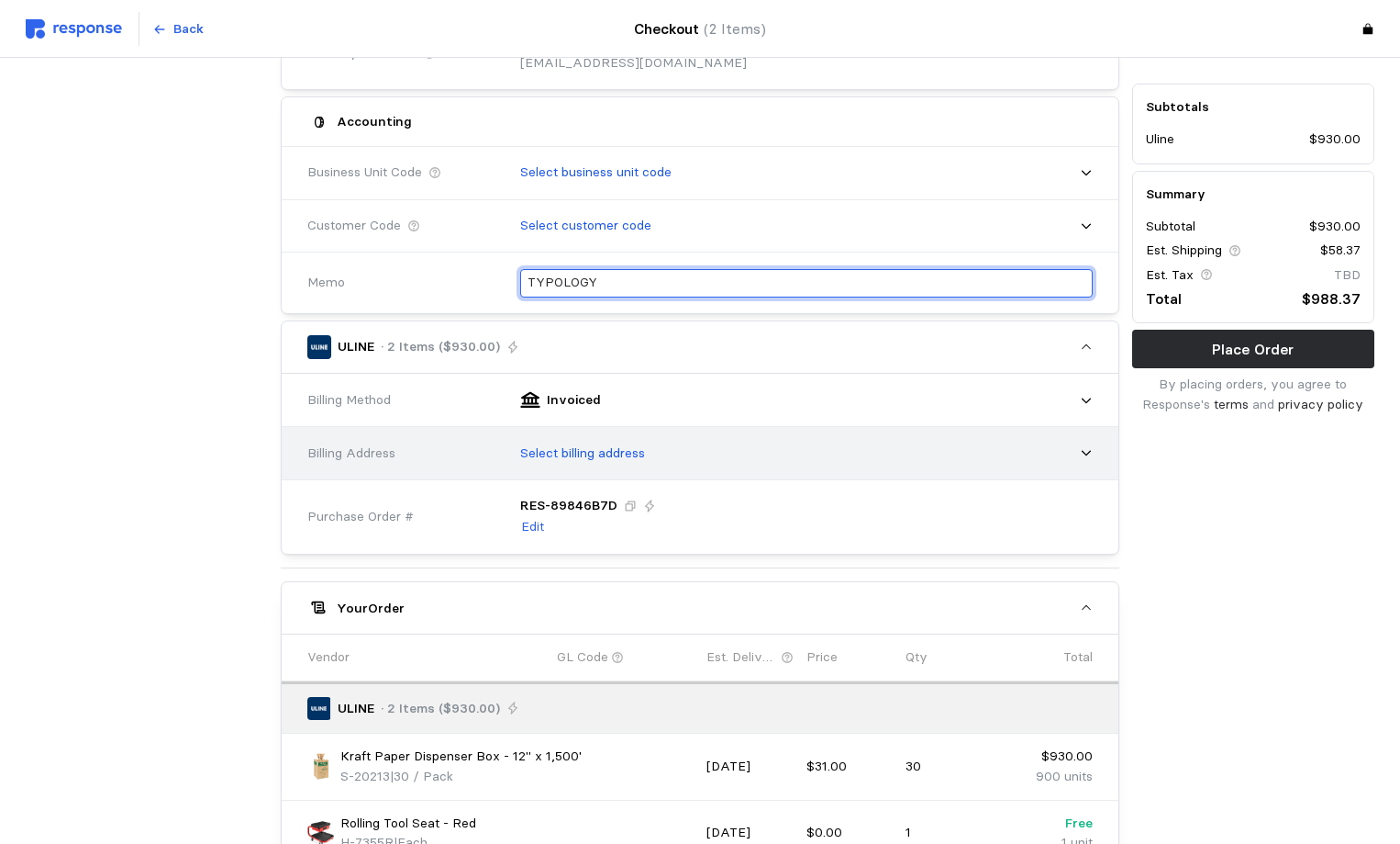
type input "TYPOLOGY"
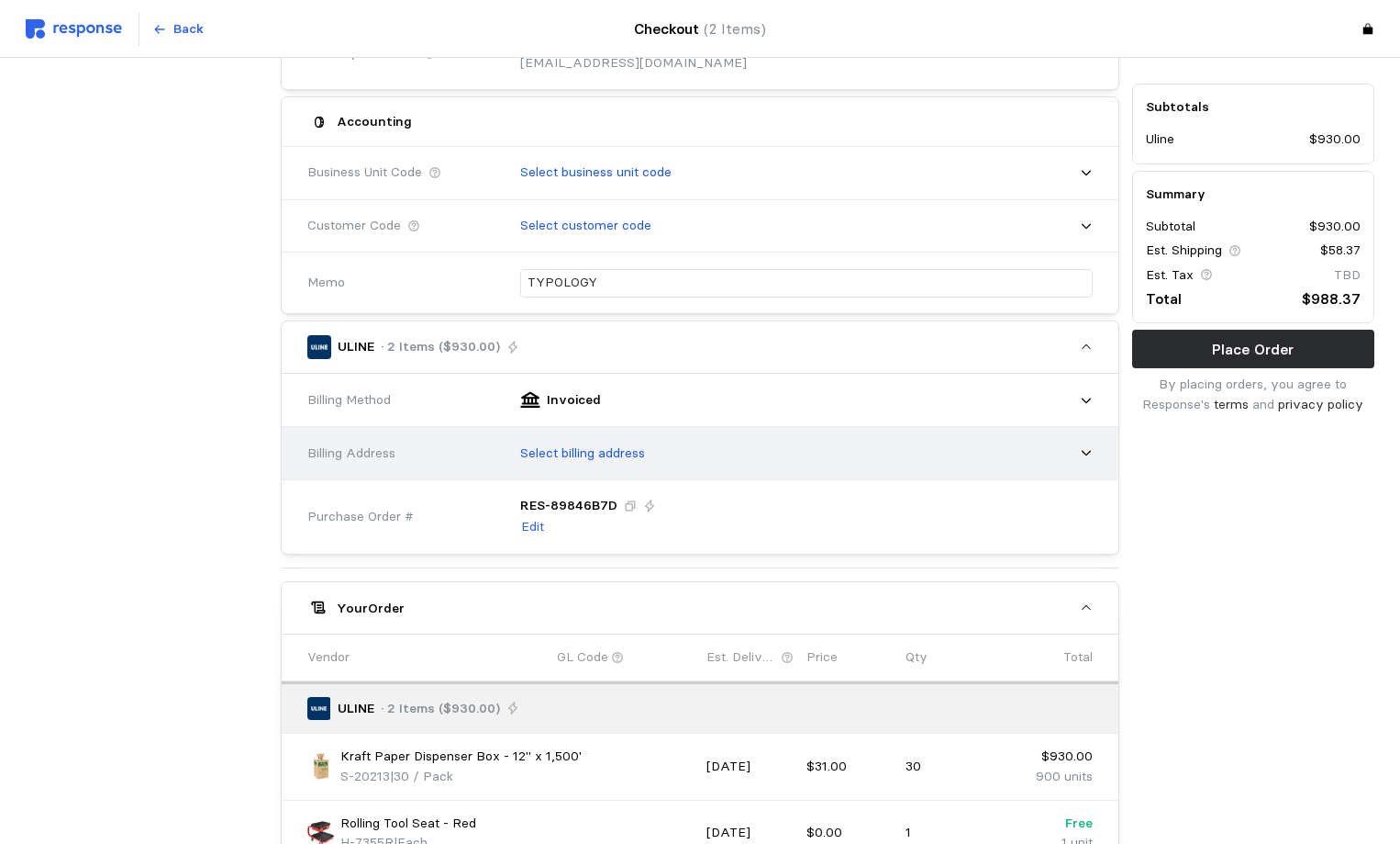
click at [594, 446] on p "Select billing address" at bounding box center [582, 453] width 124 height 21
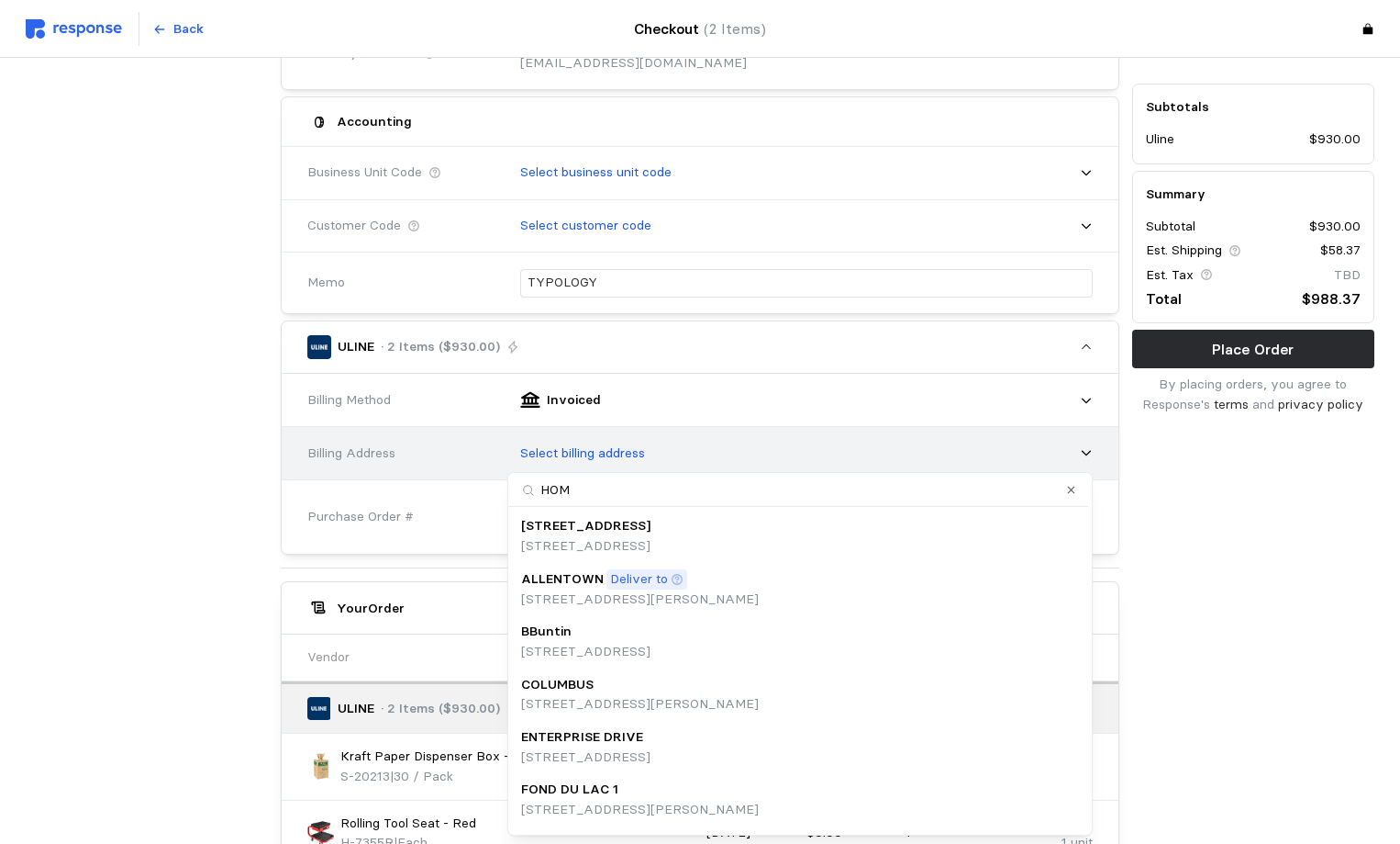
type input "HOME"
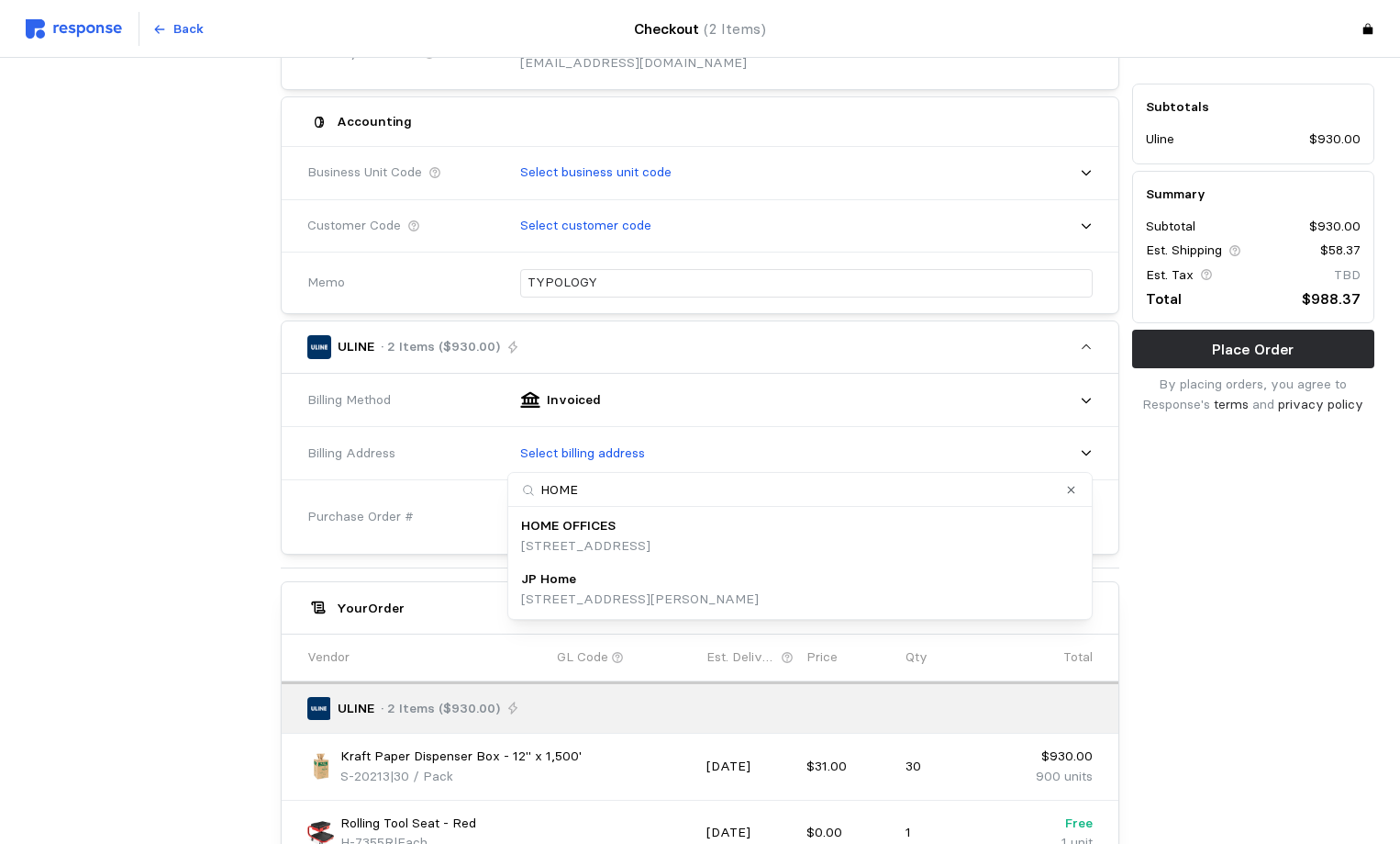
click at [591, 527] on p "HOME OFFICES" at bounding box center [568, 525] width 94 height 21
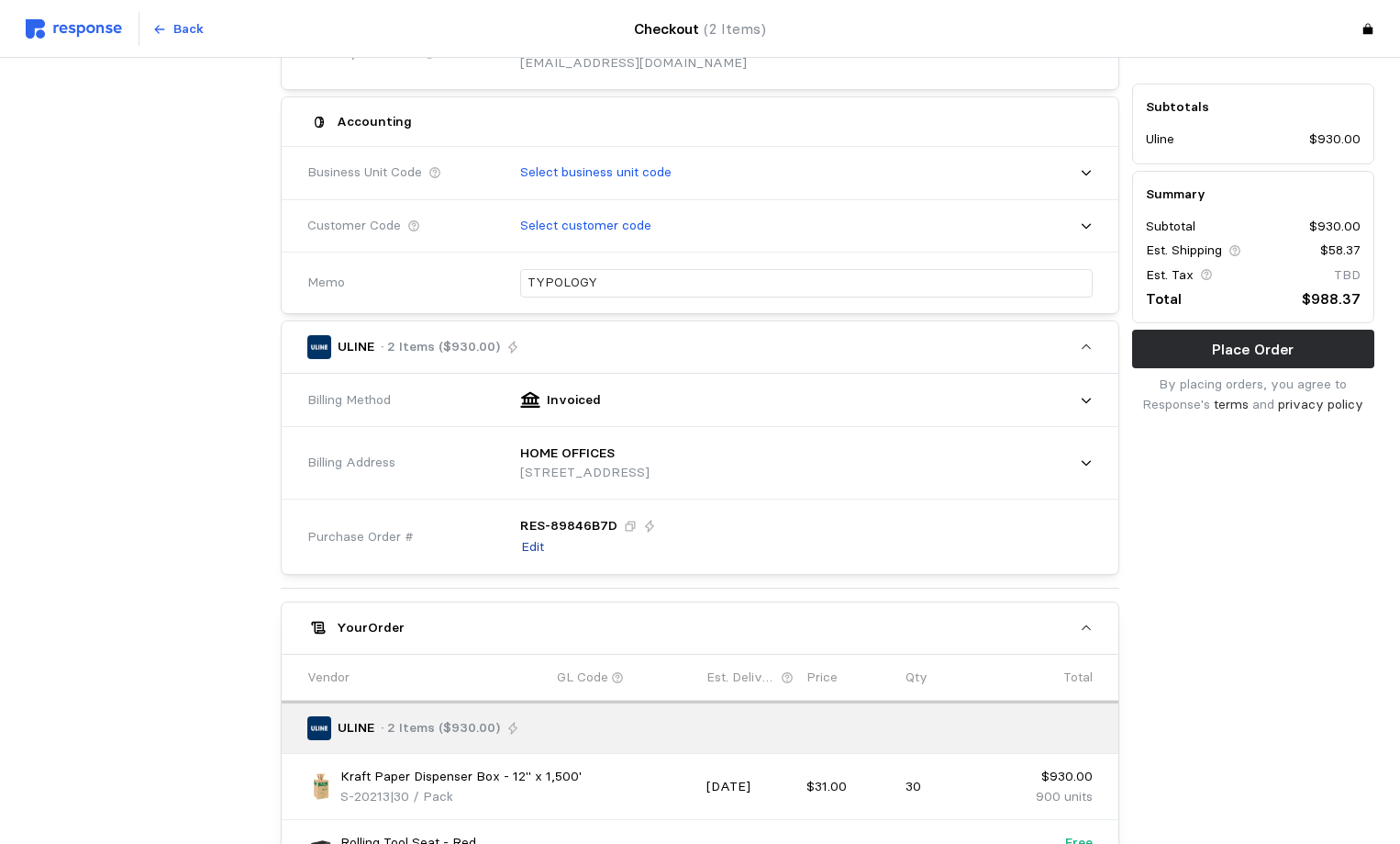
click at [537, 544] on p "Edit" at bounding box center [532, 547] width 23 height 21
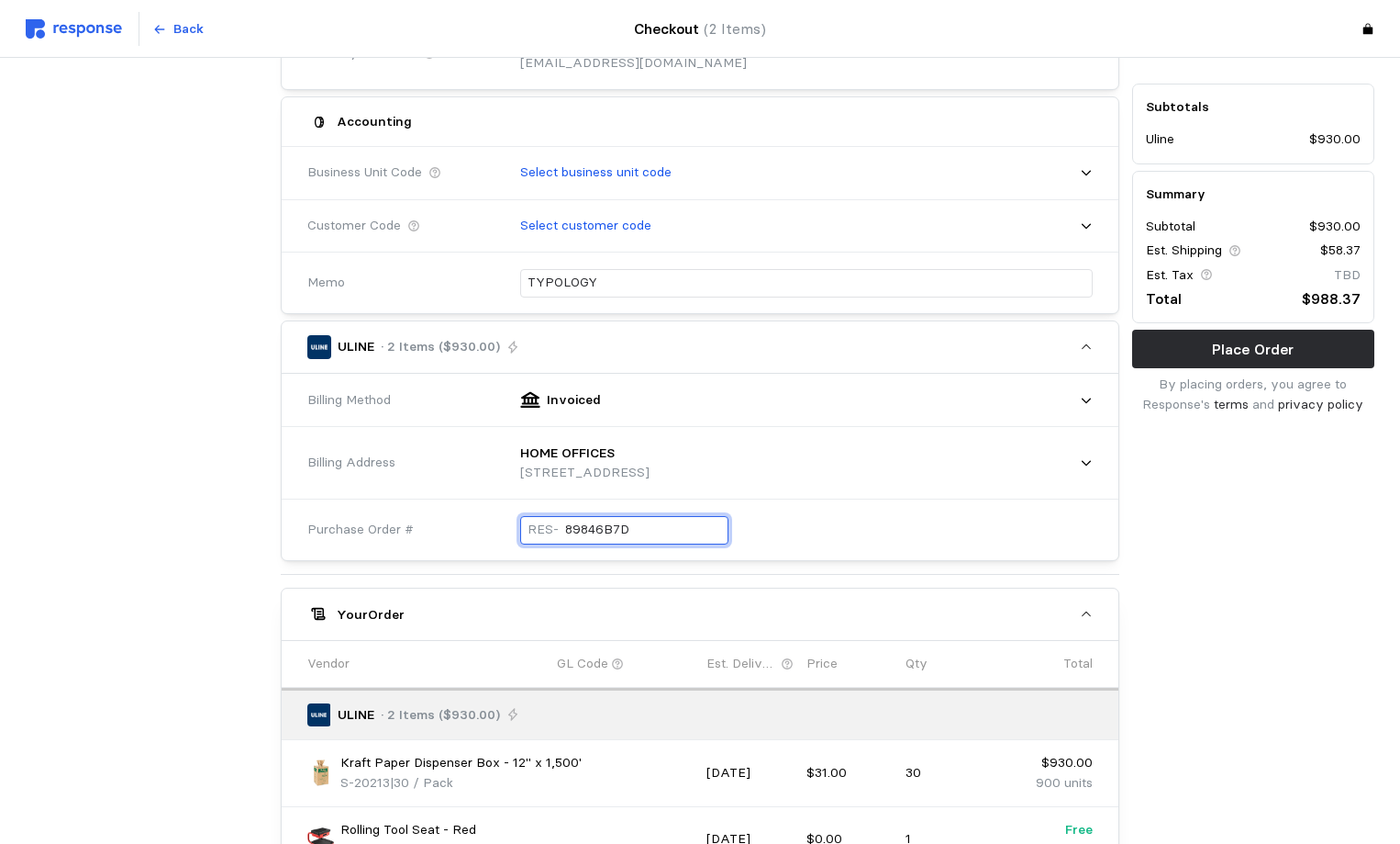
drag, startPoint x: 634, startPoint y: 524, endPoint x: 440, endPoint y: 509, distance: 194.6
click at [440, 509] on div "Purchase Order # RES- 89846B7D" at bounding box center [700, 530] width 798 height 67
type input "10032025TYPOL-2"
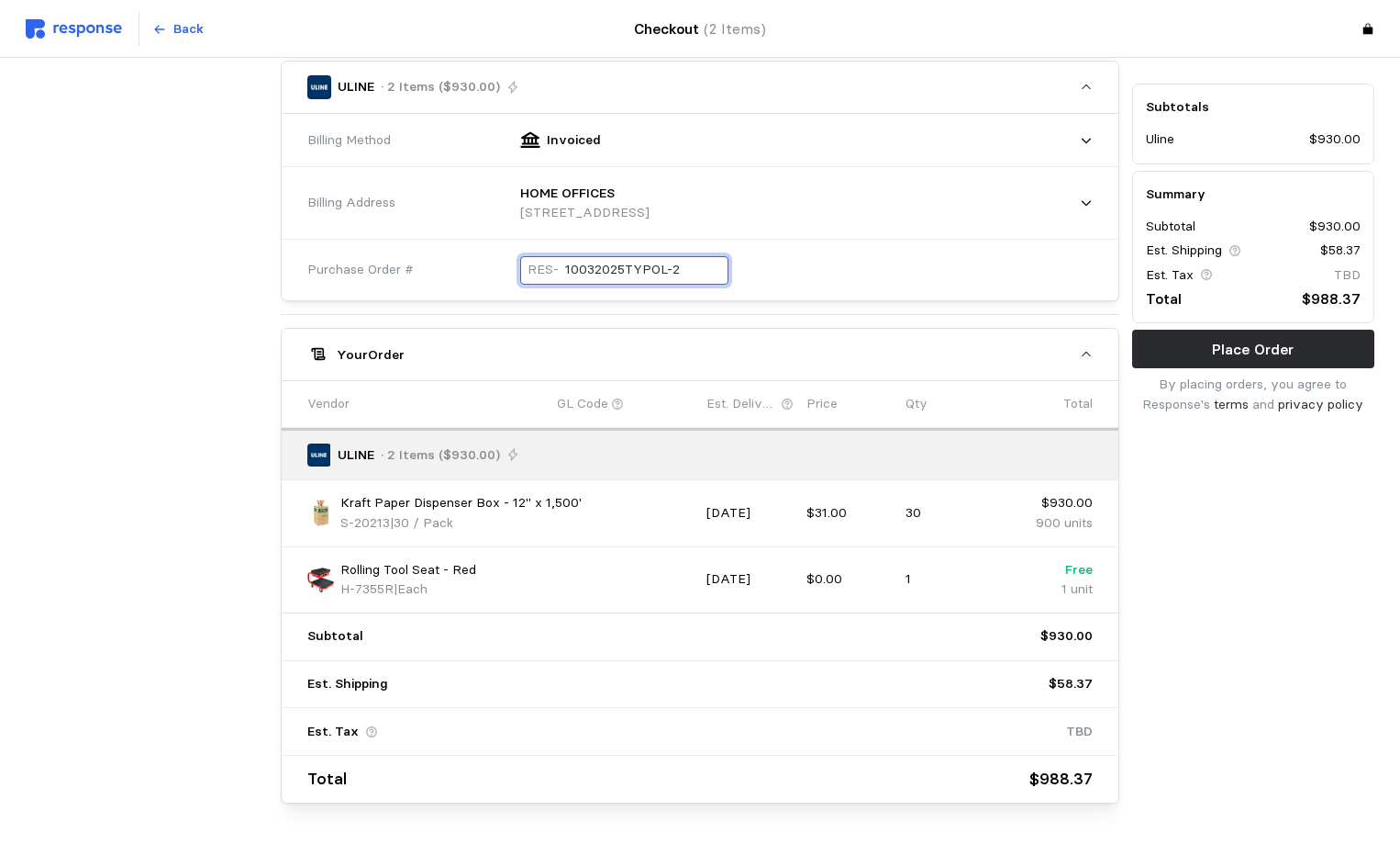
scroll to position [643, 0]
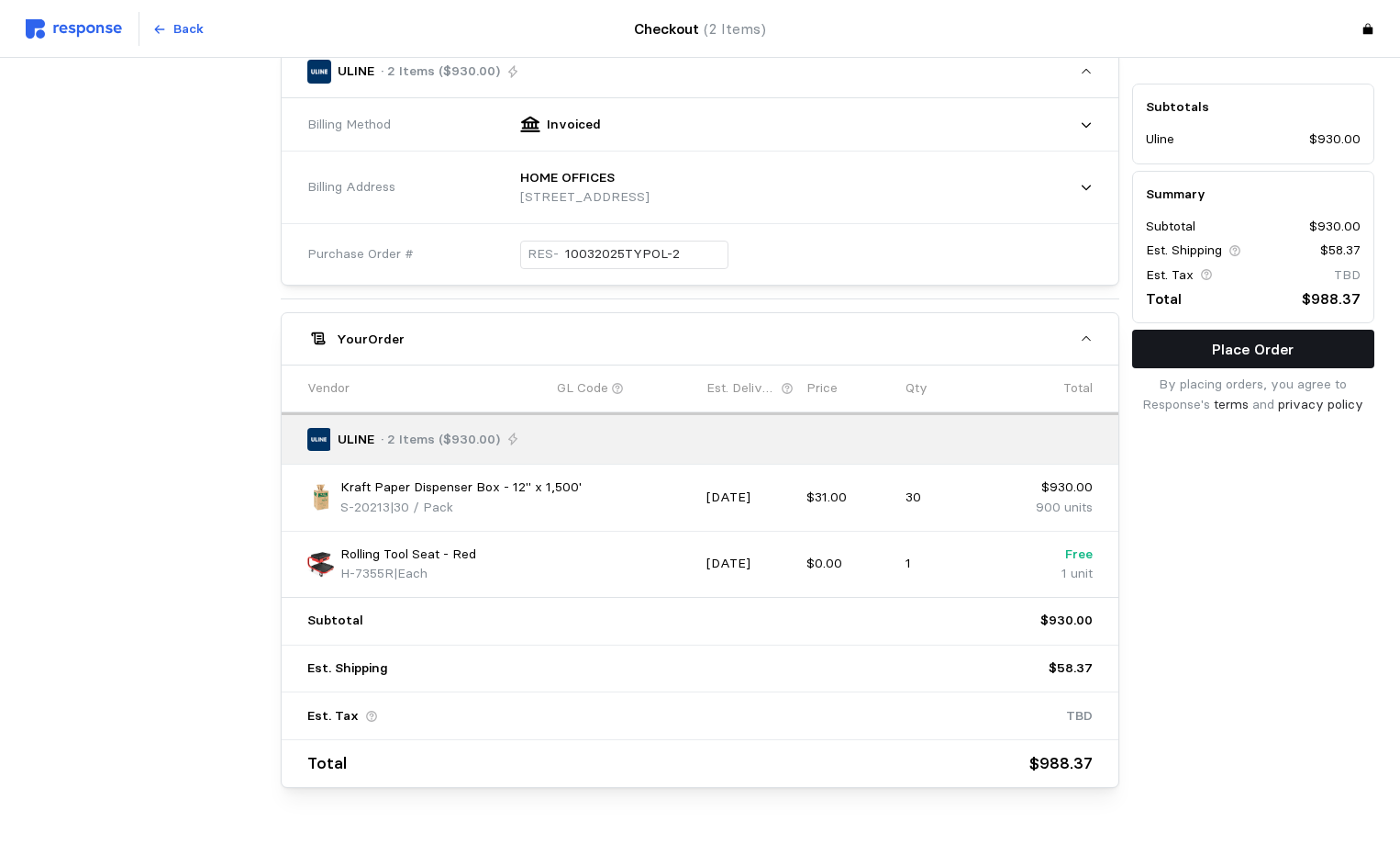
click at [1170, 365] on button "Place Order" at bounding box center [1253, 348] width 242 height 38
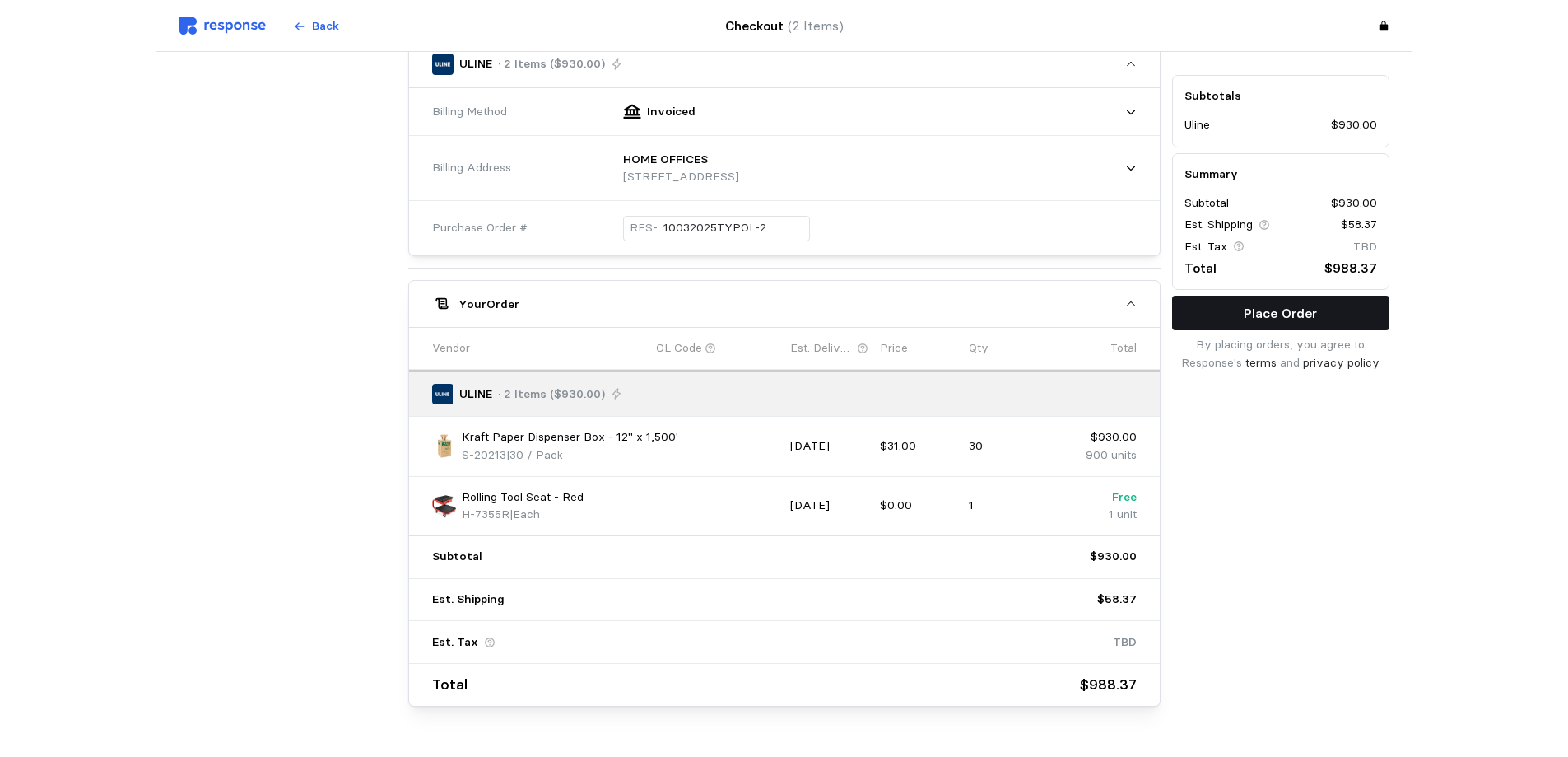
scroll to position [0, 0]
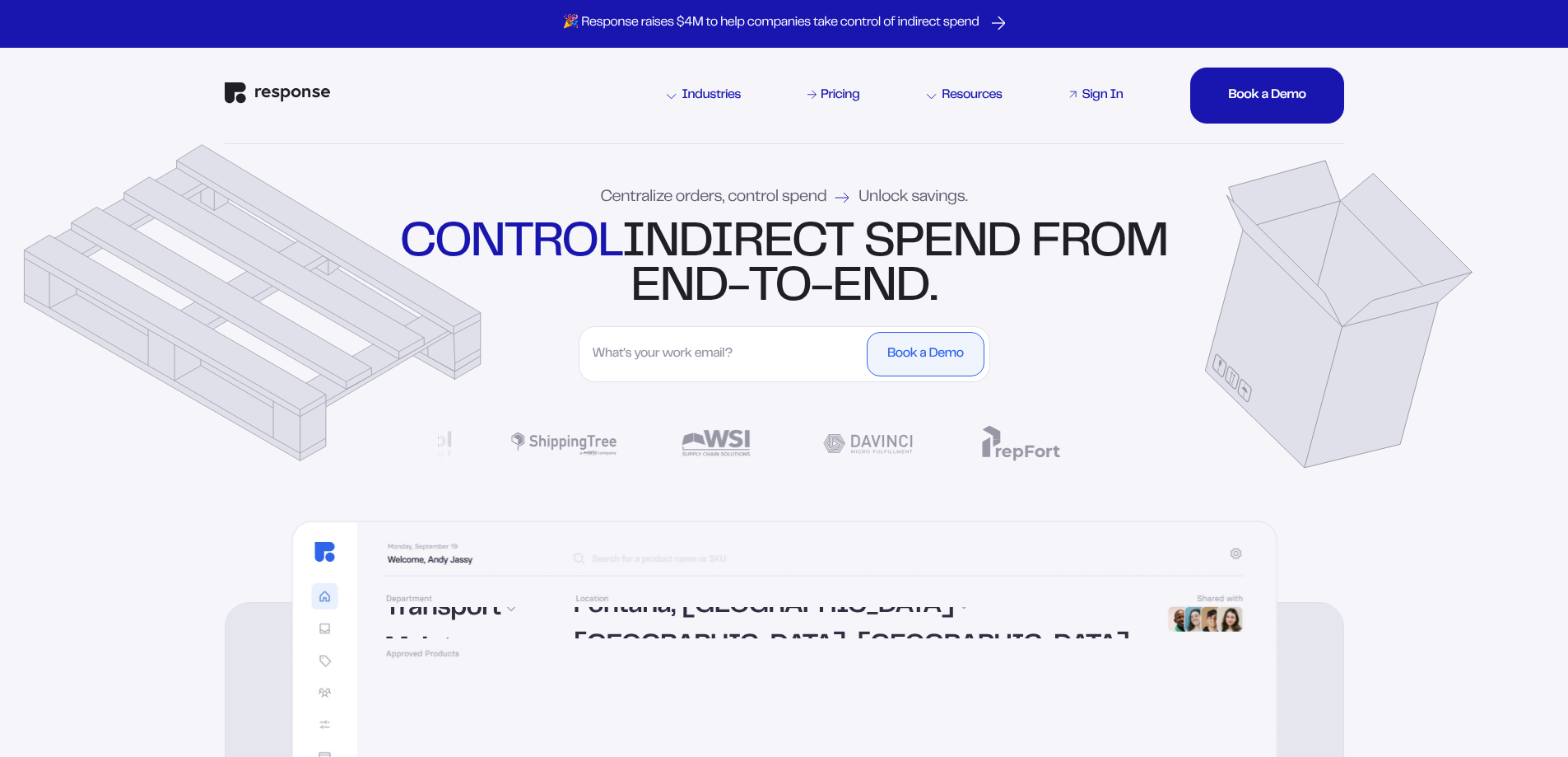
click at [1109, 98] on div "Sign In" at bounding box center [1102, 95] width 41 height 13
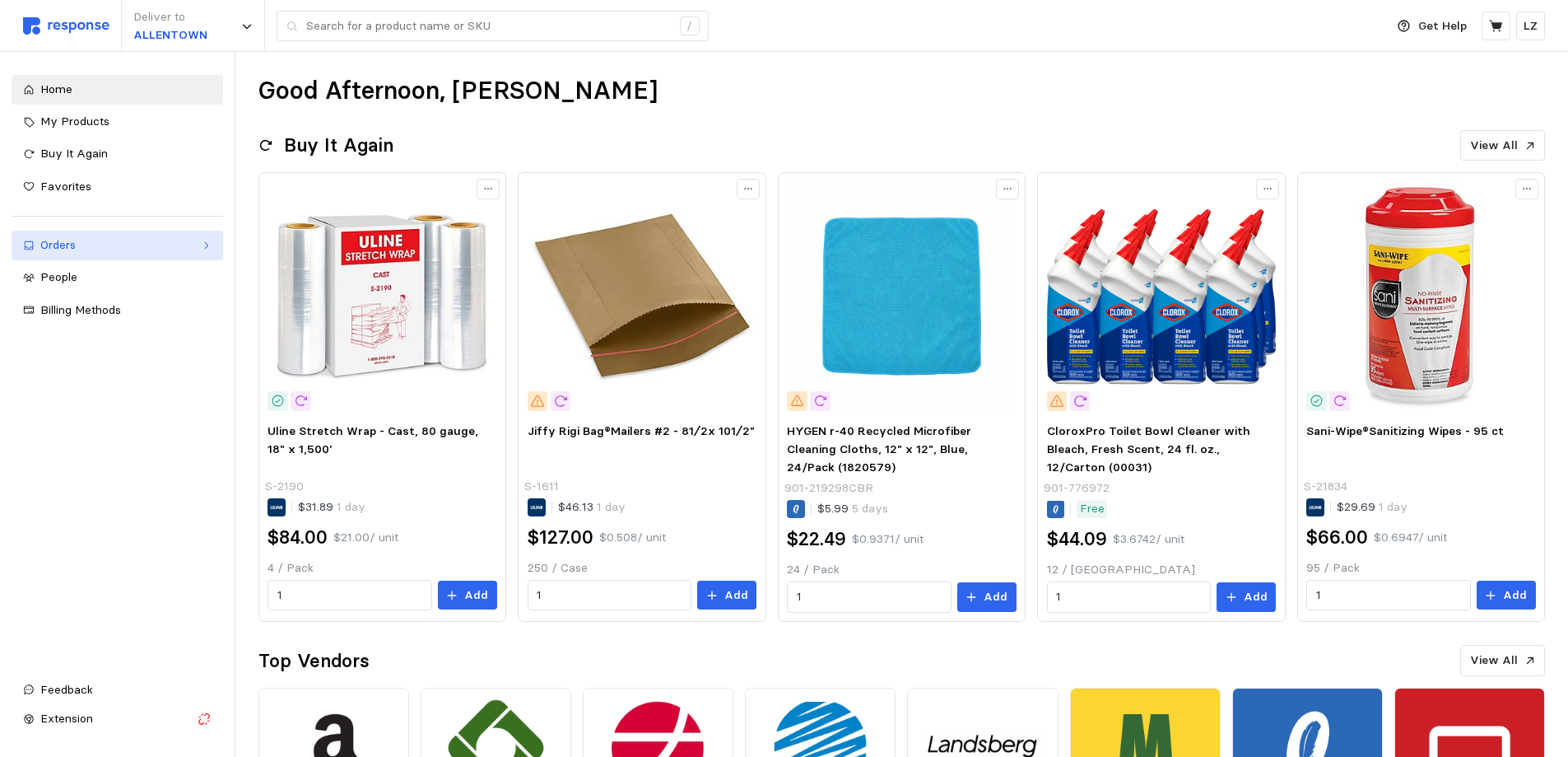
click at [78, 246] on div "Orders" at bounding box center [117, 245] width 154 height 18
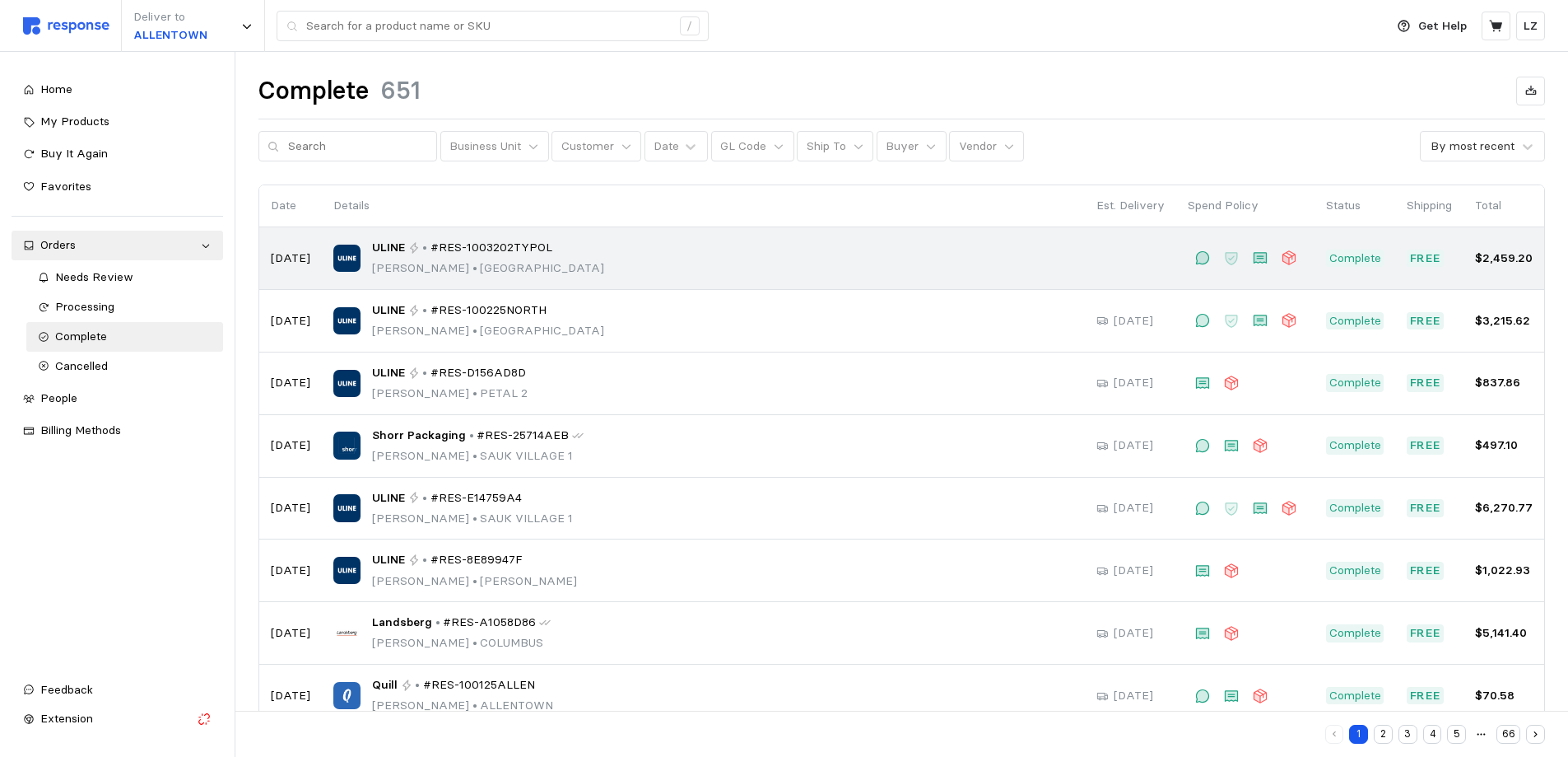
click at [483, 272] on p "[PERSON_NAME] • [GEOGRAPHIC_DATA]" at bounding box center [488, 268] width 232 height 18
